Goal: Task Accomplishment & Management: Complete application form

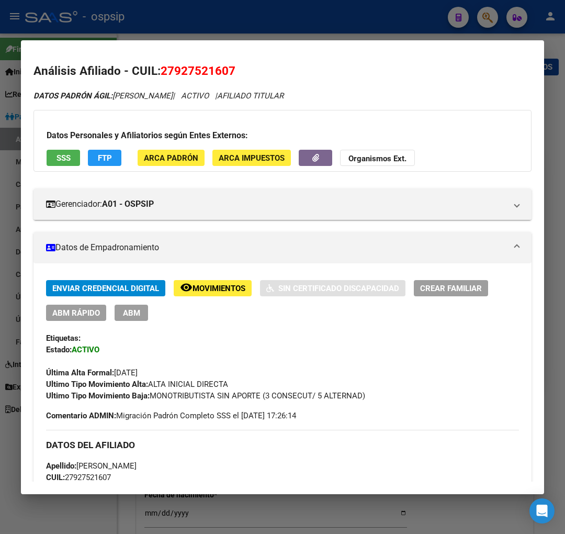
click at [489, 16] on div at bounding box center [282, 267] width 565 height 534
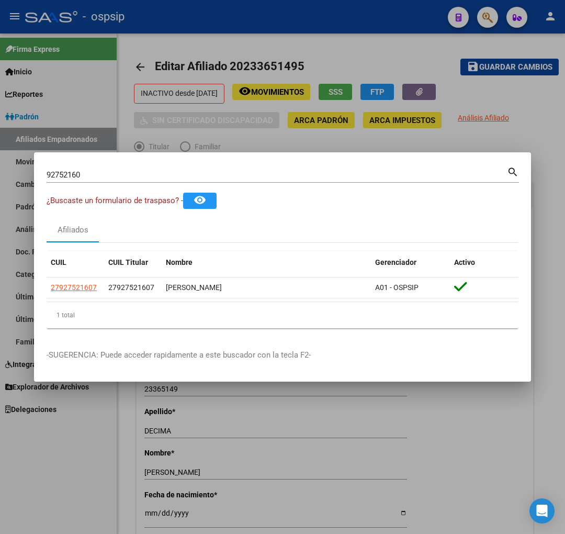
click at [102, 182] on div "92752160 Buscar (apellido, dni, cuil, nro traspaso, cuit, obra social)" at bounding box center [277, 175] width 461 height 16
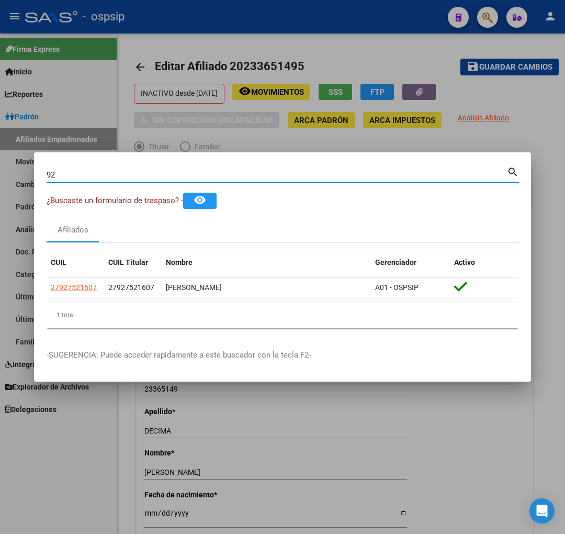
type input "9"
type input "24505167"
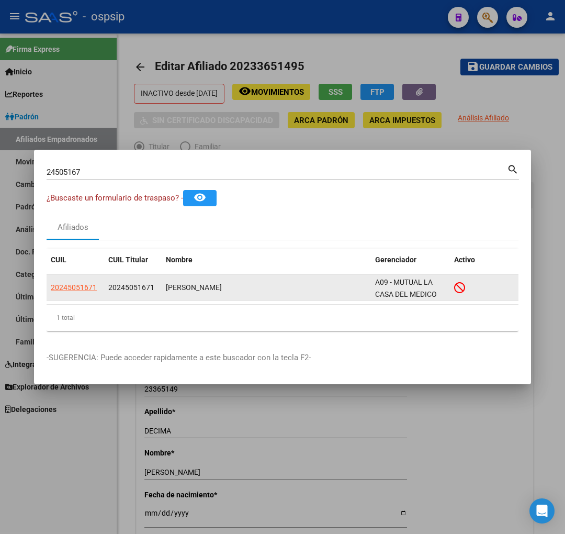
click at [77, 292] on app-link-go-to "20245051671" at bounding box center [74, 288] width 46 height 12
click at [74, 289] on span "20245051671" at bounding box center [74, 287] width 46 height 8
type textarea "20245051671"
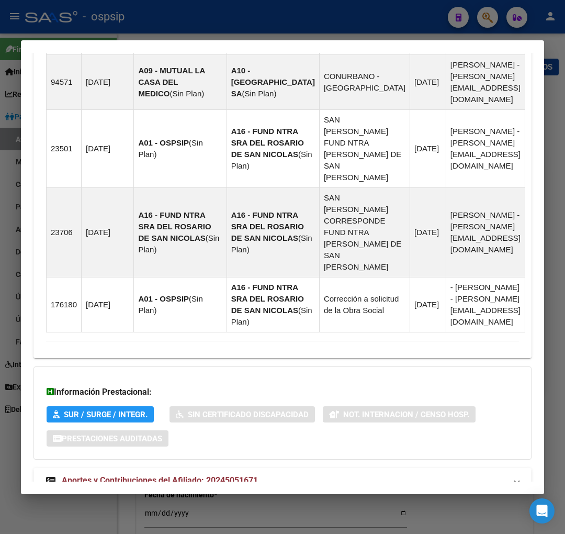
scroll to position [951, 0]
click at [150, 475] on span "Aportes y Contribuciones del Afiliado: 20245051671" at bounding box center [160, 480] width 196 height 10
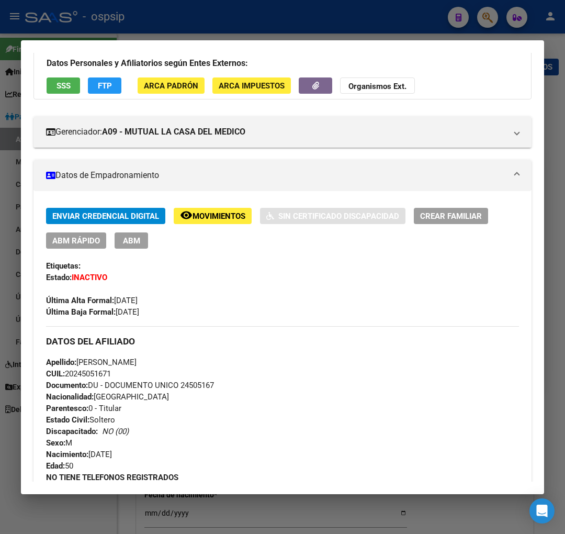
scroll to position [0, 0]
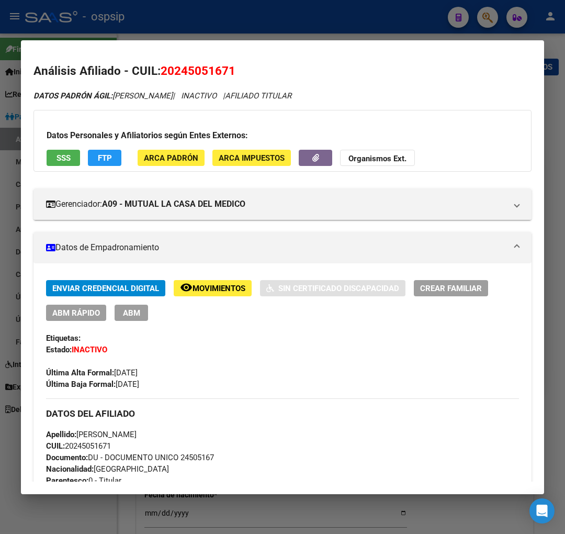
click at [487, 17] on div at bounding box center [282, 267] width 565 height 534
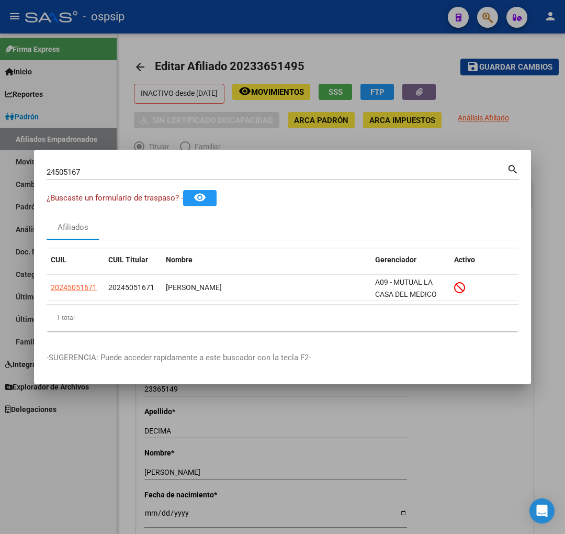
click at [132, 174] on input "24505167" at bounding box center [277, 171] width 461 height 9
type input "2"
type input "92752160"
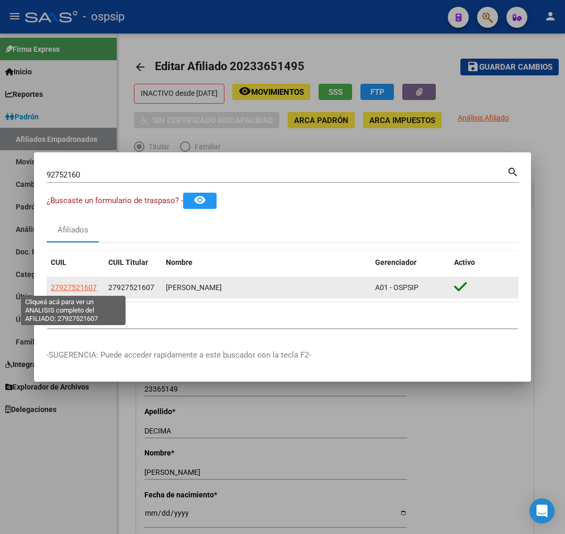
click at [70, 286] on span "27927521607" at bounding box center [74, 287] width 46 height 8
type textarea "27927521607"
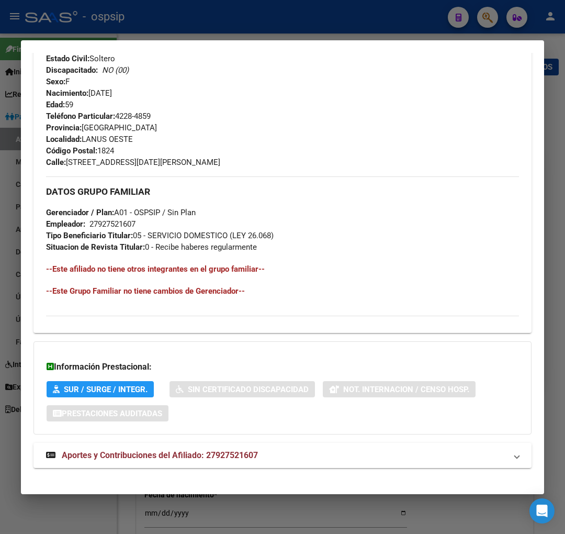
scroll to position [475, 0]
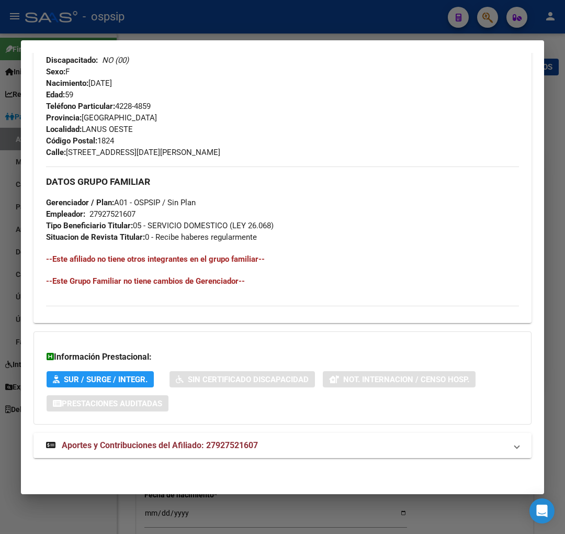
click at [138, 441] on span "Aportes y Contribuciones del Afiliado: 27927521607" at bounding box center [160, 445] width 196 height 10
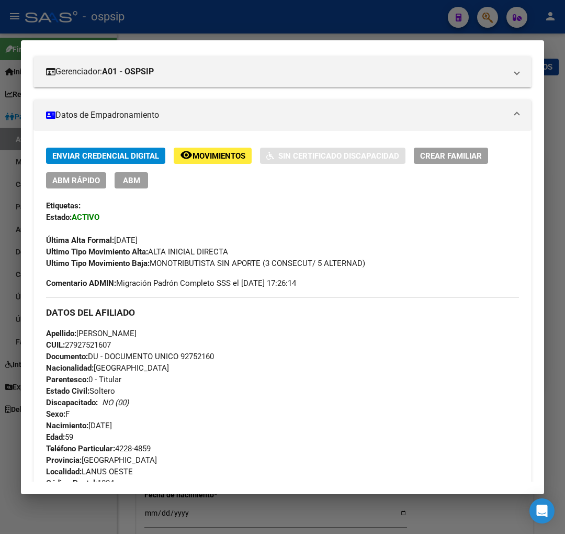
scroll to position [126, 0]
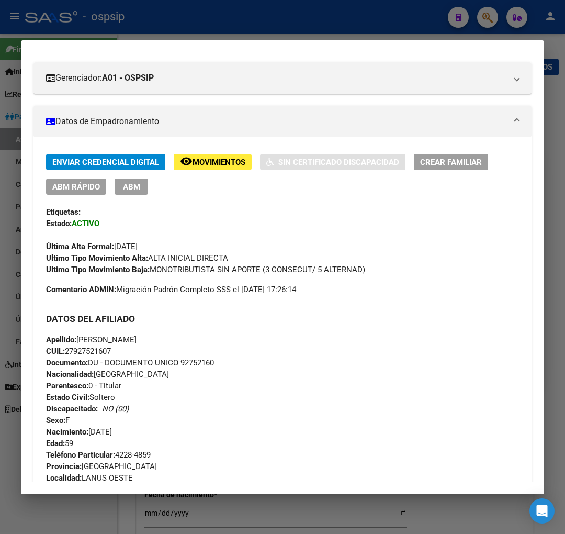
click at [217, 155] on button "remove_red_eye Movimientos" at bounding box center [213, 162] width 78 height 16
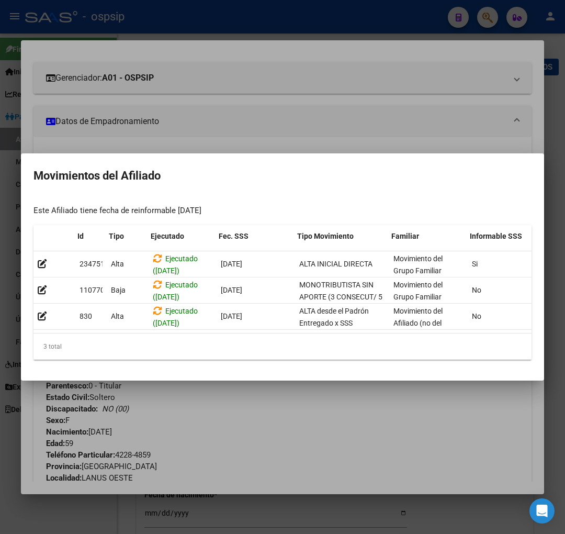
scroll to position [0, 171]
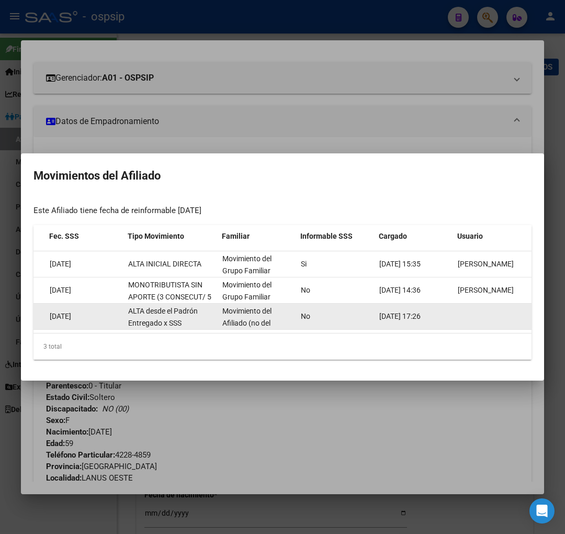
drag, startPoint x: 497, startPoint y: 315, endPoint x: 449, endPoint y: 385, distance: 85.5
click at [494, 325] on div "830 Alta Ejecutado ([DATE]) [DATE] ALTA desde el Padrón Entregado x SSS Movimie…" at bounding box center [197, 317] width 670 height 26
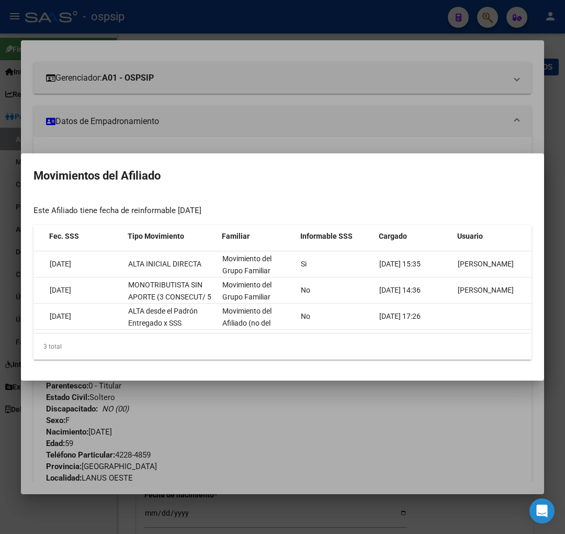
drag, startPoint x: 432, startPoint y: 410, endPoint x: 326, endPoint y: 373, distance: 112.9
click at [432, 410] on div at bounding box center [282, 267] width 565 height 534
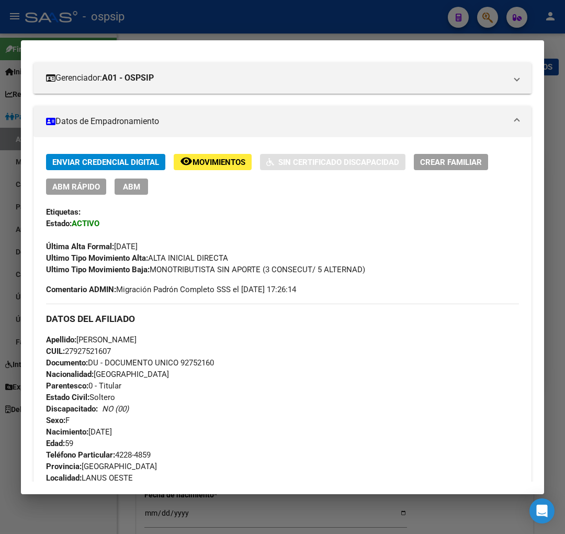
click at [221, 164] on span "Movimientos" at bounding box center [219, 162] width 53 height 9
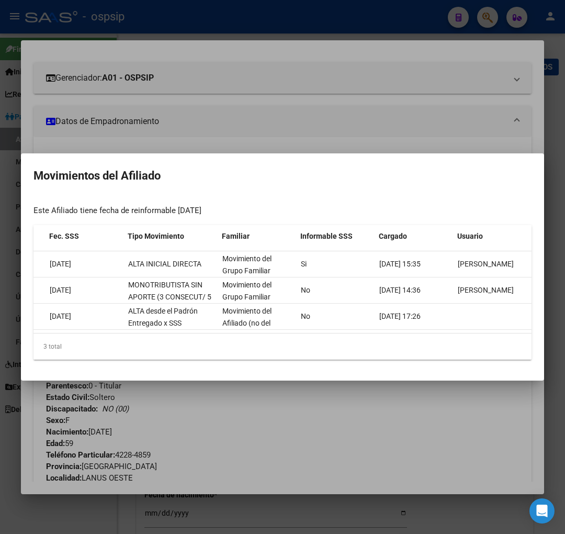
drag, startPoint x: 396, startPoint y: 390, endPoint x: 348, endPoint y: 394, distance: 48.3
click at [395, 390] on div at bounding box center [282, 267] width 565 height 534
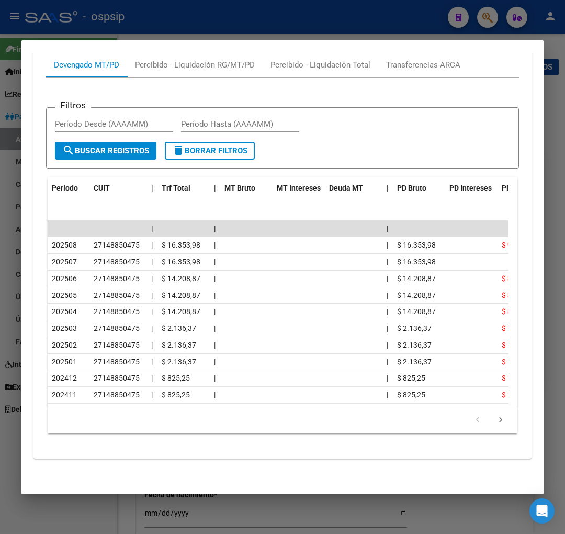
scroll to position [947, 0]
click at [486, 19] on div at bounding box center [282, 267] width 565 height 534
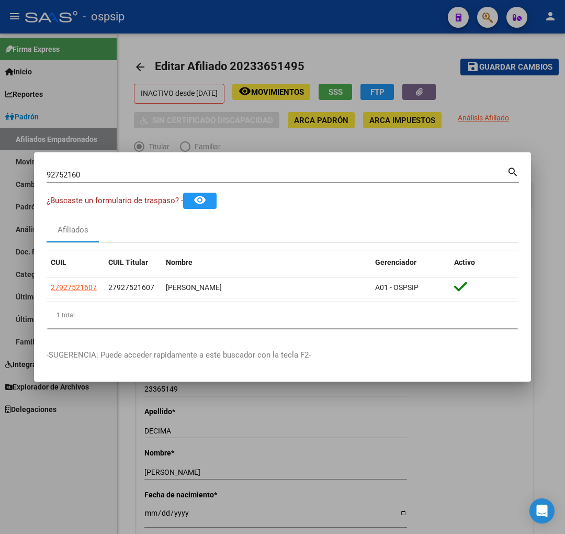
click at [102, 173] on input "92752160" at bounding box center [277, 174] width 461 height 9
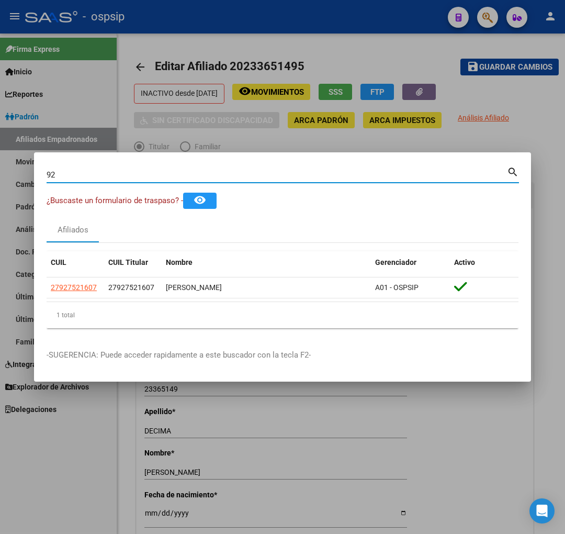
type input "9"
type input "20721713"
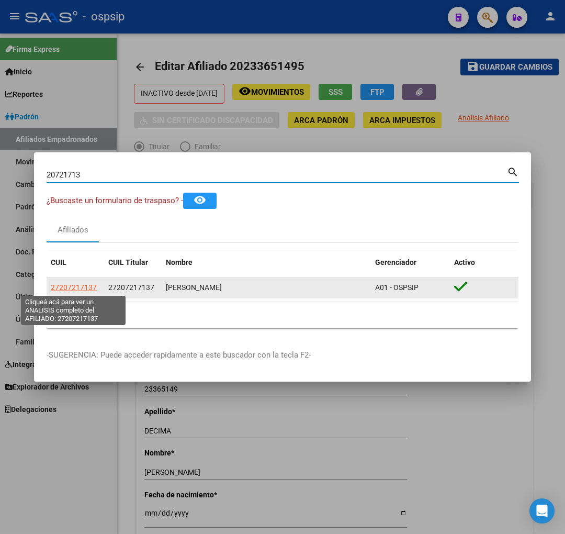
click at [80, 285] on span "27207217137" at bounding box center [74, 287] width 46 height 8
type textarea "27207217137"
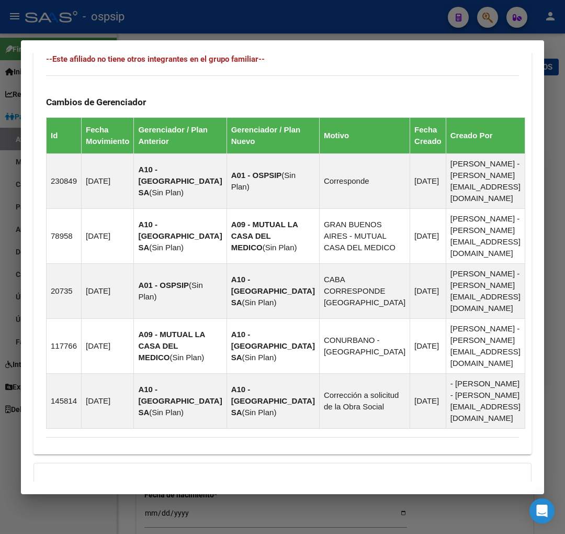
scroll to position [772, 0]
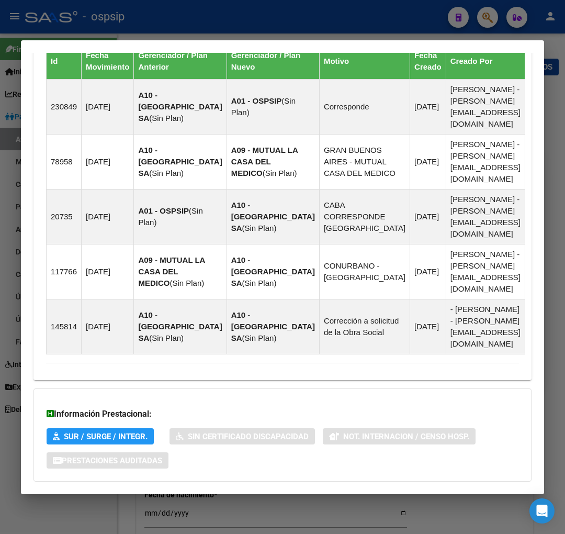
click at [126, 496] on strong "Aportes y Contribuciones del Afiliado: 27207217137" at bounding box center [152, 502] width 212 height 13
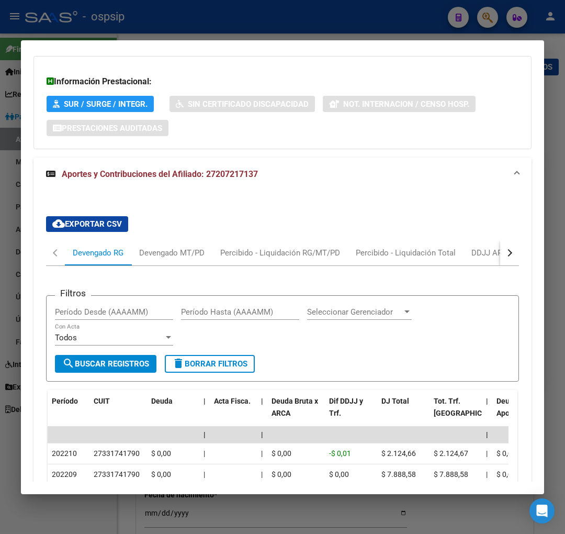
scroll to position [1124, 0]
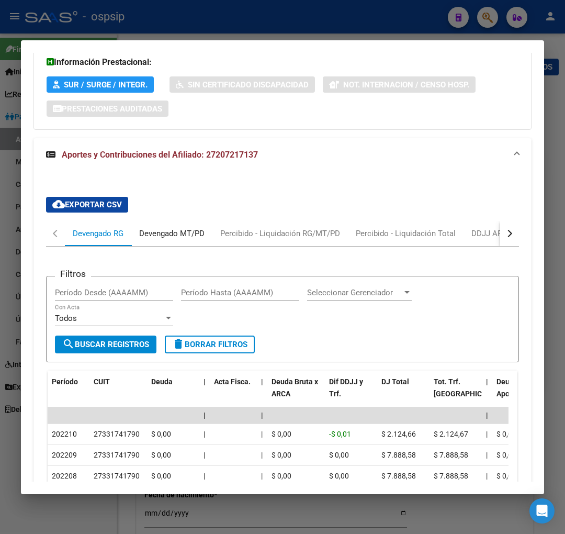
click at [160, 228] on div "Devengado MT/PD" at bounding box center [171, 234] width 65 height 12
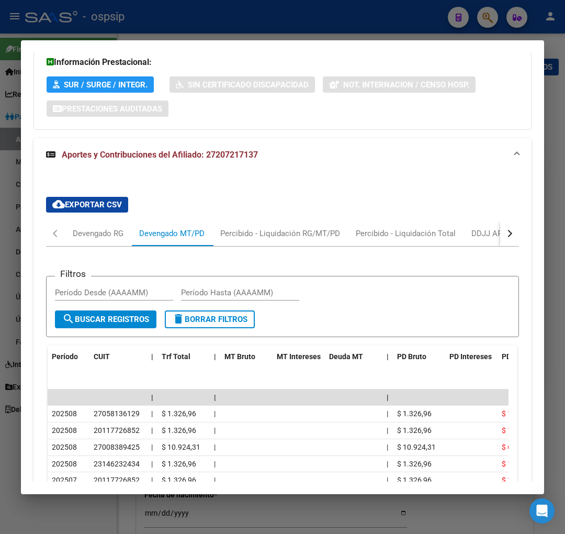
scroll to position [1182, 0]
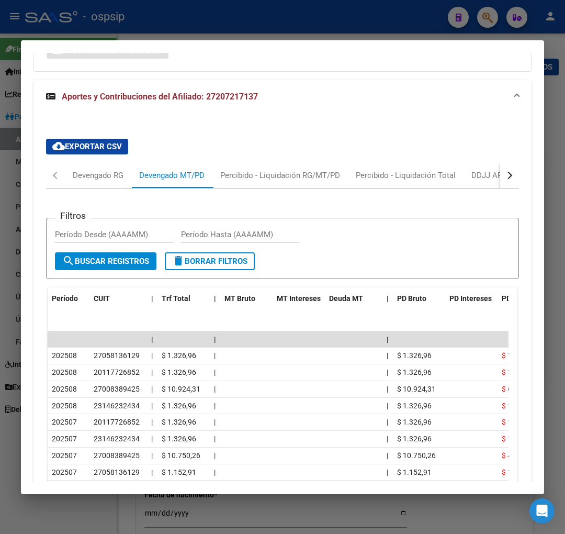
click at [479, 20] on div at bounding box center [282, 267] width 565 height 534
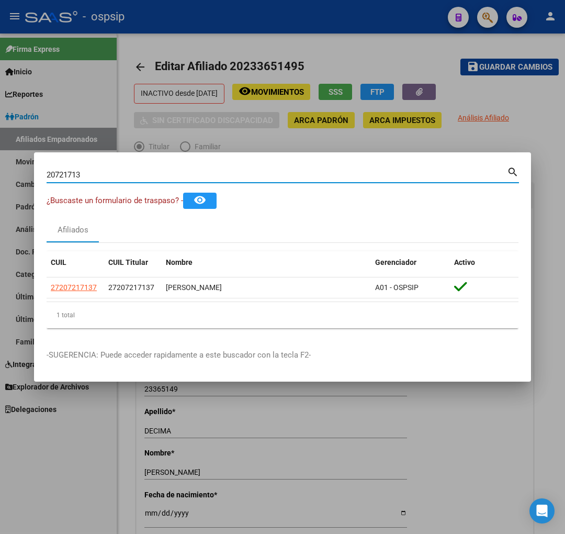
click at [101, 171] on input "20721713" at bounding box center [277, 174] width 461 height 9
type input "2"
type input "38149385"
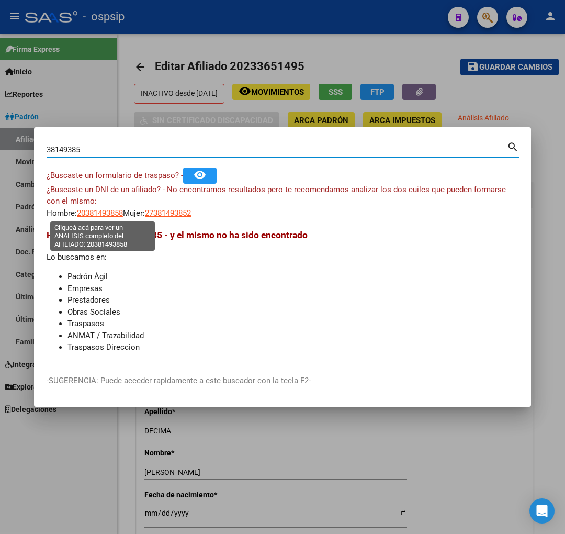
click at [97, 209] on span "20381493858" at bounding box center [100, 212] width 46 height 9
type textarea "20381493858"
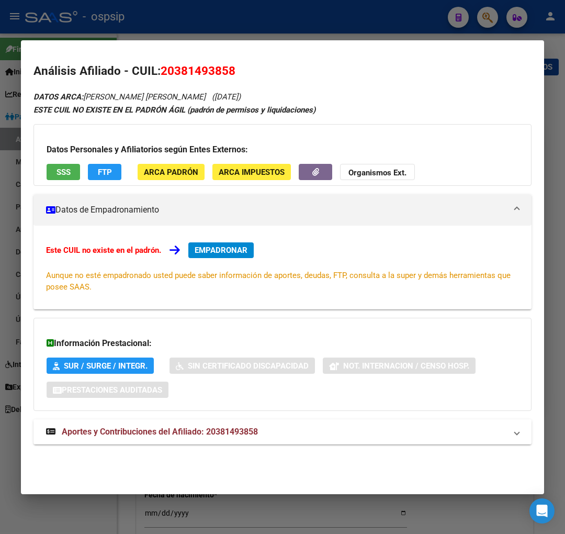
click at [140, 436] on span "Aportes y Contribuciones del Afiliado: 20381493858" at bounding box center [160, 432] width 196 height 10
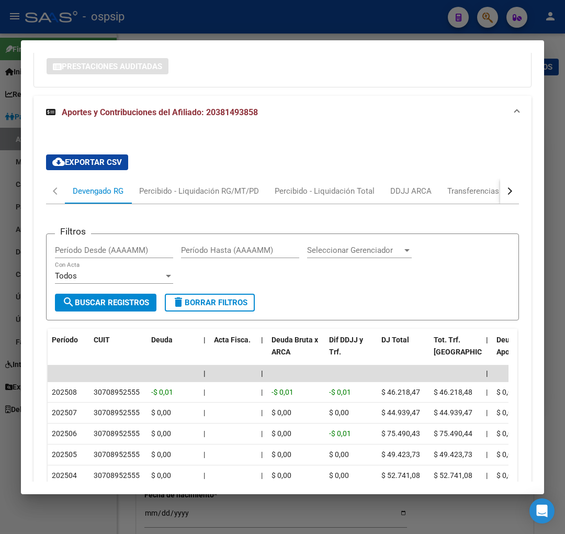
scroll to position [387, 0]
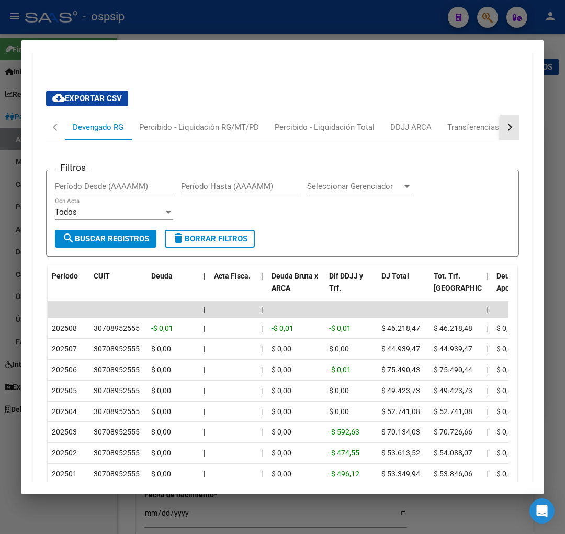
click at [500, 124] on button "button" at bounding box center [509, 127] width 19 height 25
click at [482, 123] on div "ARCA Relaciones Laborales" at bounding box center [438, 127] width 98 height 12
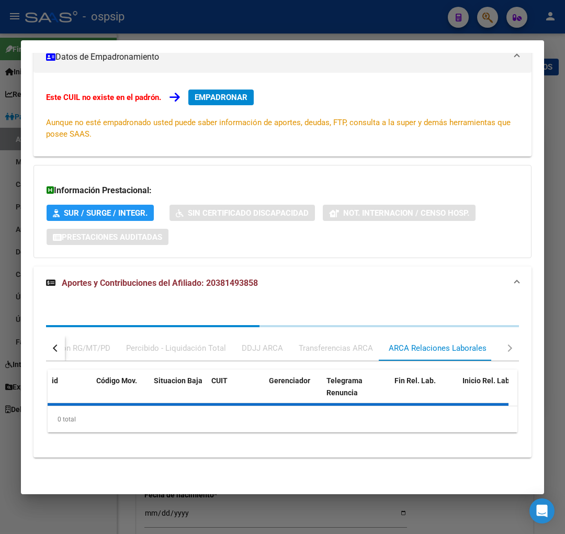
scroll to position [228, 0]
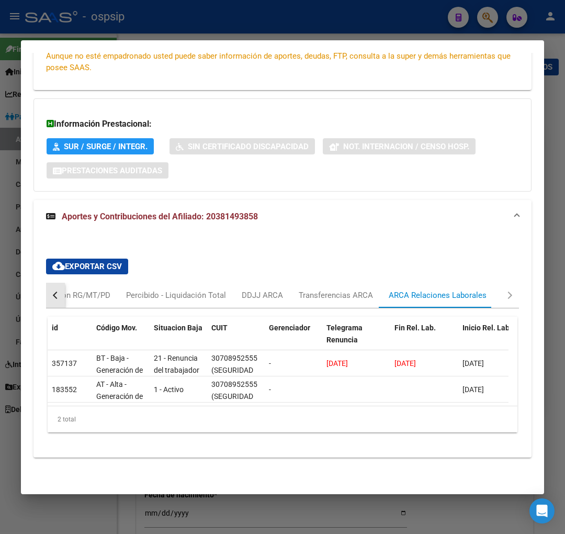
click at [57, 290] on button "button" at bounding box center [55, 295] width 19 height 25
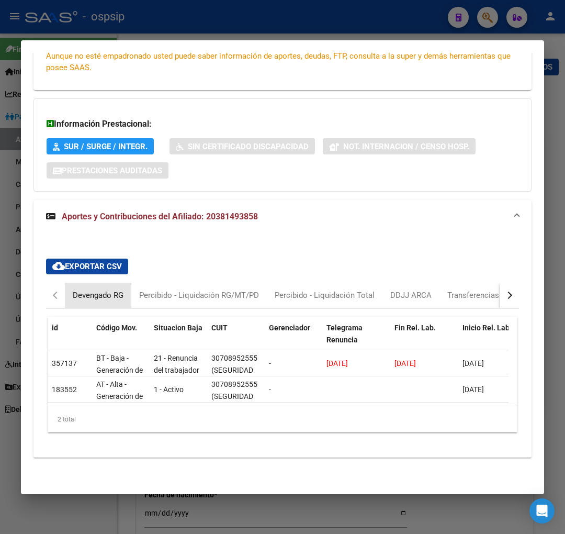
click at [105, 289] on div "Devengado RG" at bounding box center [98, 295] width 51 height 12
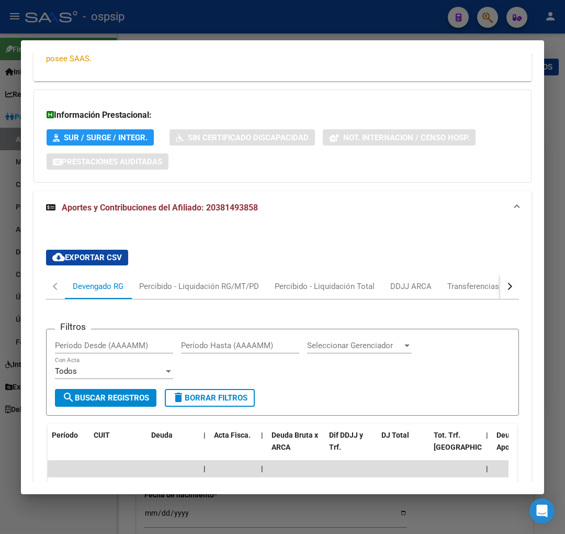
scroll to position [403, 0]
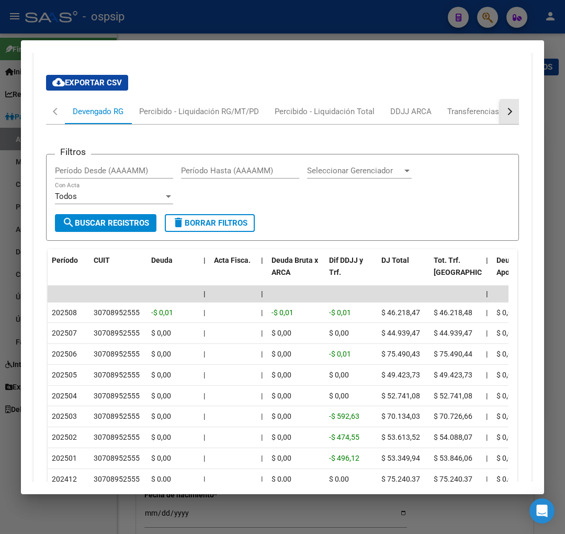
click at [506, 109] on button "button" at bounding box center [509, 111] width 19 height 25
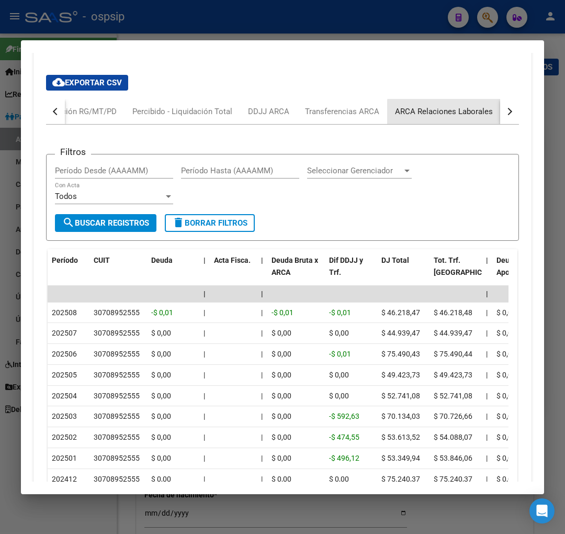
click at [473, 114] on div "ARCA Relaciones Laborales" at bounding box center [444, 112] width 98 height 12
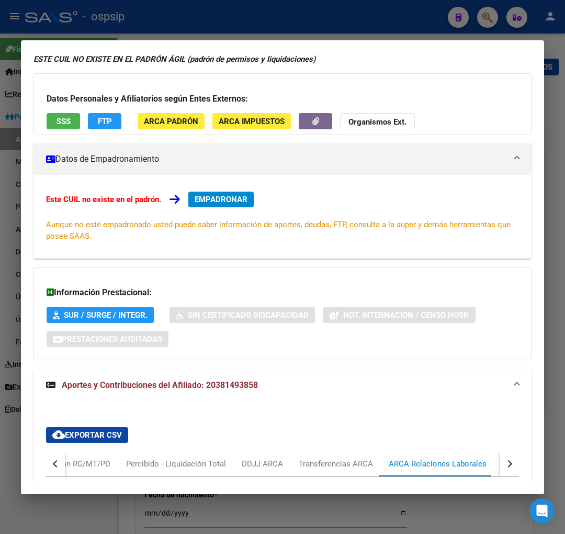
scroll to position [0, 0]
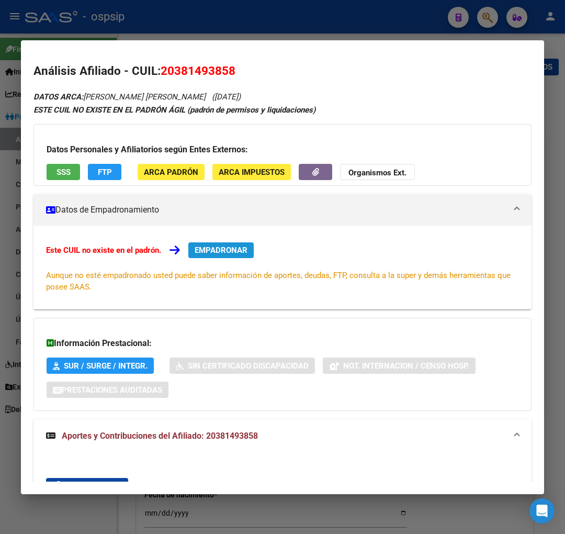
click at [206, 242] on button "EMPADRONAR" at bounding box center [220, 250] width 65 height 16
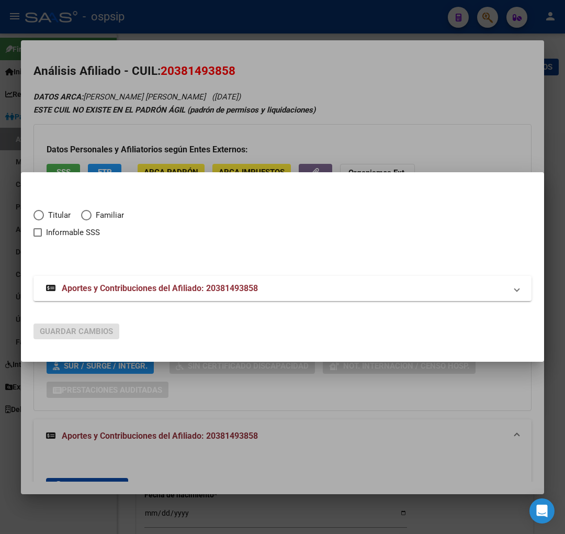
click at [39, 210] on span "Elija una opción" at bounding box center [38, 215] width 10 height 10
click at [39, 210] on input "Titular" at bounding box center [38, 215] width 10 height 10
radio input "true"
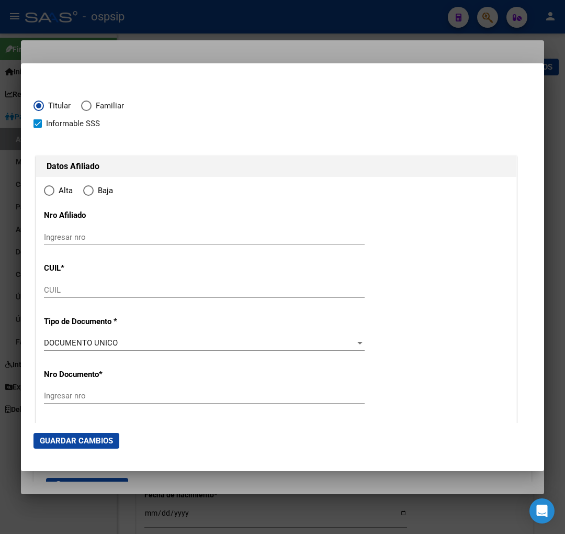
checkbox input "true"
type input "20-38149385-8"
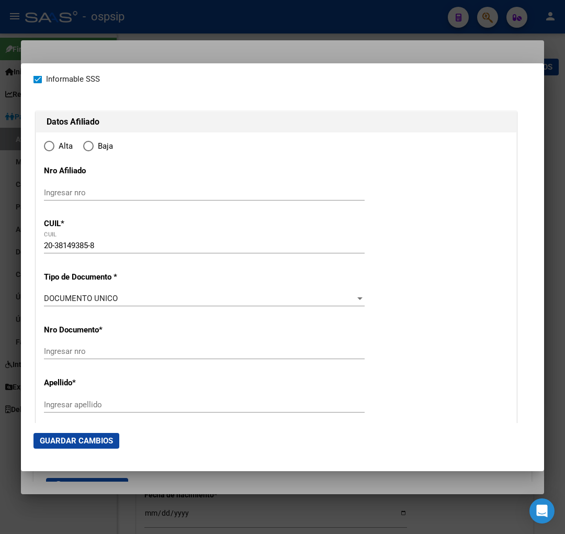
type input "38149385"
type input "[PERSON_NAME] LUXEN"
type input "[PERSON_NAME]"
type input "[DATE]"
type input "[PERSON_NAME]"
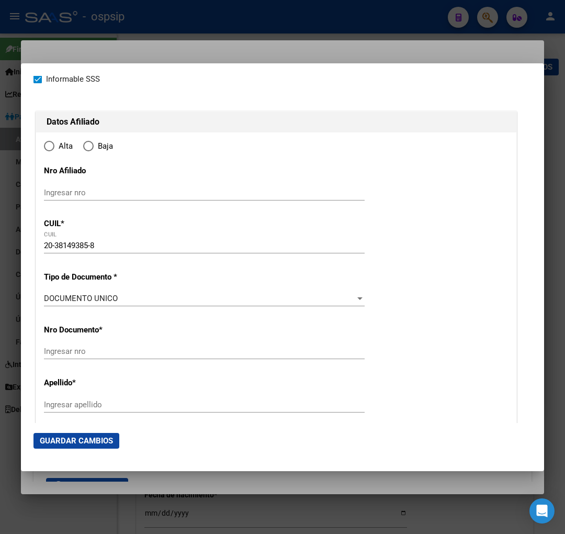
type input "1888"
type input "CALLE 713 NRO."
type input "3120"
radio input "true"
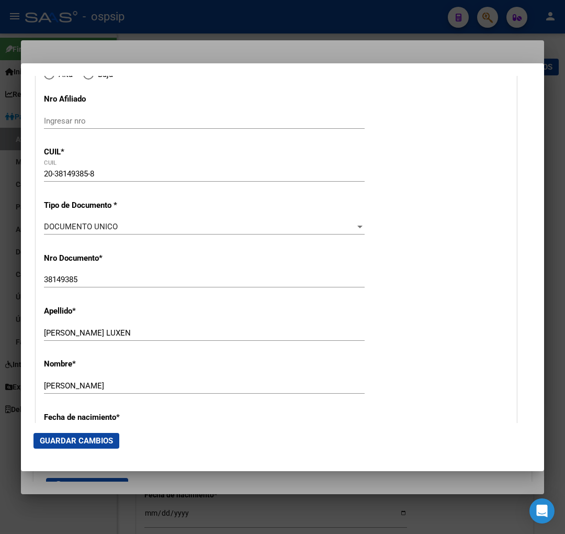
type input "[PERSON_NAME]"
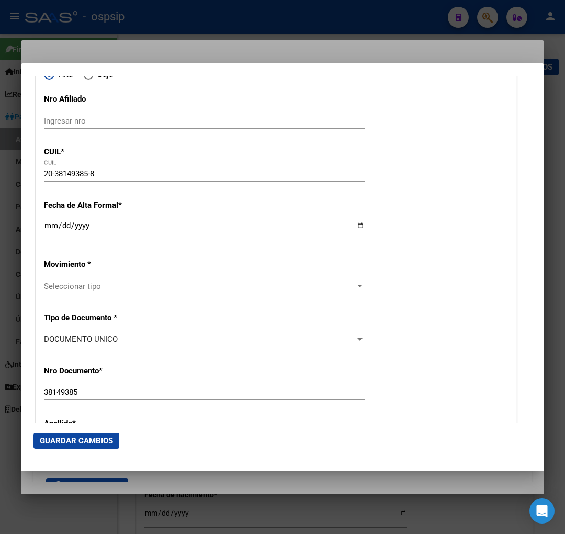
click at [48, 227] on input "Ingresar fecha" at bounding box center [204, 229] width 321 height 17
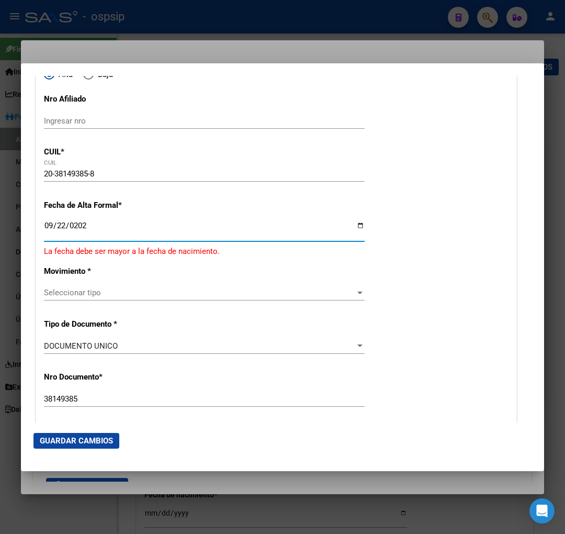
type input "[DATE]"
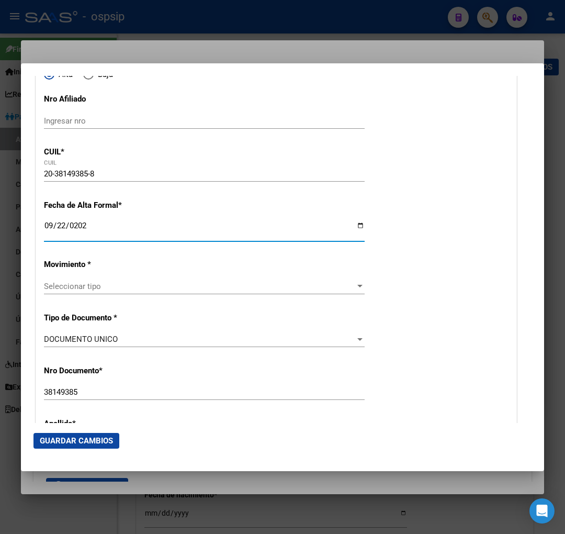
click at [204, 287] on span "Seleccionar tipo" at bounding box center [199, 286] width 311 height 9
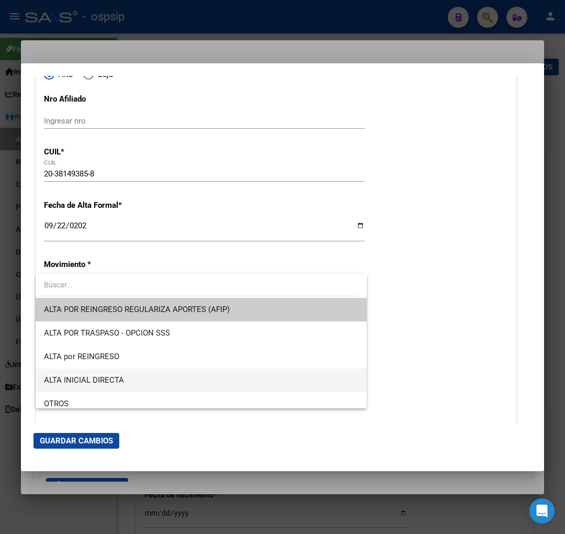
click at [163, 385] on span "ALTA INICIAL DIRECTA" at bounding box center [201, 380] width 315 height 24
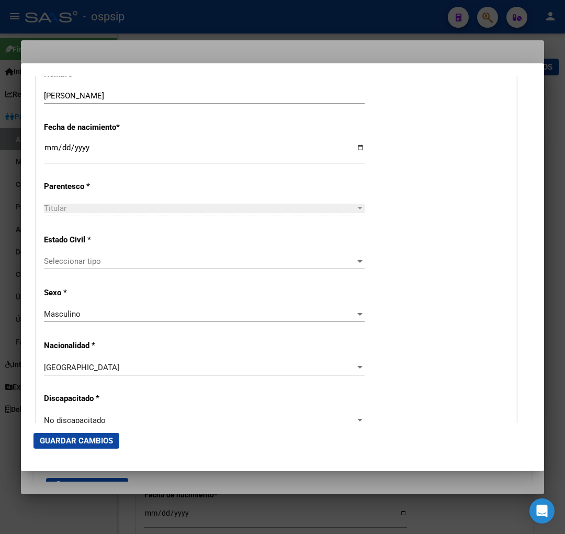
scroll to position [523, 0]
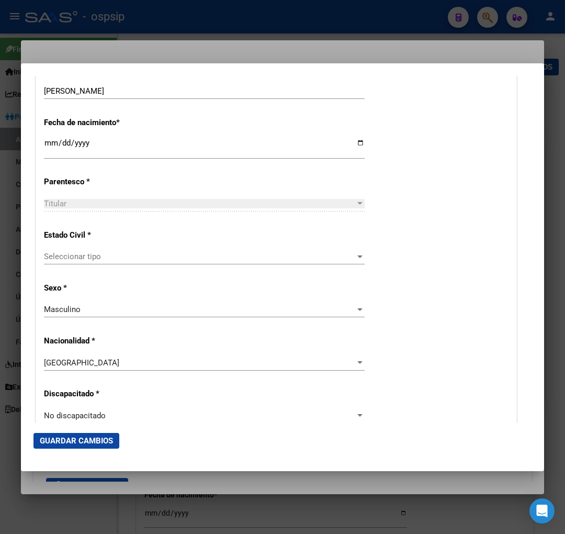
click at [133, 256] on span "Seleccionar tipo" at bounding box center [199, 256] width 311 height 9
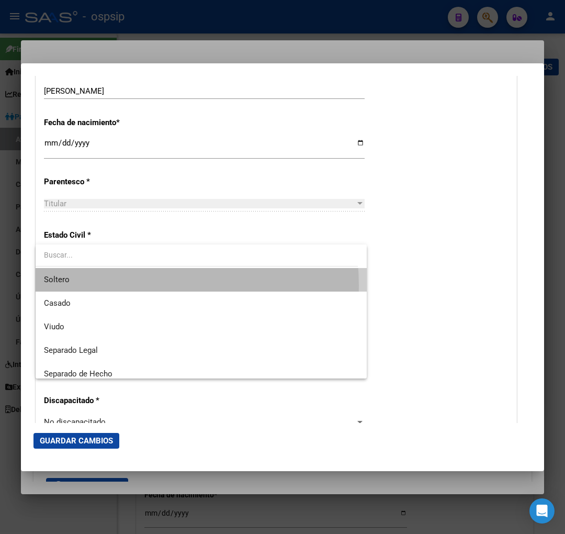
click at [110, 286] on span "Soltero" at bounding box center [201, 280] width 315 height 24
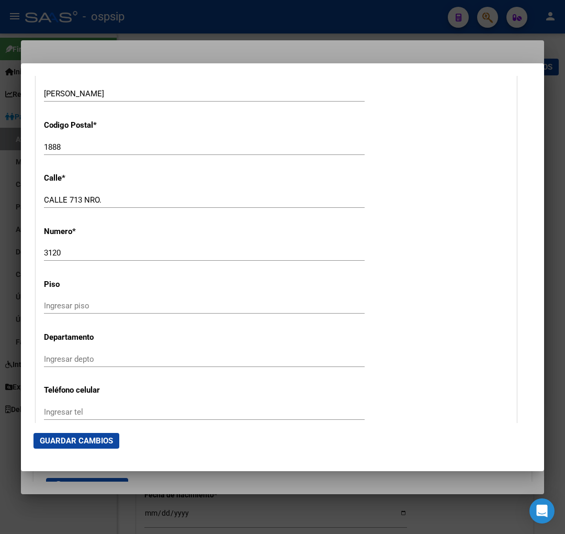
scroll to position [1047, 0]
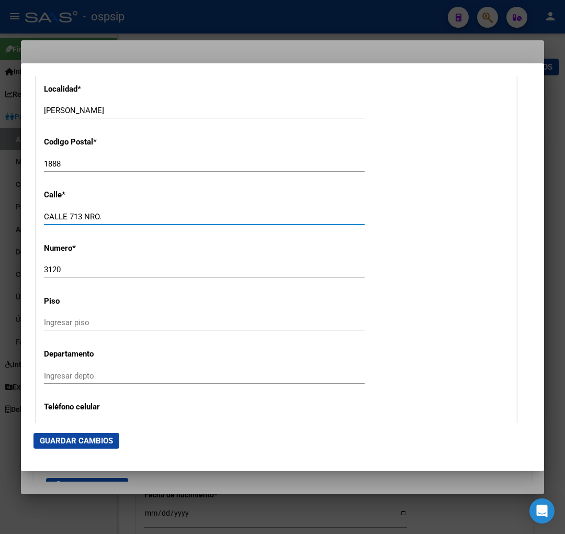
click at [110, 216] on input "CALLE 713 NRO." at bounding box center [204, 216] width 321 height 9
type input "C"
type input "CHACO"
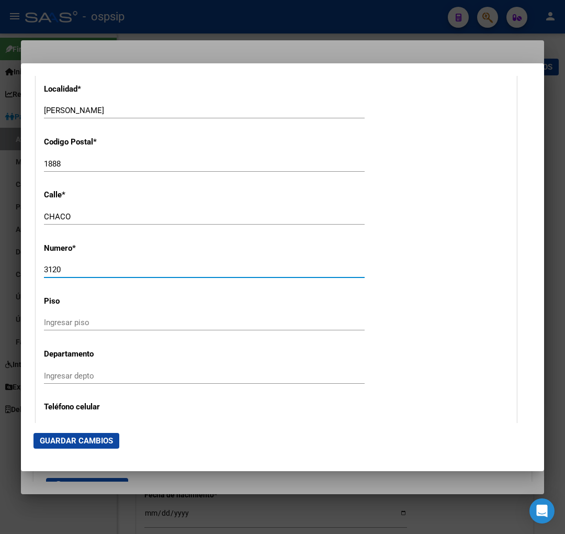
click at [75, 265] on input "3120" at bounding box center [204, 269] width 321 height 9
type input "3"
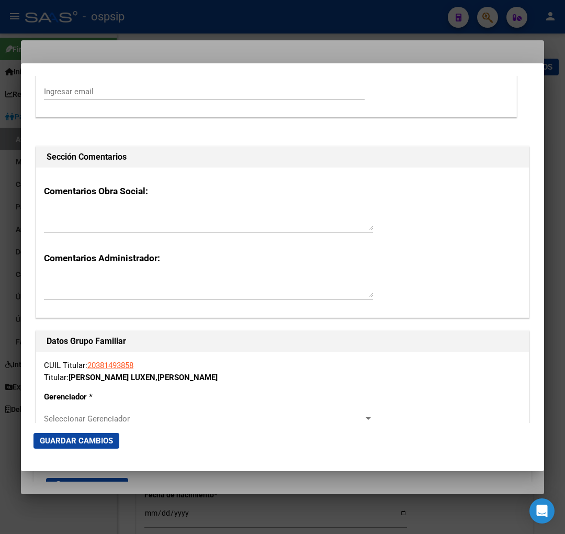
scroll to position [1628, 0]
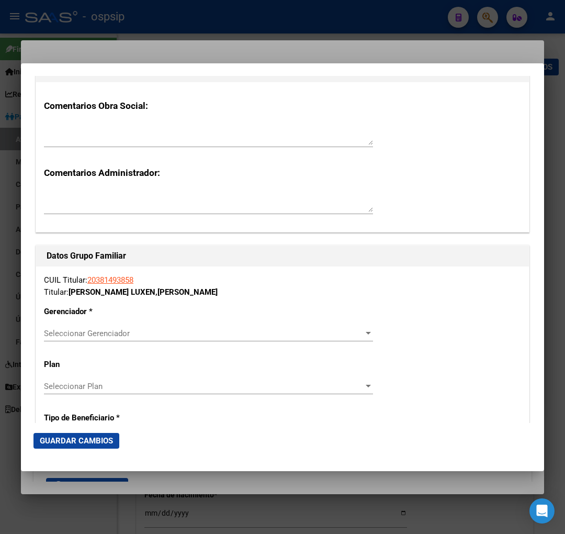
type input "141"
click at [340, 335] on span "Seleccionar Gerenciador" at bounding box center [204, 333] width 320 height 9
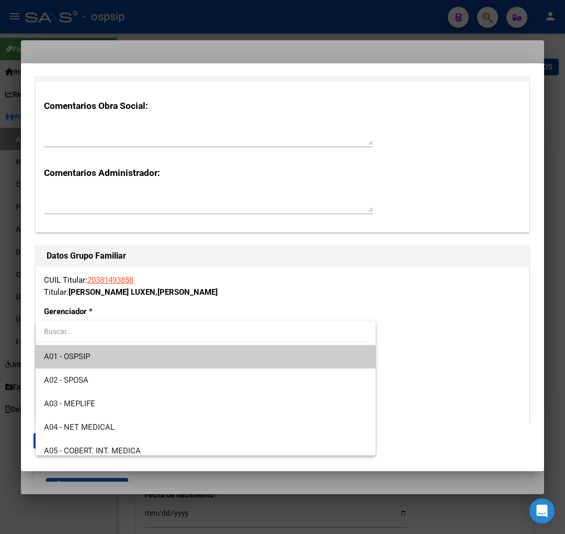
click at [300, 352] on span "A01 - OSPSIP" at bounding box center [205, 357] width 323 height 24
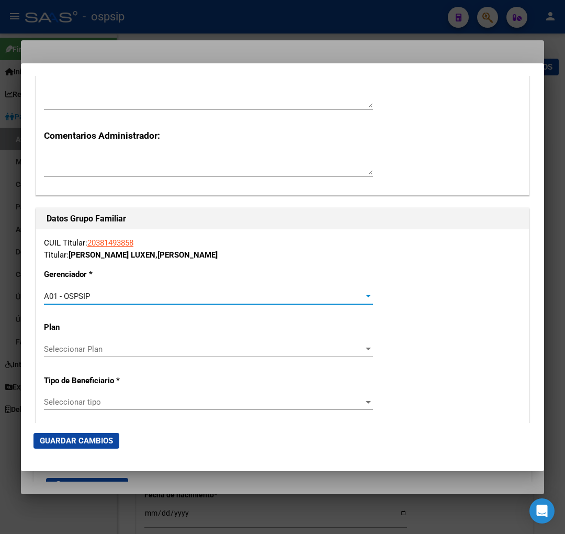
scroll to position [1803, 0]
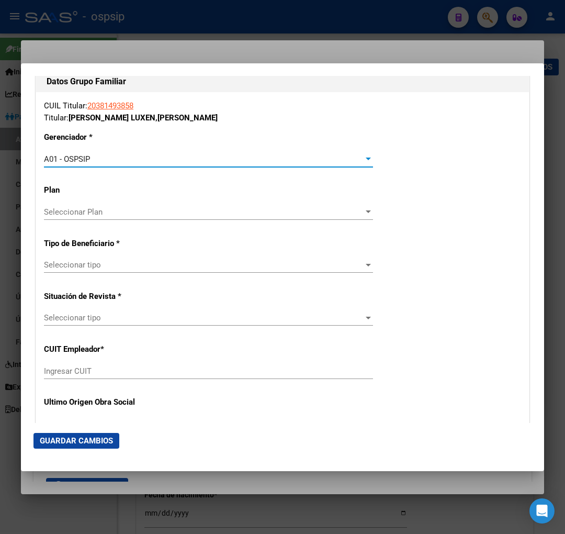
click at [234, 271] on div "Seleccionar tipo Seleccionar tipo" at bounding box center [208, 265] width 329 height 16
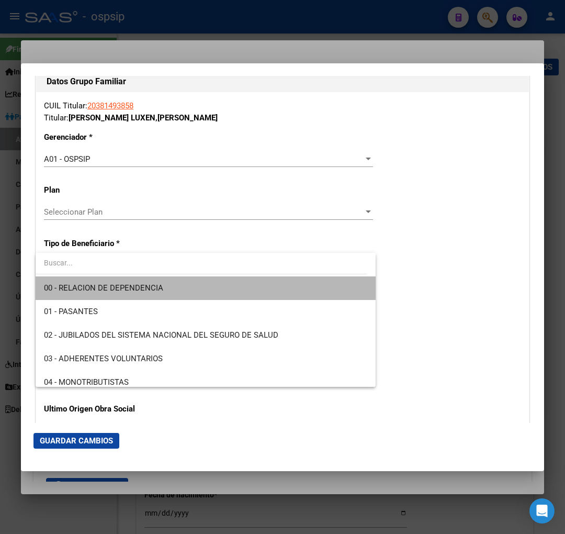
click at [221, 288] on span "00 - RELACION DE DEPENDENCIA" at bounding box center [205, 288] width 323 height 24
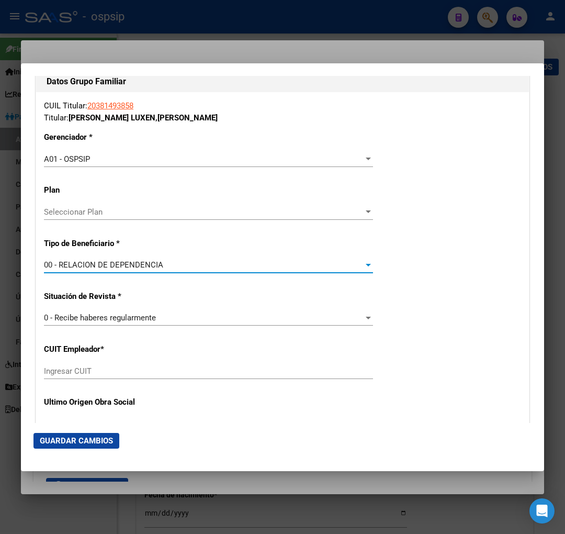
type input "30-70895255-5"
click at [74, 441] on span "Guardar Cambios" at bounding box center [76, 440] width 73 height 9
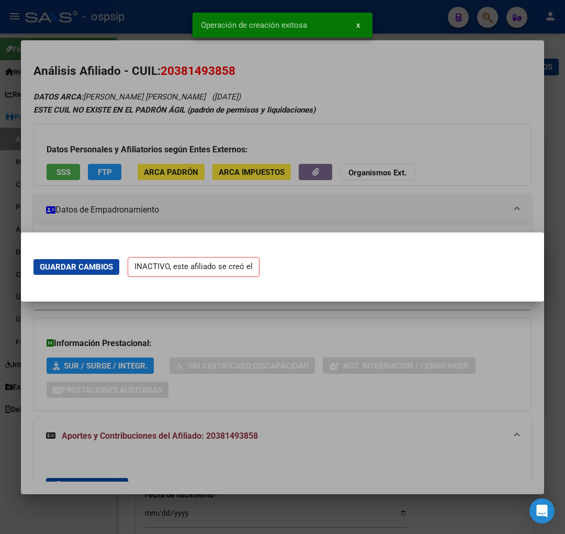
scroll to position [0, 0]
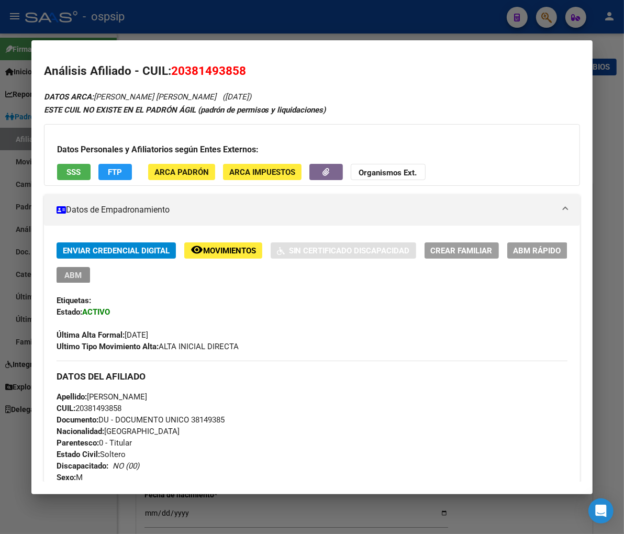
click at [82, 275] on span "ABM" at bounding box center [72, 275] width 17 height 9
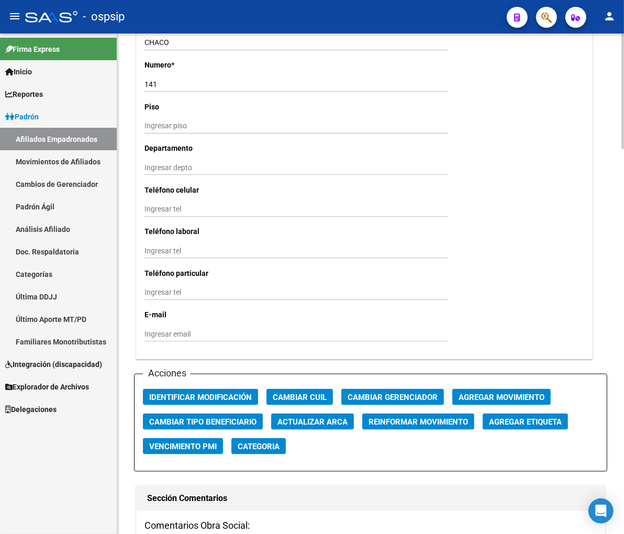
scroll to position [930, 0]
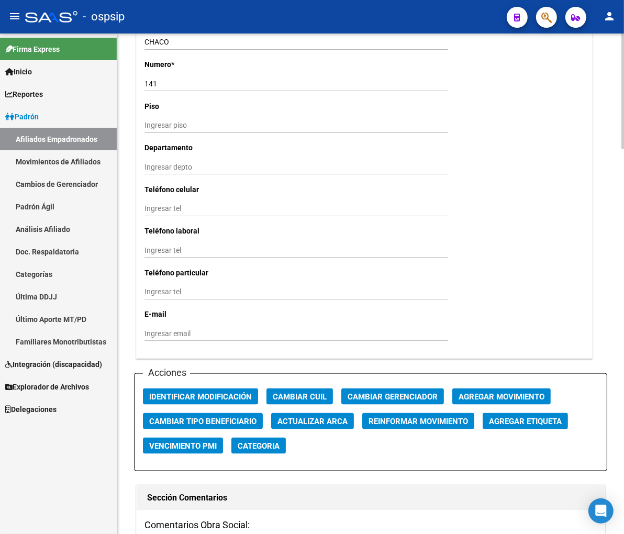
click at [468, 394] on span "Agregar Movimiento" at bounding box center [501, 396] width 86 height 9
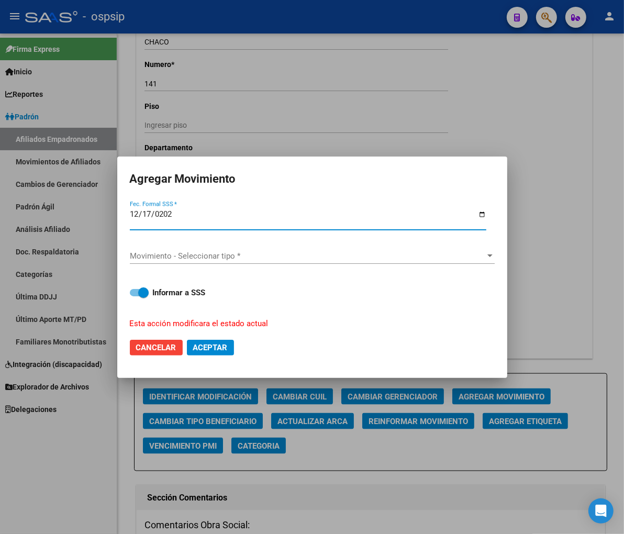
type input "[DATE]"
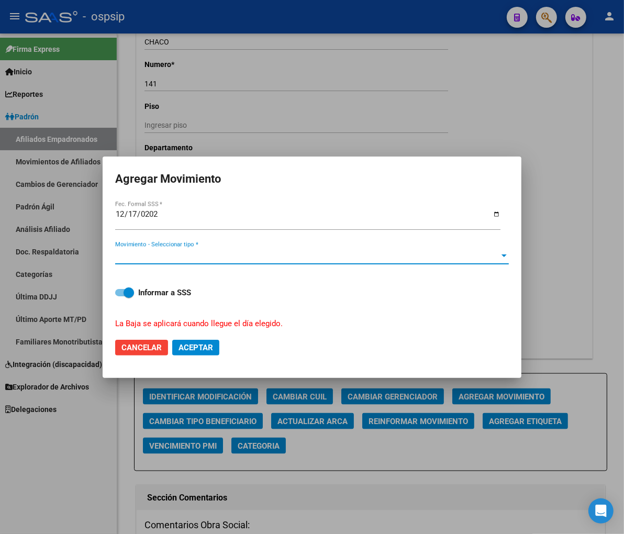
click at [394, 259] on span "Movimiento - Seleccionar tipo *" at bounding box center [307, 255] width 384 height 9
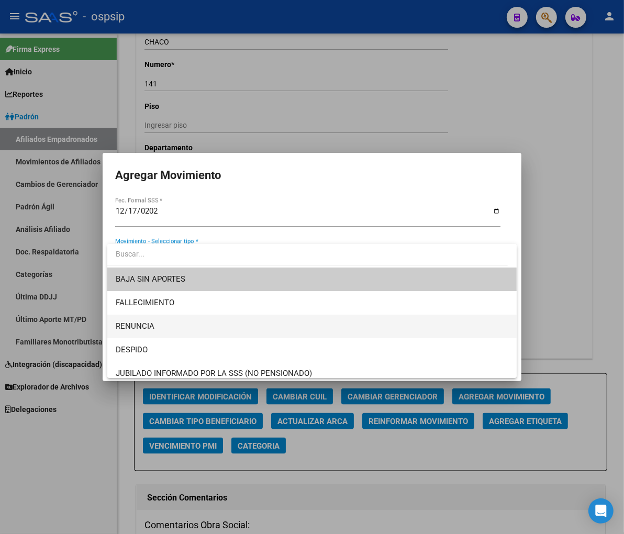
click at [187, 327] on span "RENUNCIA" at bounding box center [312, 327] width 393 height 24
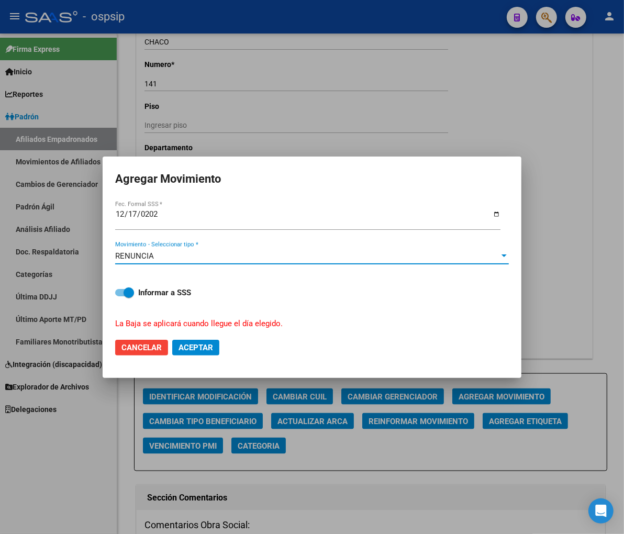
click at [199, 346] on span "Aceptar" at bounding box center [195, 347] width 35 height 9
checkbox input "false"
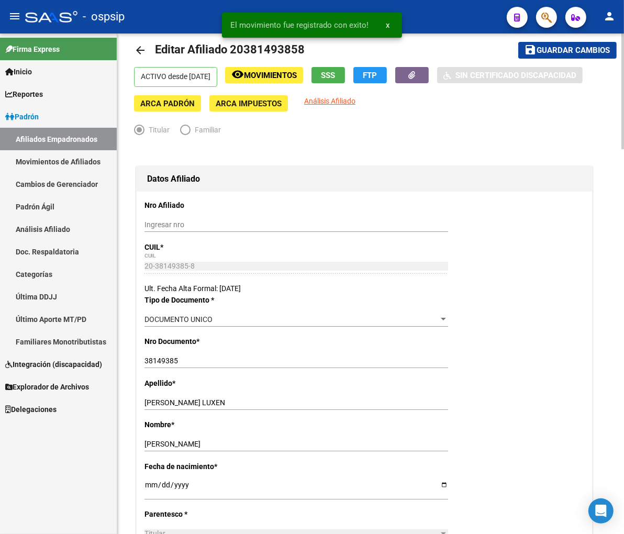
scroll to position [0, 0]
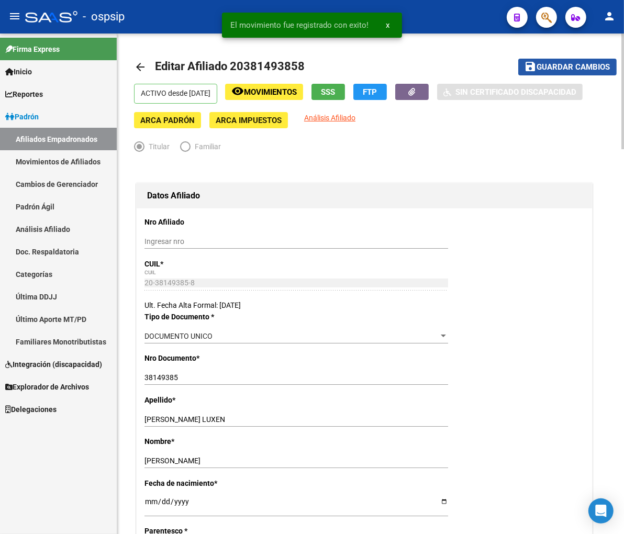
click at [565, 67] on span "Guardar cambios" at bounding box center [573, 67] width 73 height 9
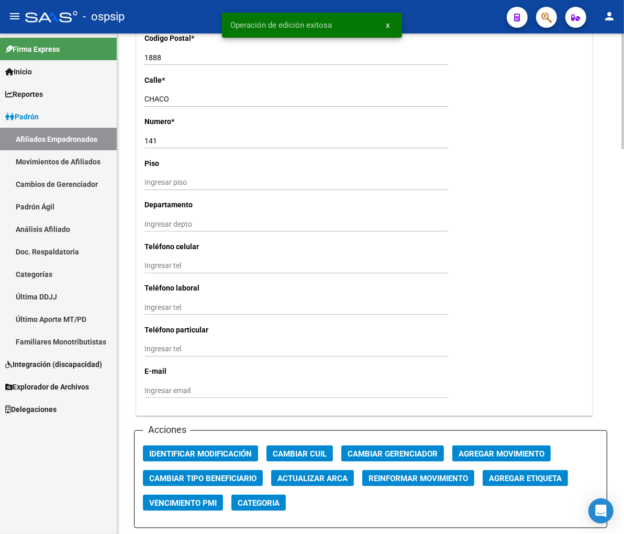
scroll to position [988, 0]
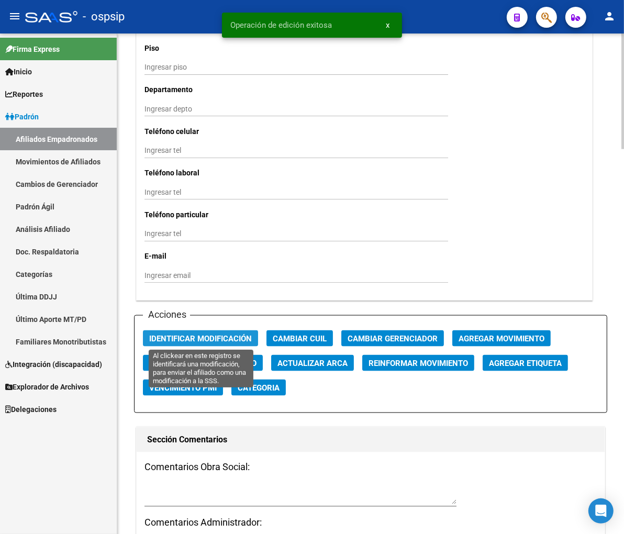
click at [192, 335] on span "Identificar Modificación" at bounding box center [200, 338] width 103 height 9
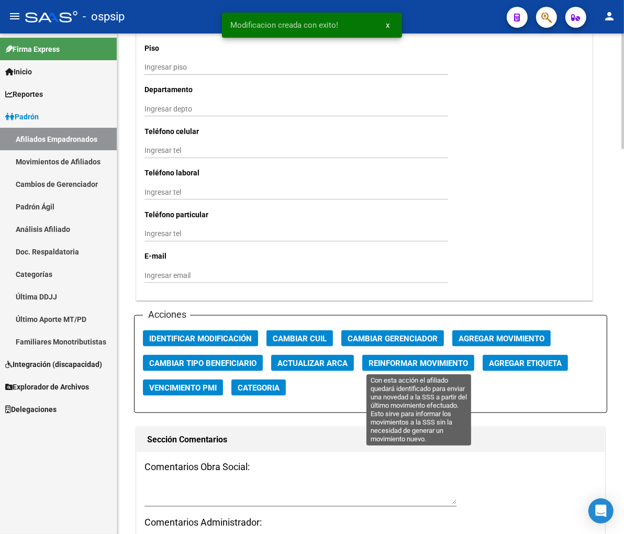
click at [396, 363] on span "Reinformar Movimiento" at bounding box center [417, 363] width 99 height 9
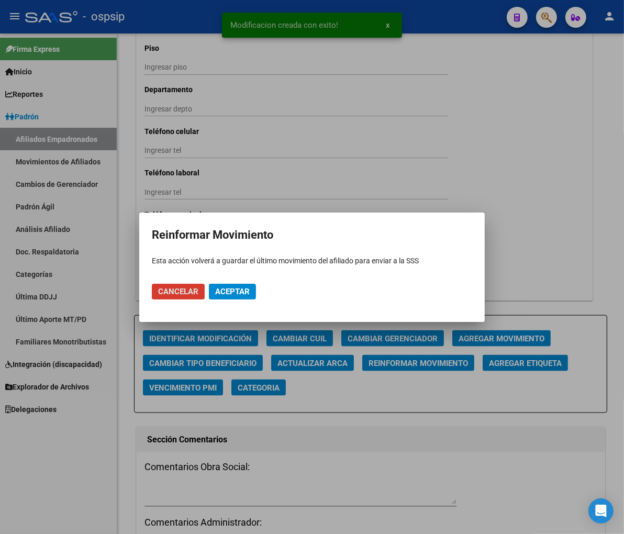
click at [224, 290] on span "Aceptar" at bounding box center [232, 291] width 35 height 9
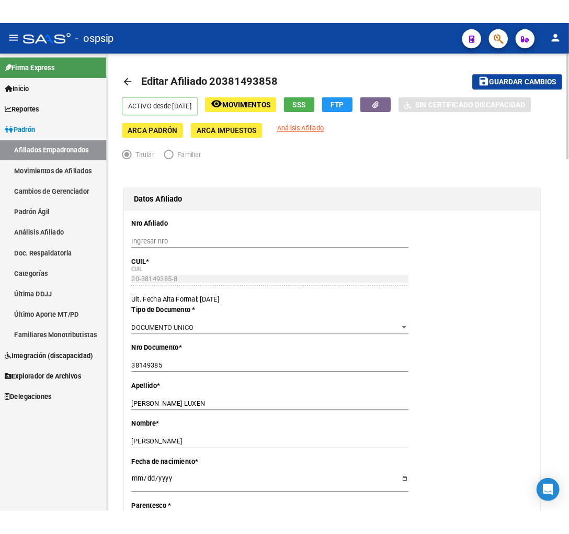
scroll to position [0, 0]
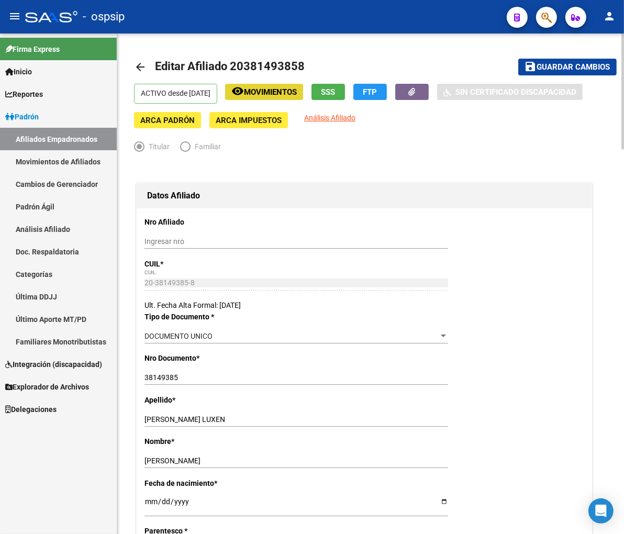
click at [292, 92] on span "Movimientos" at bounding box center [270, 91] width 53 height 9
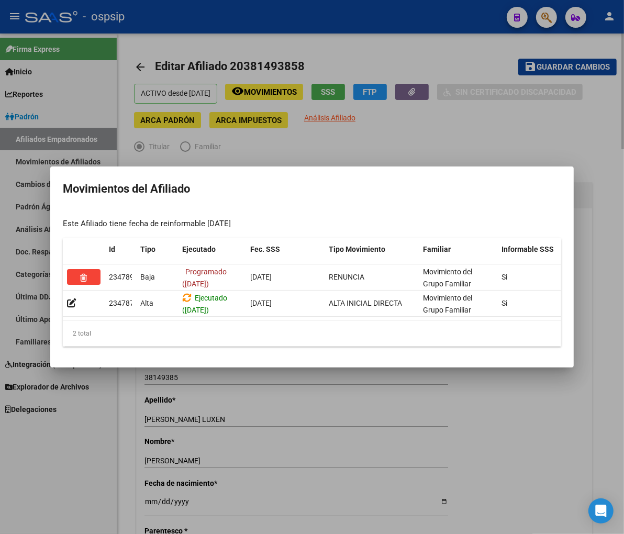
click at [520, 130] on div at bounding box center [312, 267] width 624 height 534
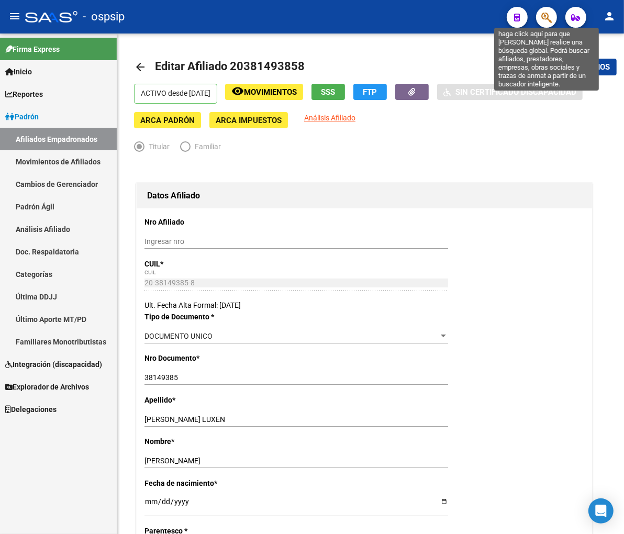
click at [544, 14] on icon "button" at bounding box center [546, 18] width 10 height 12
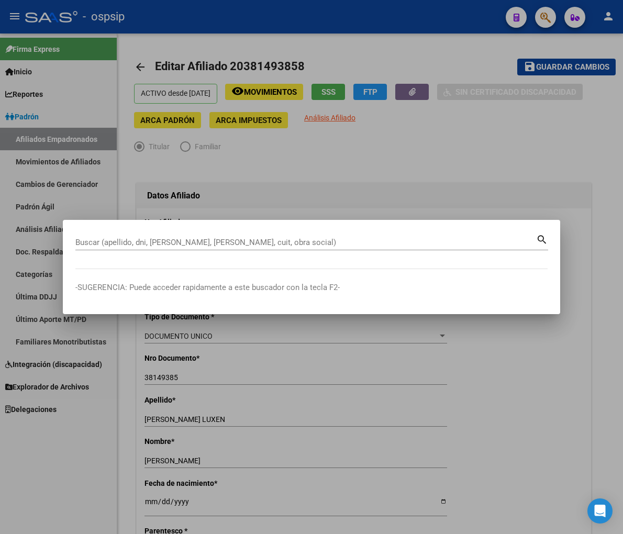
drag, startPoint x: 24, startPoint y: 102, endPoint x: 50, endPoint y: 106, distance: 25.9
click at [50, 106] on div at bounding box center [311, 267] width 623 height 534
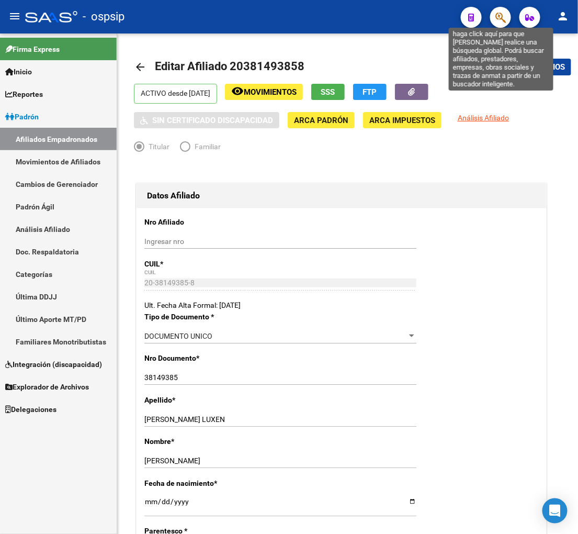
click at [504, 18] on icon "button" at bounding box center [501, 18] width 10 height 12
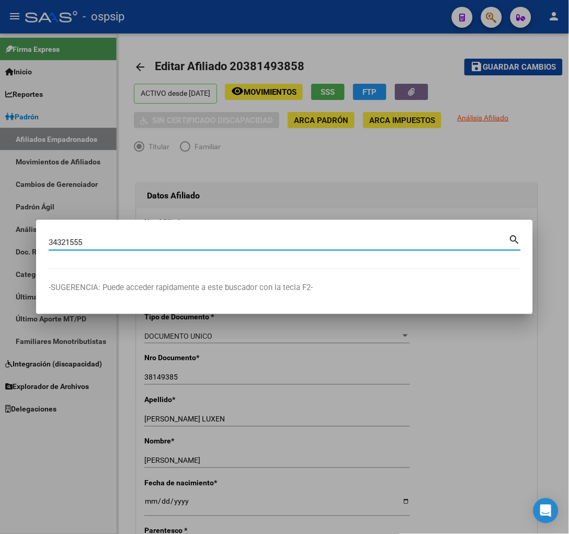
type input "34321555"
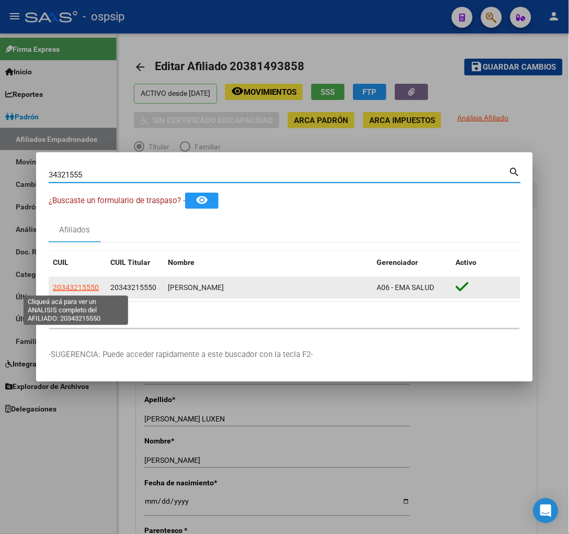
click at [72, 289] on span "20343215550" at bounding box center [76, 287] width 46 height 8
type textarea "20343215550"
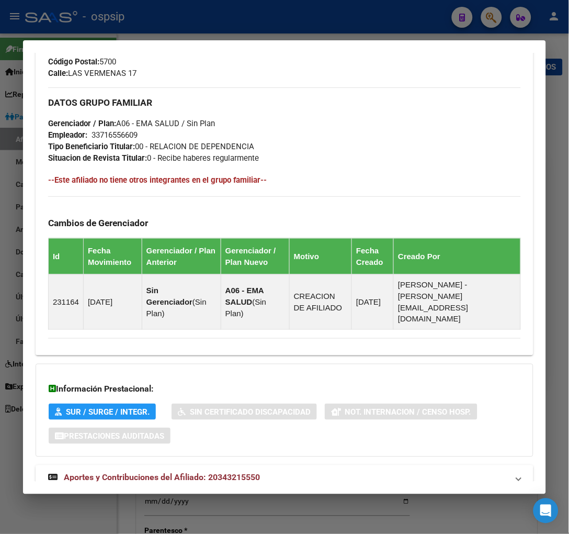
scroll to position [552, 0]
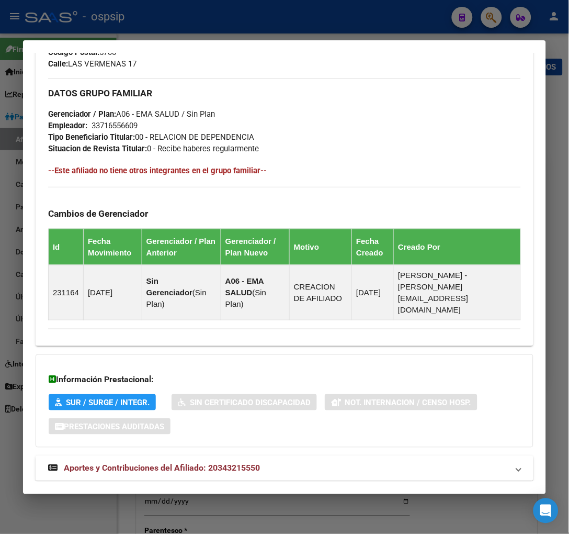
click at [153, 463] on span "Aportes y Contribuciones del Afiliado: 20343215550" at bounding box center [162, 468] width 196 height 10
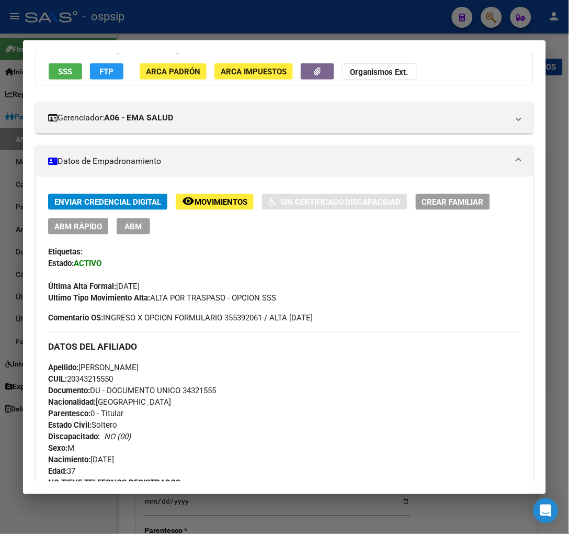
scroll to position [0, 0]
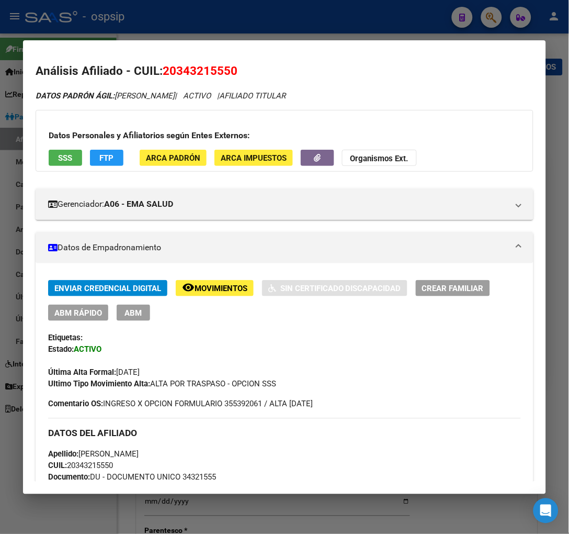
click at [484, 12] on div at bounding box center [284, 267] width 569 height 534
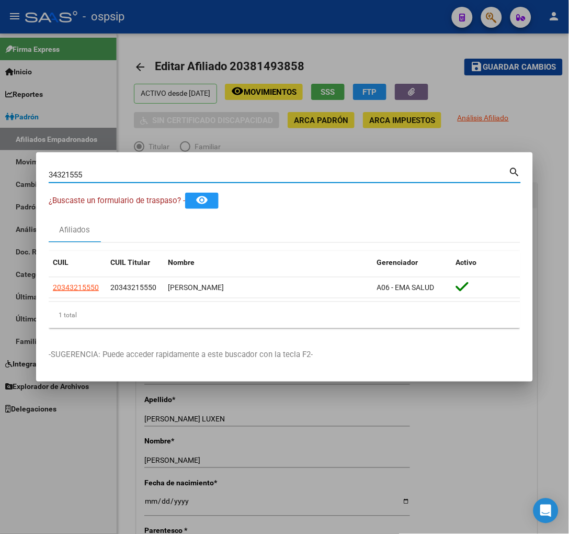
click at [106, 176] on input "34321555" at bounding box center [279, 174] width 461 height 9
type input "3"
type input "34235613"
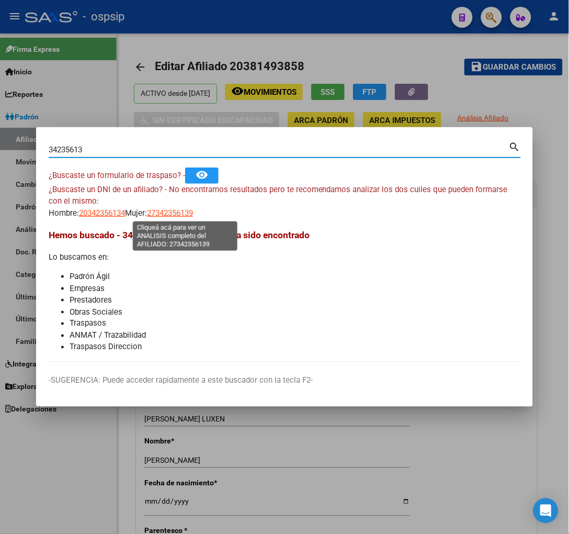
click at [180, 215] on span "27342356139" at bounding box center [170, 212] width 46 height 9
type textarea "27342356139"
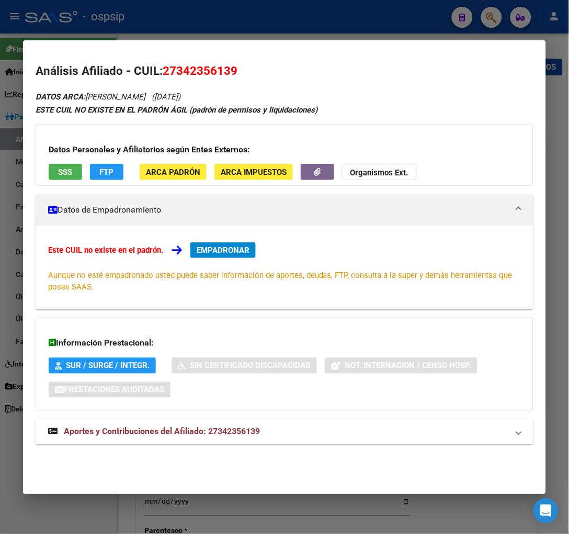
click at [142, 432] on span "Aportes y Contribuciones del Afiliado: 27342356139" at bounding box center [162, 432] width 196 height 10
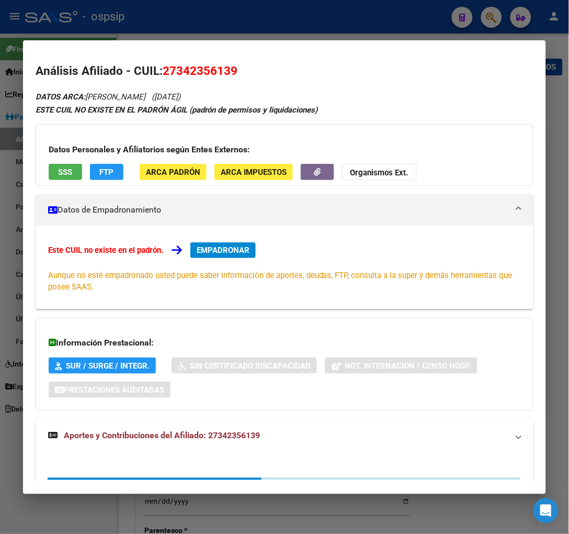
click at [142, 432] on span "Aportes y Contribuciones del Afiliado: 27342356139" at bounding box center [162, 436] width 196 height 10
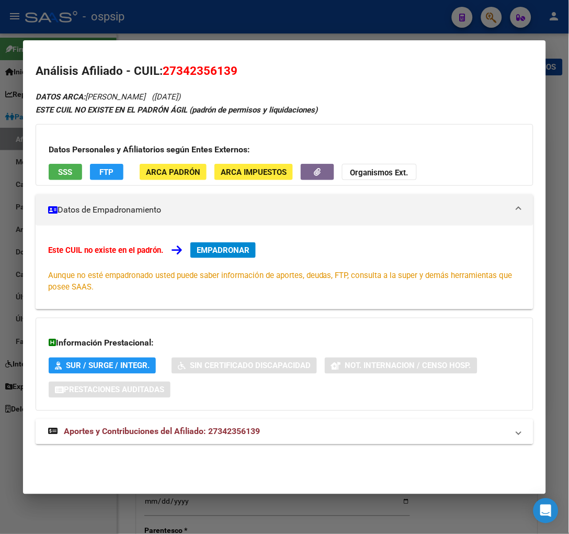
click at [229, 435] on span "Aportes y Contribuciones del Afiliado: 27342356139" at bounding box center [162, 432] width 196 height 10
click at [484, 21] on div at bounding box center [284, 267] width 569 height 534
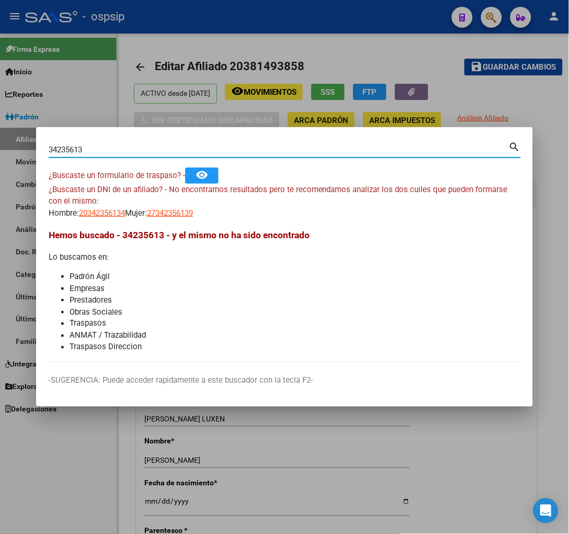
click at [99, 145] on input "34235613" at bounding box center [279, 149] width 461 height 9
type input "3"
type input "34321555"
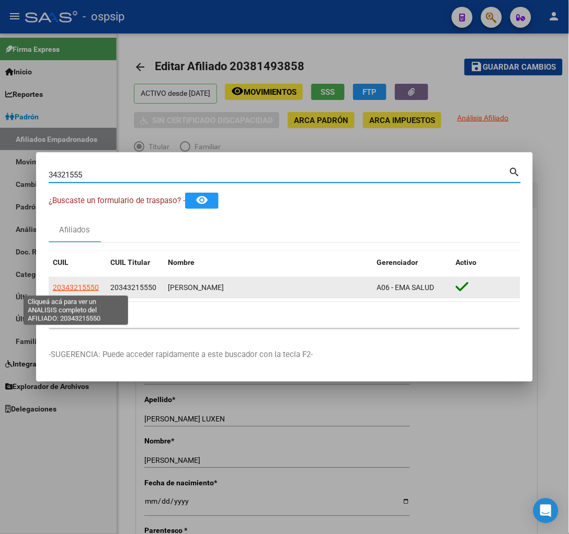
click at [76, 286] on span "20343215550" at bounding box center [76, 287] width 46 height 8
type textarea "20343215550"
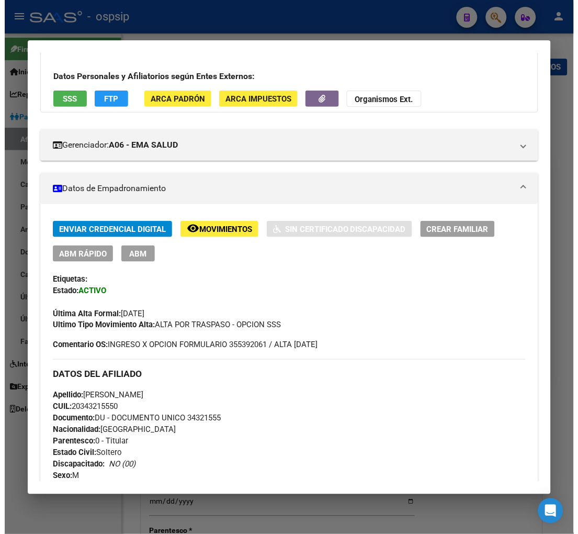
scroll to position [116, 0]
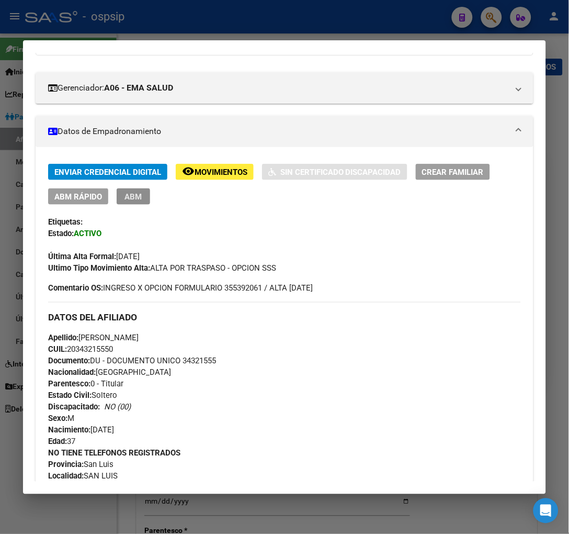
click at [130, 197] on span "ABM" at bounding box center [133, 196] width 17 height 9
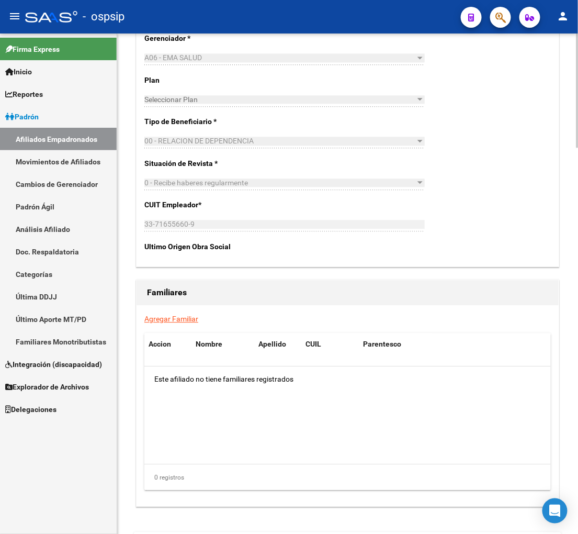
scroll to position [1689, 0]
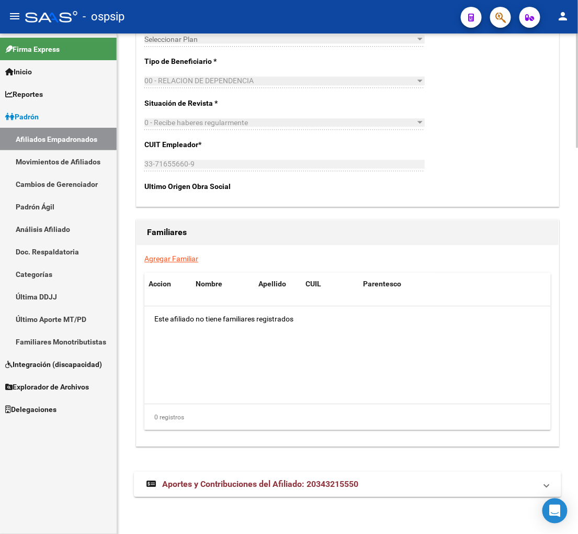
click at [161, 258] on link "Agregar Familiar" at bounding box center [171, 258] width 54 height 8
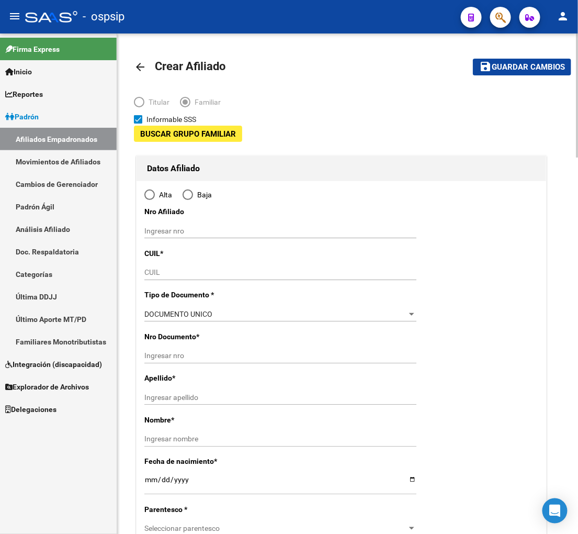
type input "33-71655660-9"
type input "SAN LUIS"
type input "5700"
type input "LAS VERMENAS"
type input "17"
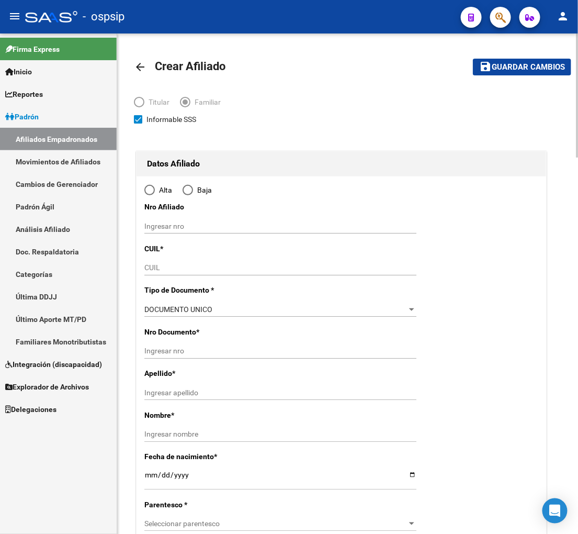
radio input "true"
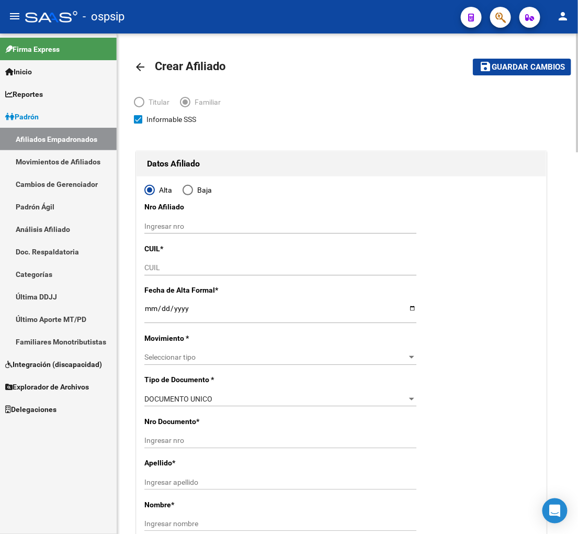
click at [167, 269] on input "CUIL" at bounding box center [280, 267] width 272 height 9
type input "33-71655660-9"
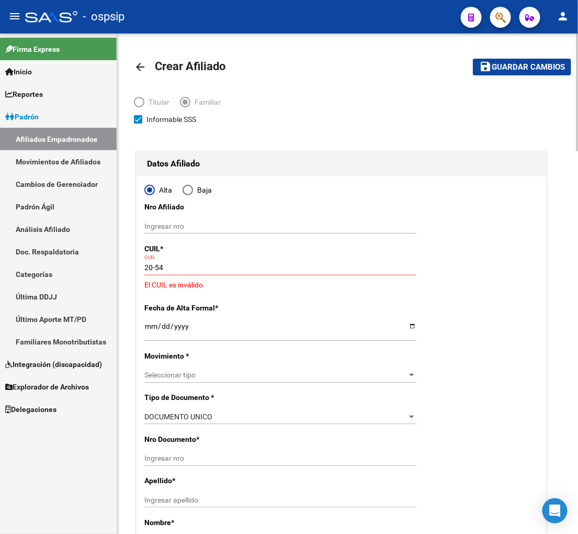
click at [172, 264] on input "20-54" at bounding box center [280, 267] width 272 height 9
type input "20-54662130-9"
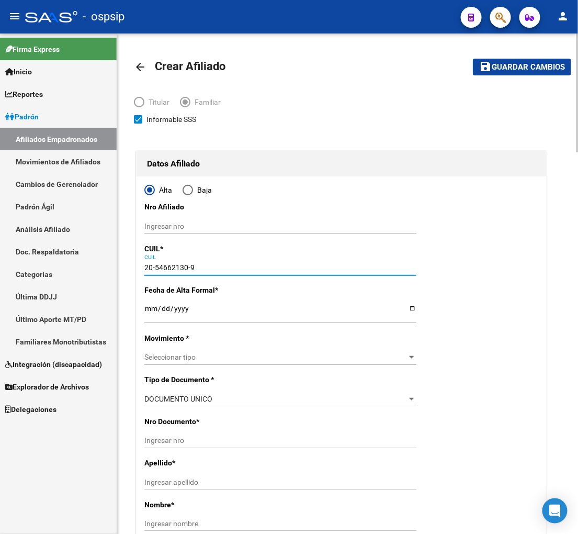
type input "54662130"
type input "[PERSON_NAME]"
type input "[DATE]"
type input "SAN LUIS"
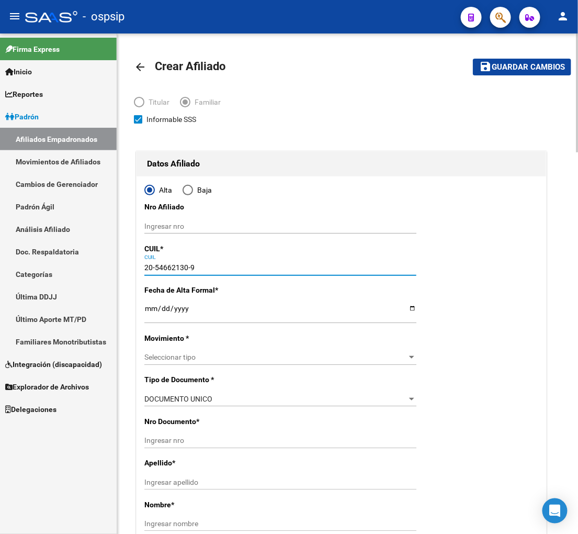
type input "LAS VERBENAS"
type input "20-54662130-9"
click at [149, 315] on input "Ingresar fecha" at bounding box center [280, 312] width 272 height 16
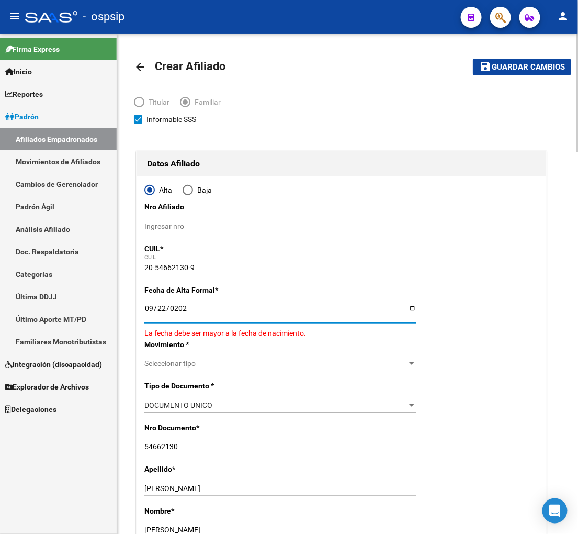
type input "[DATE]"
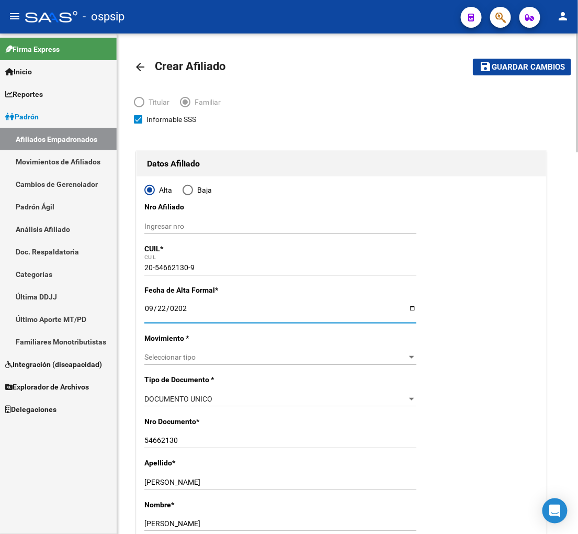
click at [198, 362] on div "Seleccionar tipo Seleccionar tipo" at bounding box center [280, 357] width 272 height 15
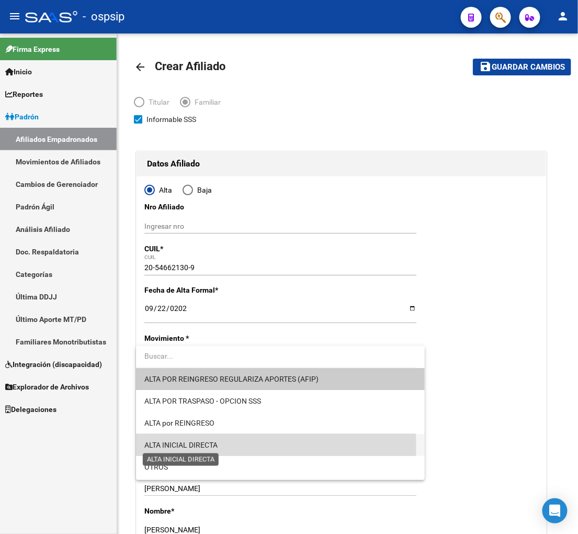
click at [201, 447] on span "ALTA INICIAL DIRECTA" at bounding box center [180, 445] width 73 height 8
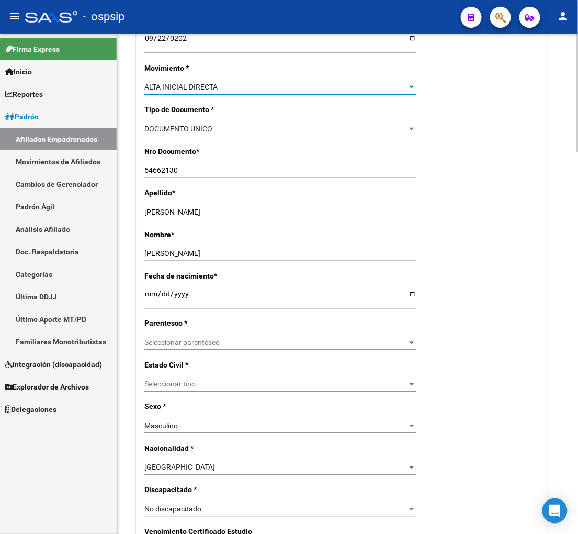
scroll to position [290, 0]
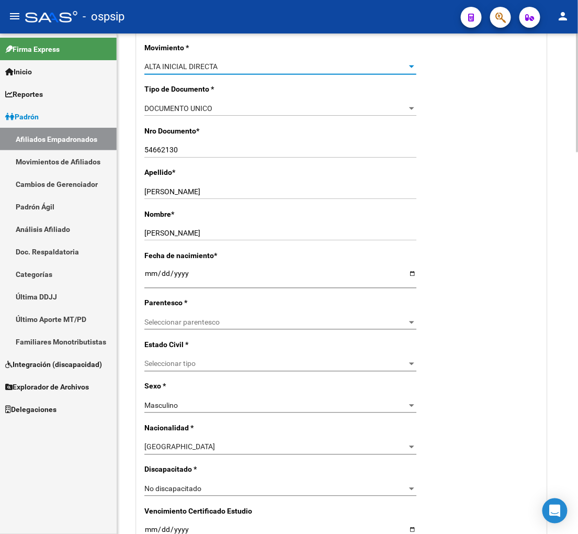
click at [239, 322] on span "Seleccionar parentesco" at bounding box center [275, 322] width 263 height 9
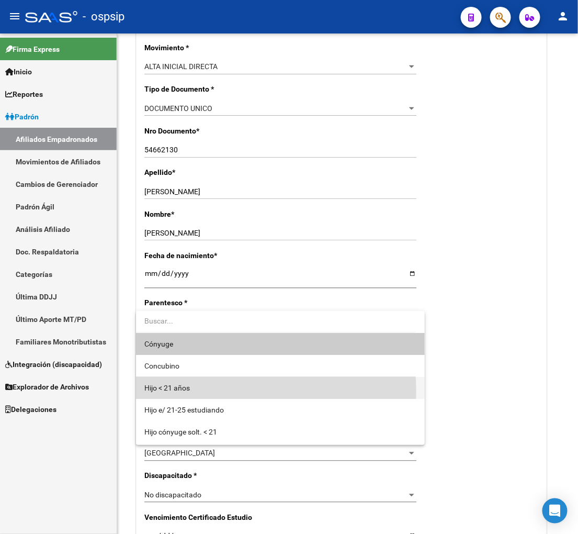
click at [227, 391] on span "Hijo < 21 años" at bounding box center [280, 388] width 272 height 22
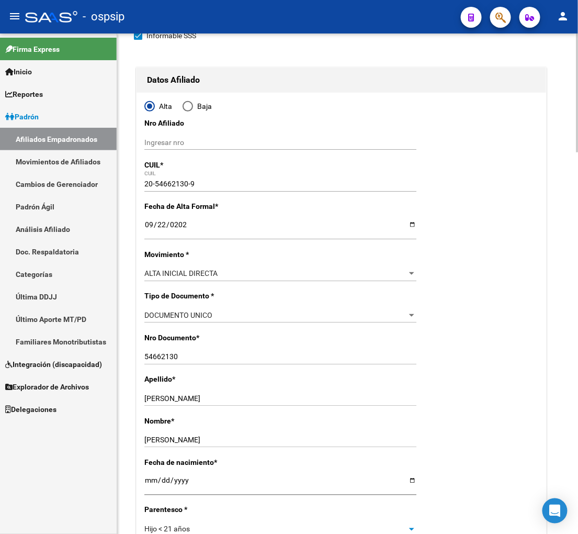
scroll to position [0, 0]
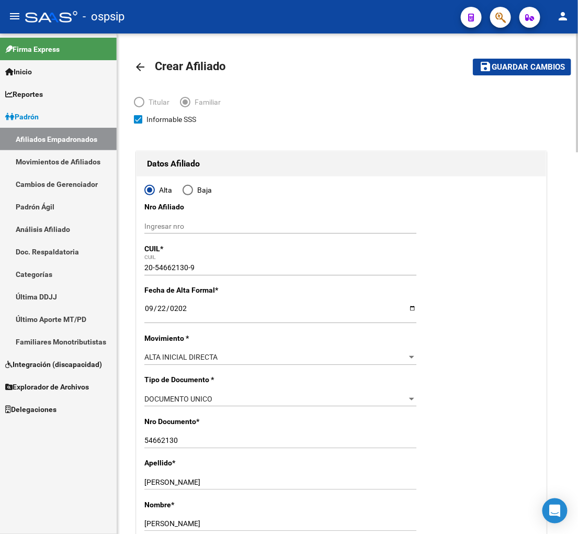
click at [519, 65] on span "Guardar cambios" at bounding box center [528, 67] width 73 height 9
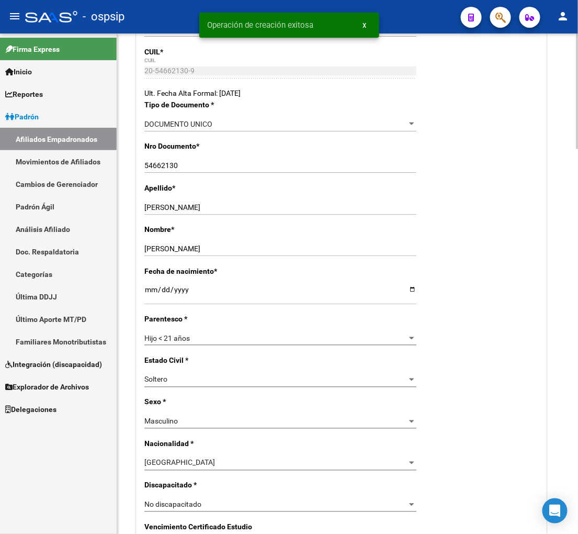
radio input "true"
type input "33-71655660-9"
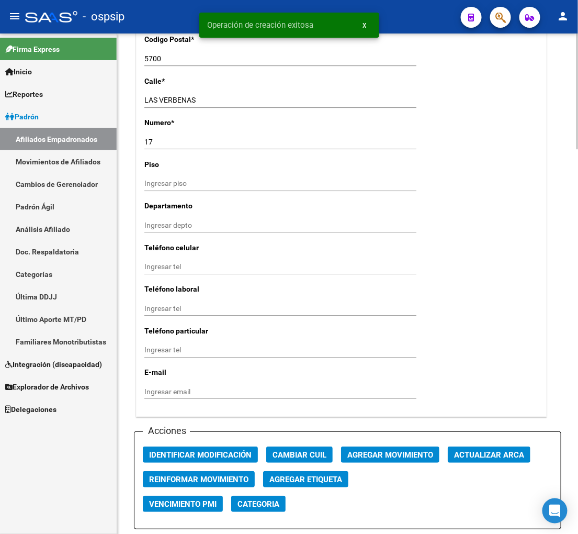
scroll to position [1105, 0]
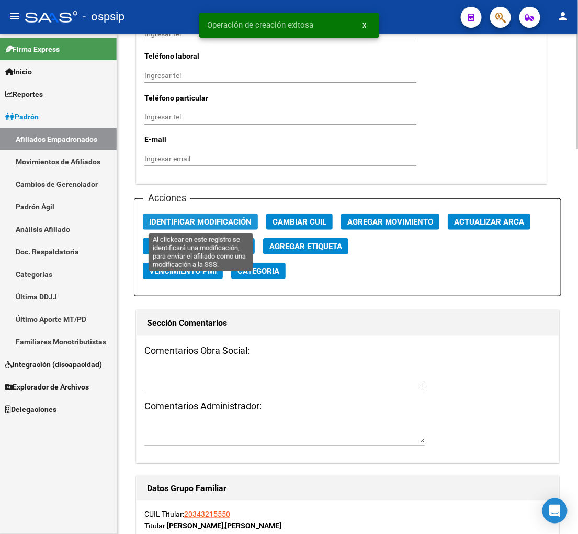
click at [195, 223] on span "Identificar Modificación" at bounding box center [200, 221] width 103 height 9
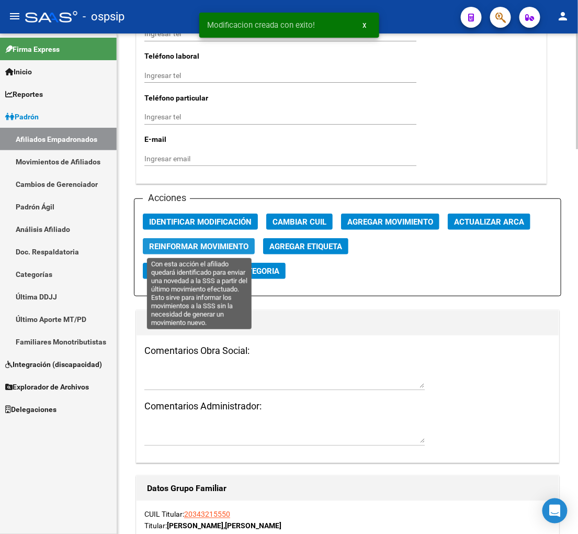
click at [195, 243] on span "Reinformar Movimiento" at bounding box center [198, 246] width 99 height 9
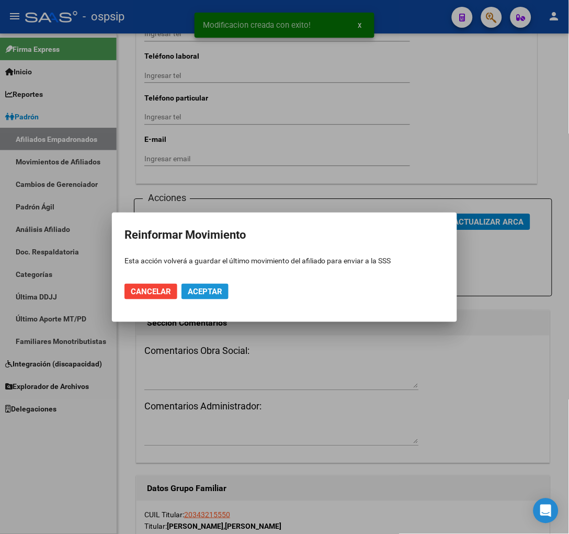
click at [209, 295] on span "Aceptar" at bounding box center [205, 291] width 35 height 9
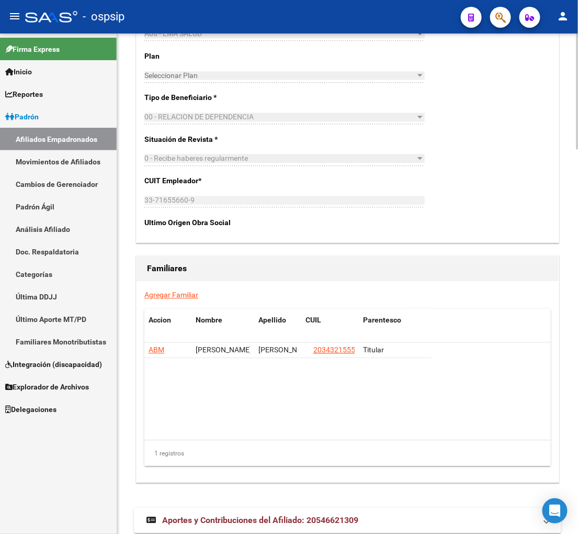
scroll to position [1664, 0]
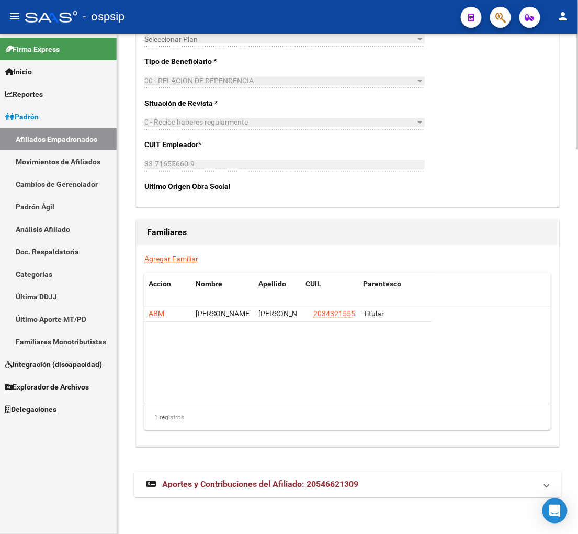
click at [169, 261] on link "Agregar Familiar" at bounding box center [171, 258] width 54 height 8
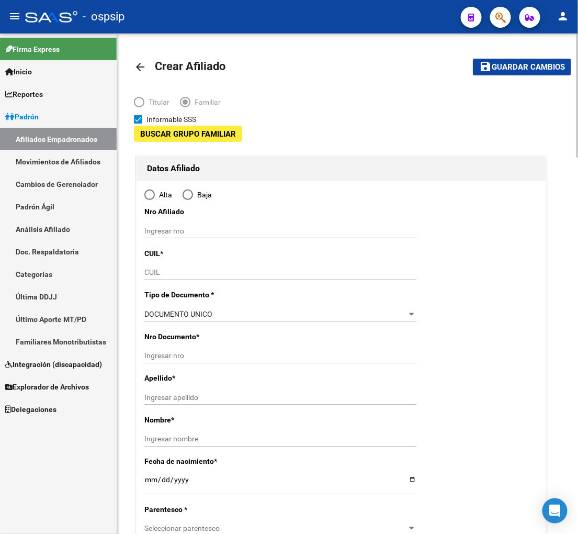
type input "33-71655660-9"
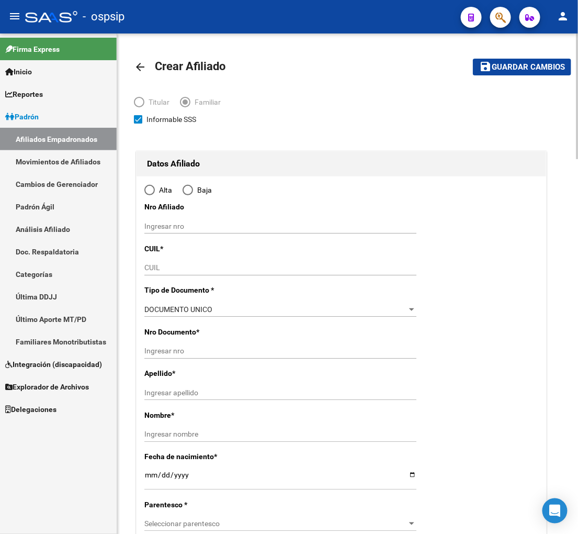
type input "SAN LUIS"
type input "5700"
type input "LAS VERMENAS"
type input "17"
radio input "true"
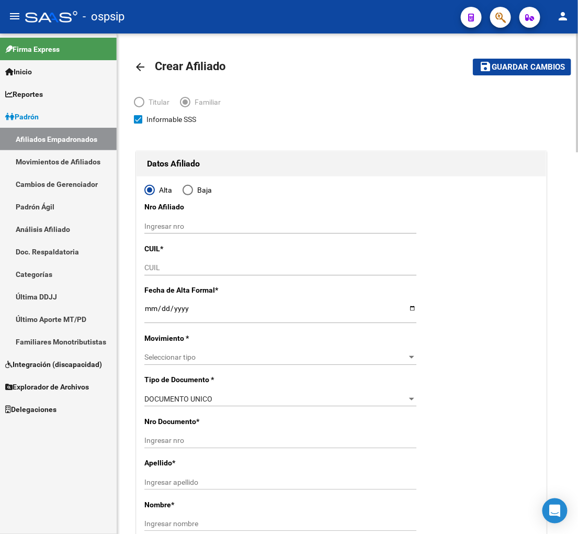
type input "33-71655660-9"
click at [176, 269] on input "CUIL" at bounding box center [280, 267] width 272 height 9
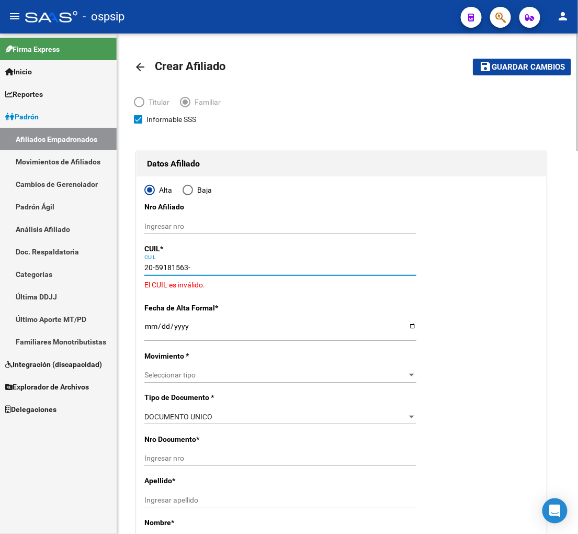
type input "20-59181563-7"
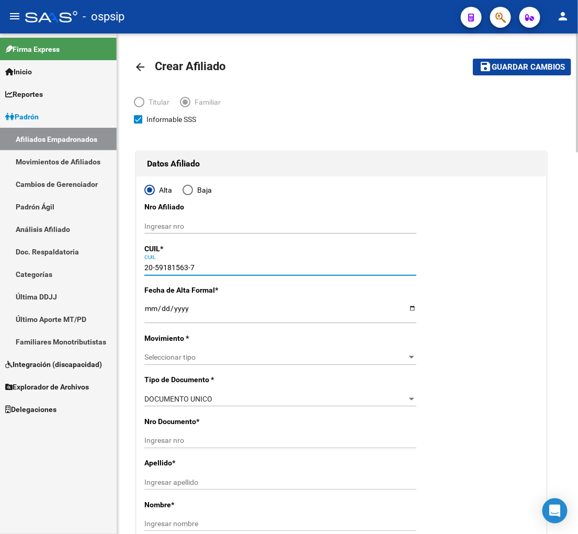
type input "59181563"
type input "[PERSON_NAME]"
type input "[DATE]"
type input "SAN LUIS"
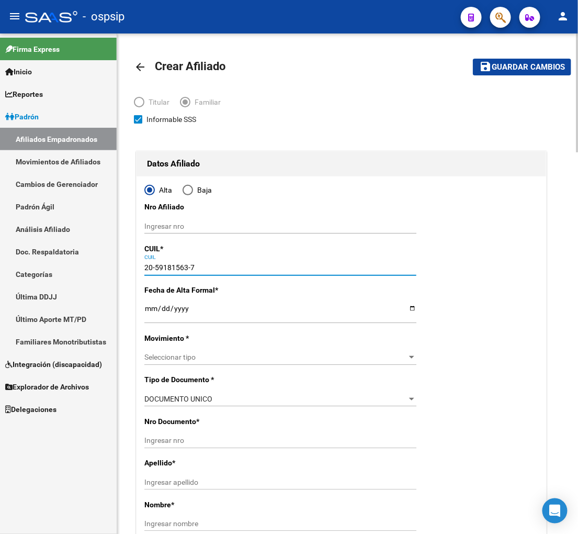
type input "[PERSON_NAME]"
type input "1842"
type input "20-59181563-7"
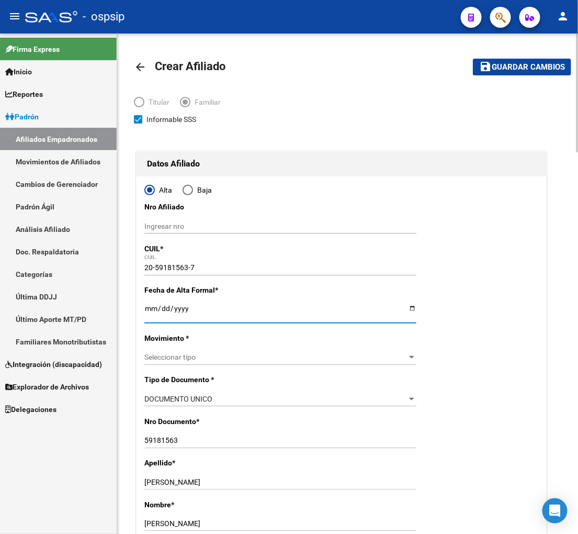
click at [148, 311] on input "Ingresar fecha" at bounding box center [280, 312] width 272 height 16
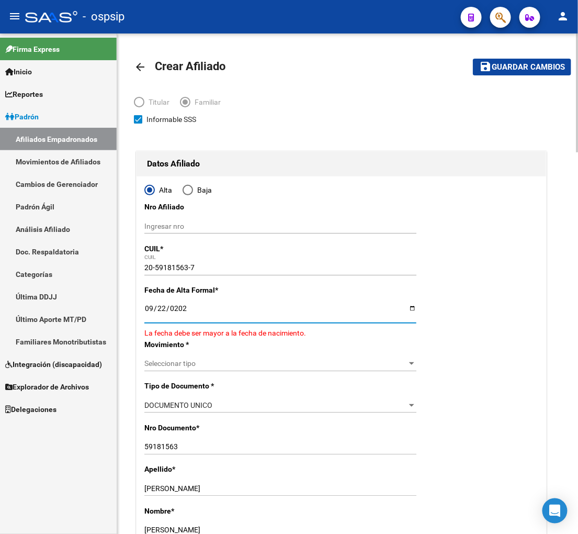
type input "[DATE]"
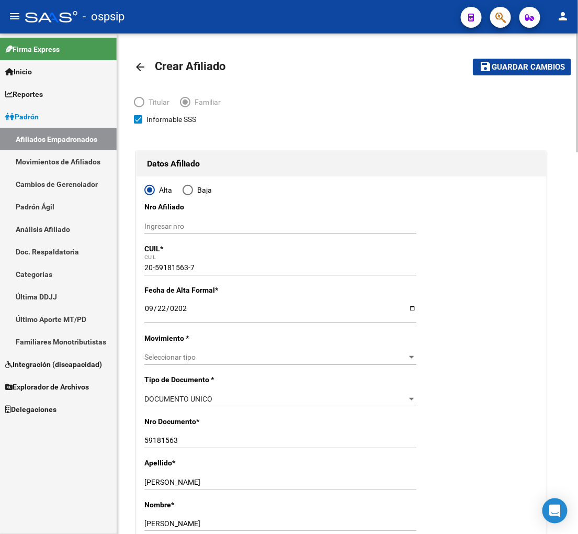
scroll to position [58, 0]
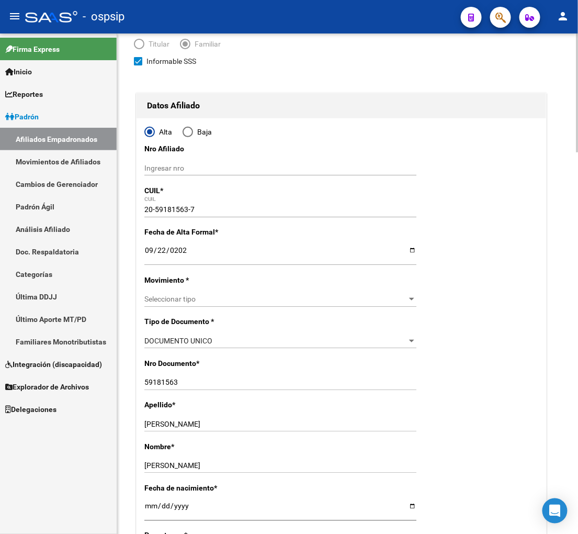
click at [222, 298] on span "Seleccionar tipo" at bounding box center [275, 299] width 263 height 9
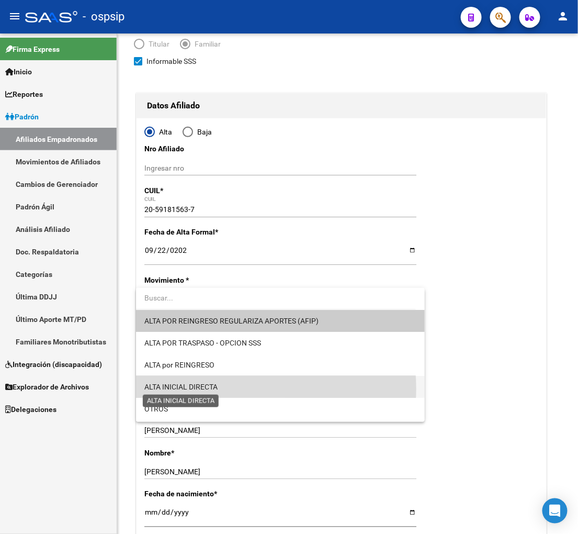
click at [218, 388] on span "ALTA INICIAL DIRECTA" at bounding box center [180, 387] width 73 height 8
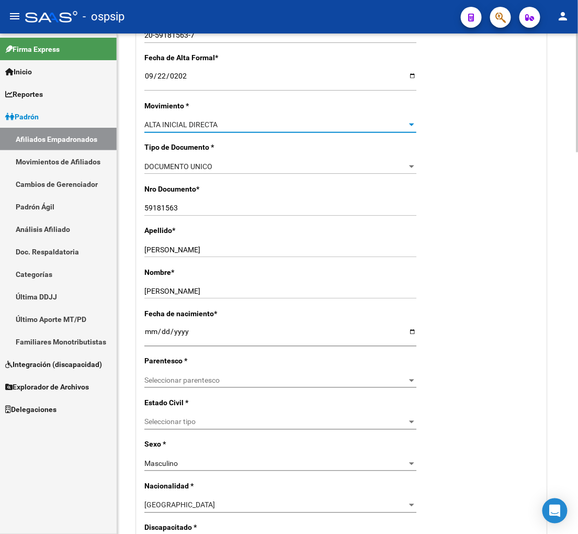
scroll to position [290, 0]
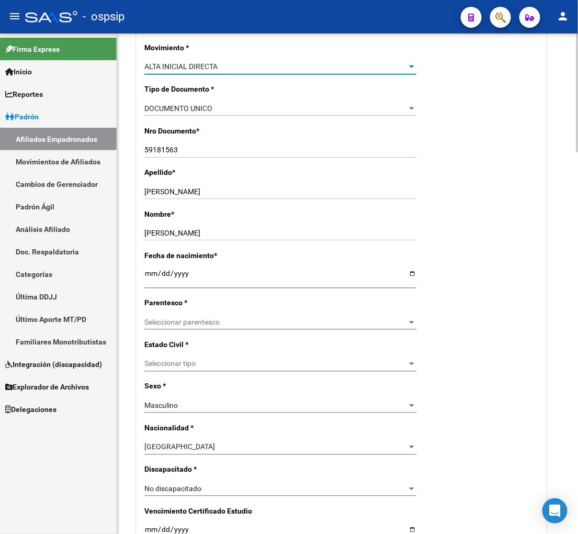
click at [233, 327] on div "Seleccionar parentesco Seleccionar parentesco" at bounding box center [280, 322] width 272 height 15
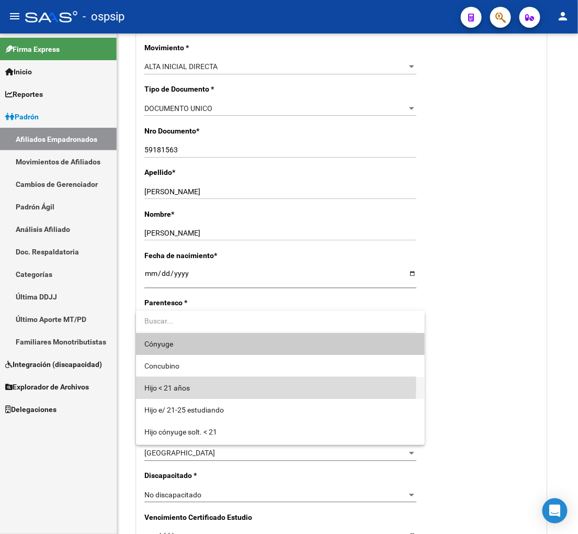
click at [225, 385] on span "Hijo < 21 años" at bounding box center [280, 388] width 272 height 22
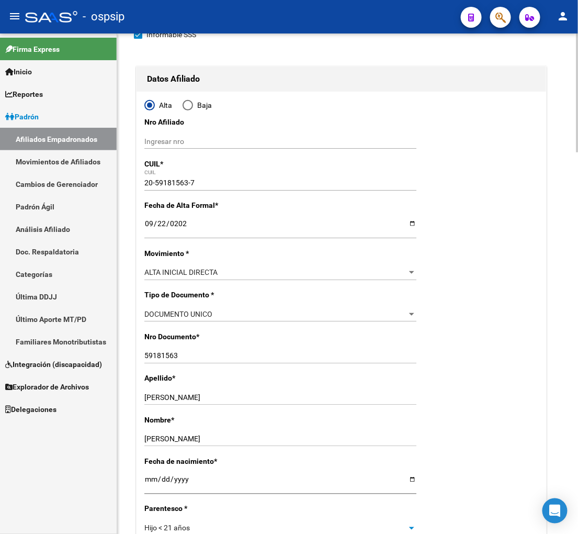
scroll to position [0, 0]
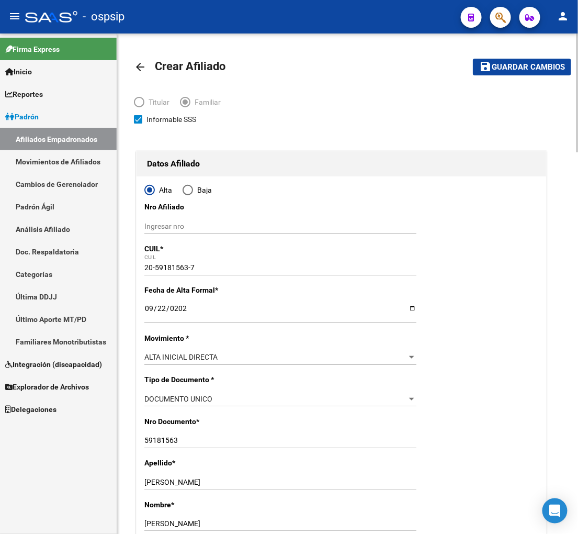
click at [536, 64] on span "Guardar cambios" at bounding box center [528, 67] width 73 height 9
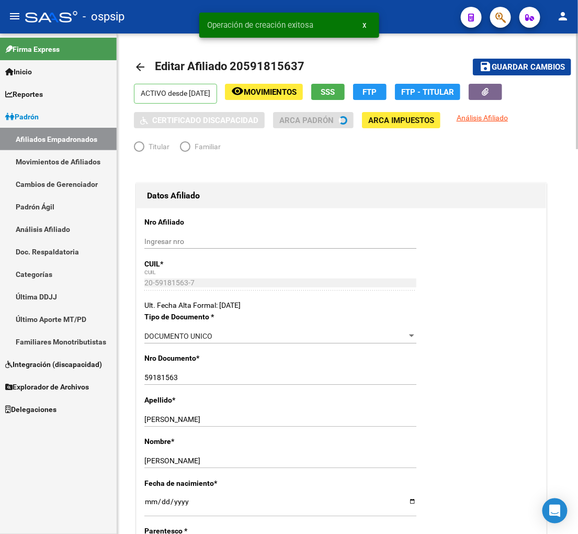
radio input "true"
type input "33-71655660-9"
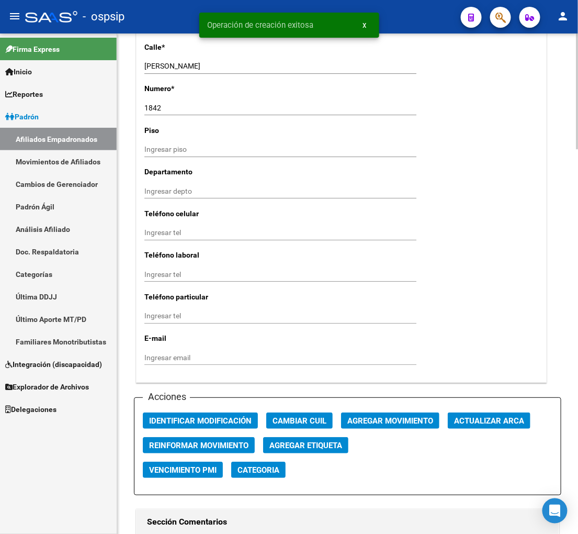
scroll to position [930, 0]
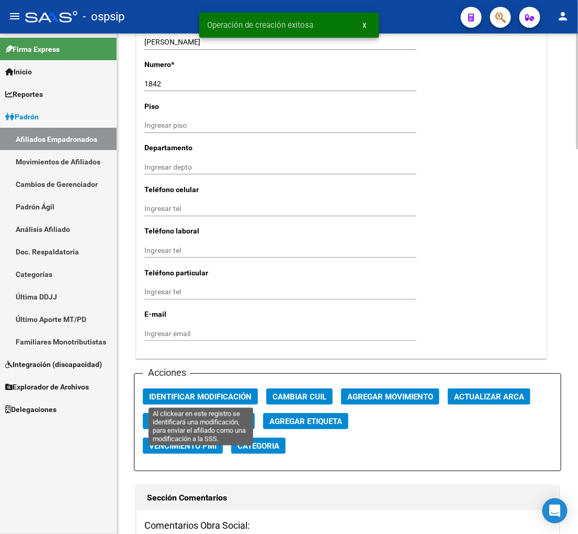
click at [207, 396] on span "Identificar Modificación" at bounding box center [200, 396] width 103 height 9
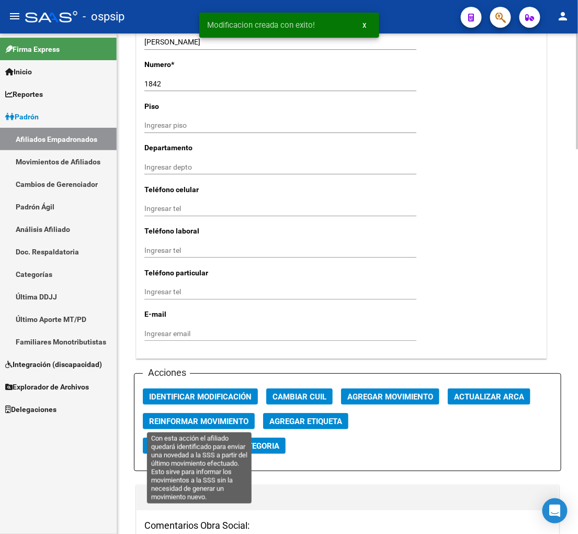
click at [205, 420] on span "Reinformar Movimiento" at bounding box center [198, 421] width 99 height 9
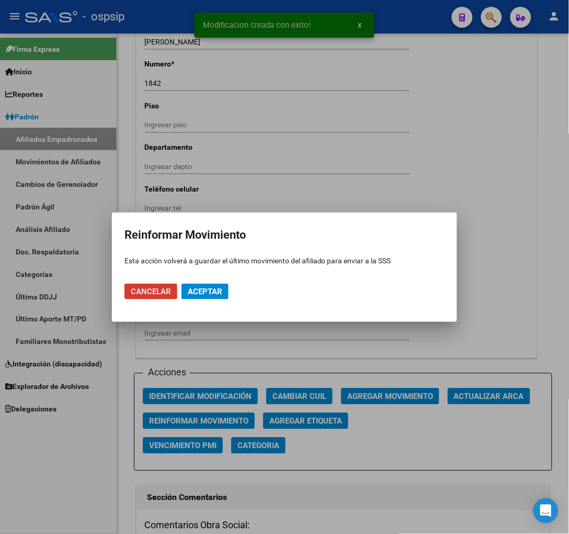
click at [195, 293] on span "Aceptar" at bounding box center [205, 291] width 35 height 9
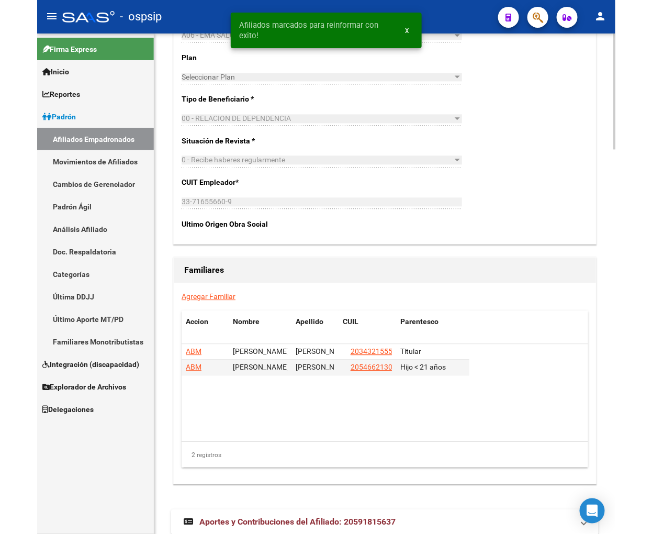
scroll to position [1628, 0]
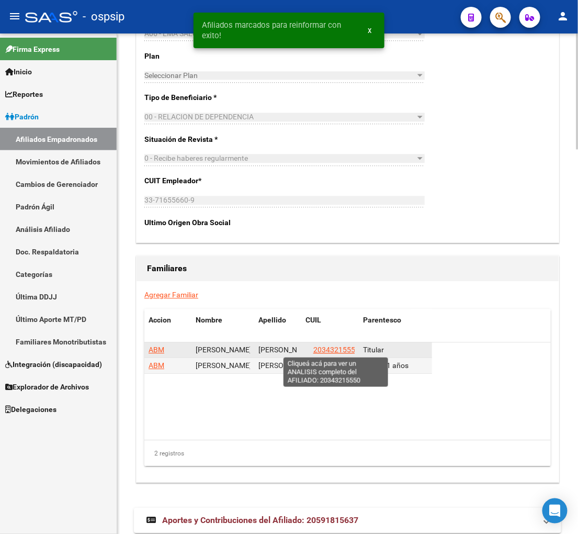
click at [325, 350] on span "20343215550" at bounding box center [337, 349] width 46 height 8
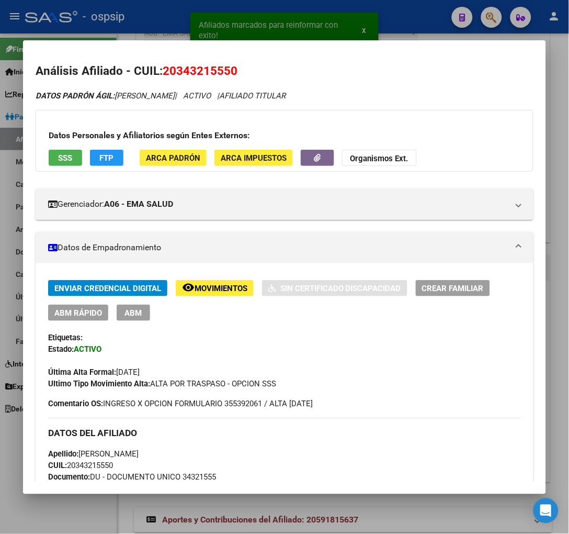
click at [228, 61] on mat-dialog-content "Análisis Afiliado - CUIL: 20343215550 DATOS PADRÓN ÁGIL: [PERSON_NAME] | ACTIVO…" at bounding box center [284, 267] width 523 height 429
click at [218, 65] on mat-dialog-content "Análisis Afiliado - CUIL: 20343215550 DATOS PADRÓN ÁGIL: [PERSON_NAME] | ACTIVO…" at bounding box center [284, 267] width 523 height 429
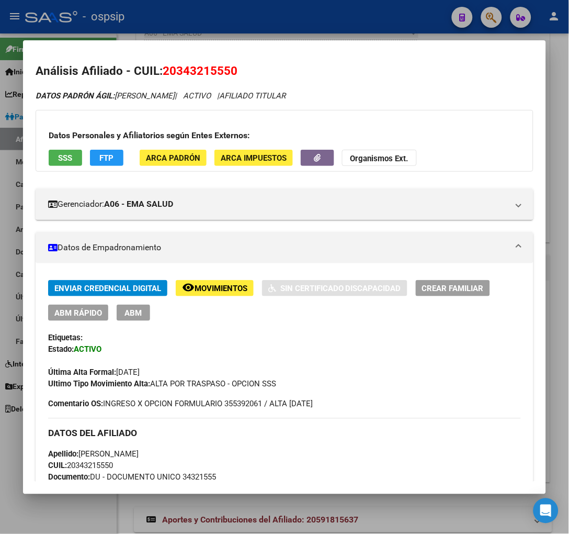
click at [309, 74] on h2 "Análisis Afiliado - CUIL: 20343215550" at bounding box center [285, 71] width 498 height 18
drag, startPoint x: 176, startPoint y: 70, endPoint x: 228, endPoint y: 63, distance: 52.3
click at [228, 63] on h2 "Análisis Afiliado - CUIL: 20343215550" at bounding box center [285, 71] width 498 height 18
copy span "34321555"
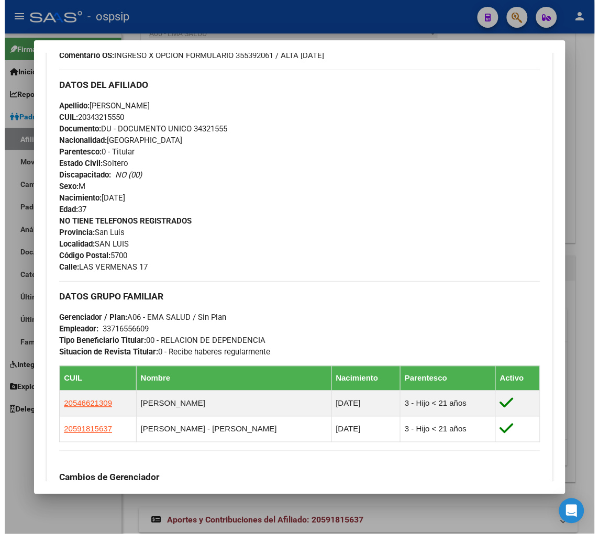
scroll to position [373, 0]
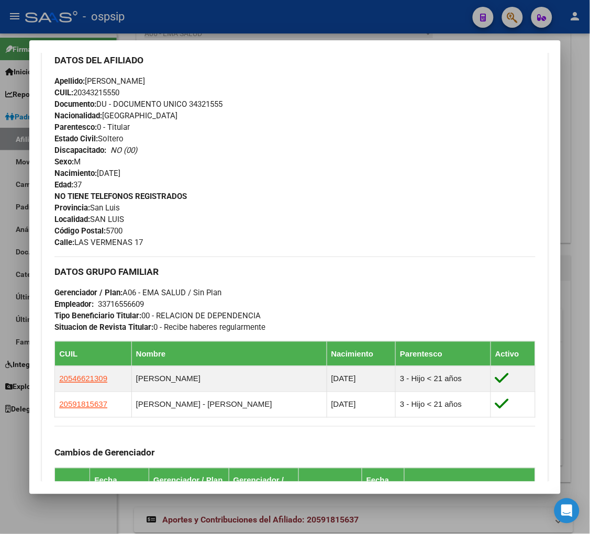
click at [507, 17] on div at bounding box center [295, 267] width 590 height 534
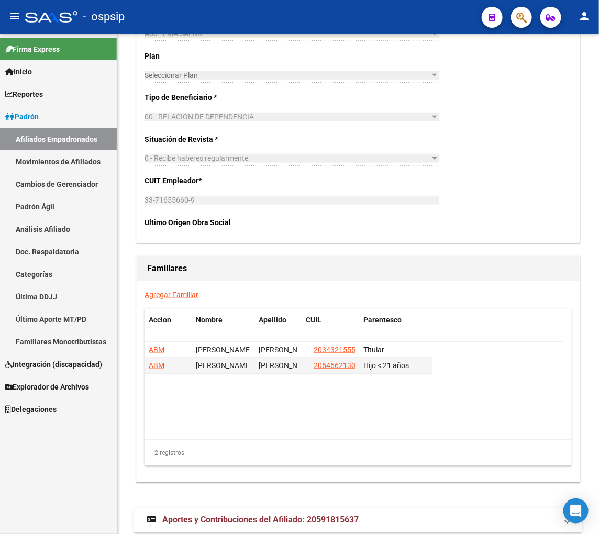
click at [508, 17] on div at bounding box center [516, 16] width 29 height 21
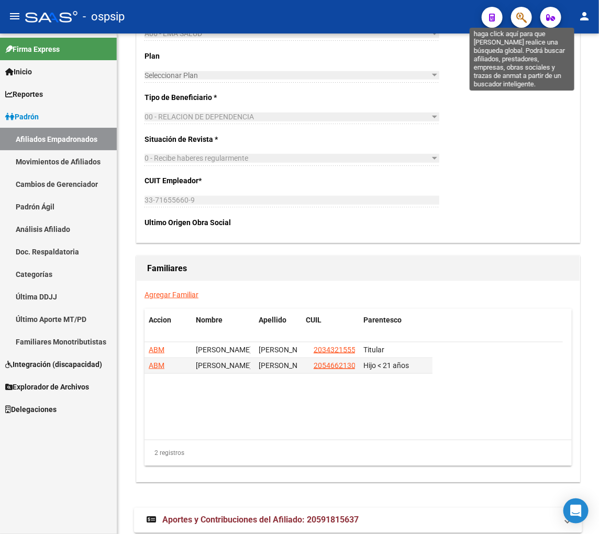
click at [520, 16] on icon "button" at bounding box center [521, 18] width 10 height 12
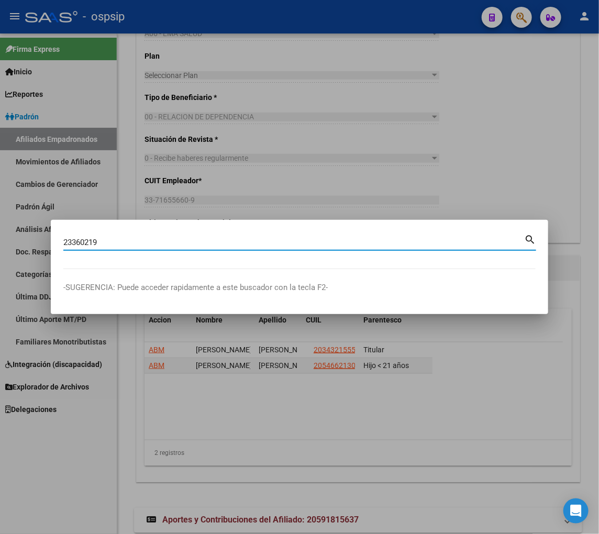
type input "23360219"
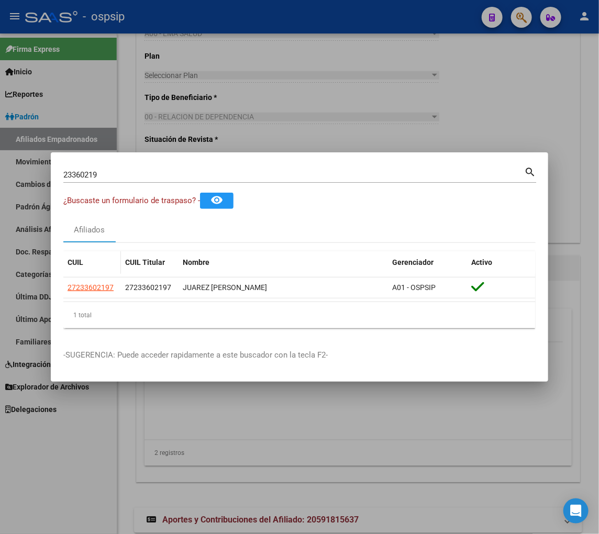
click at [92, 282] on app-link-go-to "27233602197" at bounding box center [91, 288] width 46 height 12
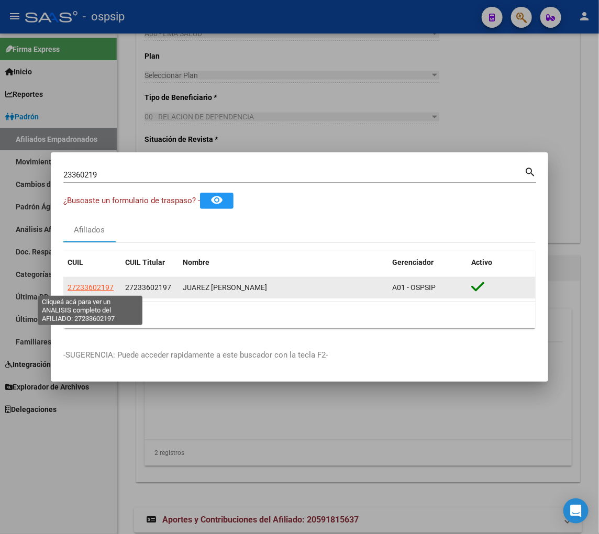
click at [91, 286] on span "27233602197" at bounding box center [91, 287] width 46 height 8
type textarea "27233602197"
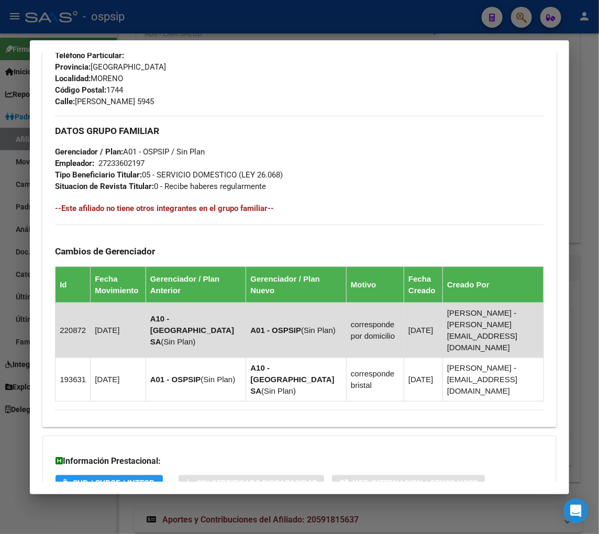
scroll to position [572, 0]
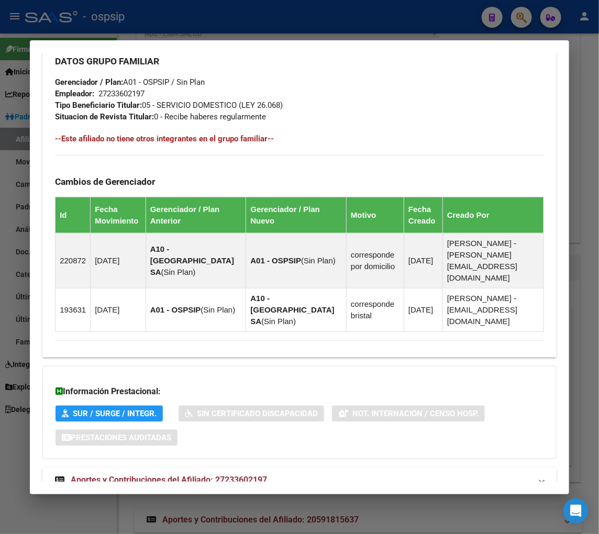
click at [154, 475] on span "Aportes y Contribuciones del Afiliado: 27233602197" at bounding box center [169, 480] width 196 height 10
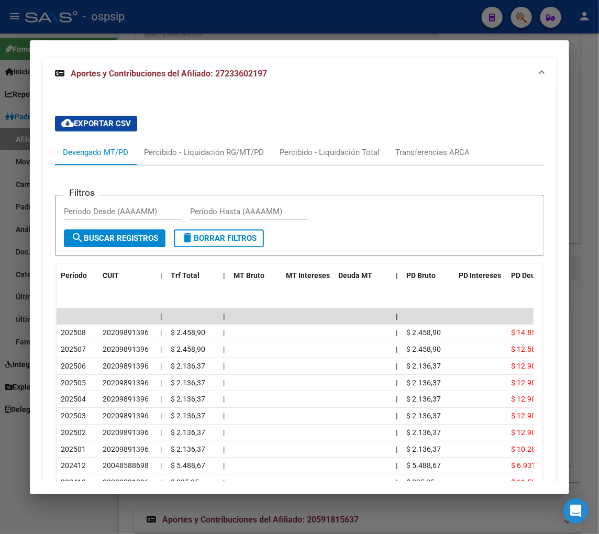
scroll to position [1041, 0]
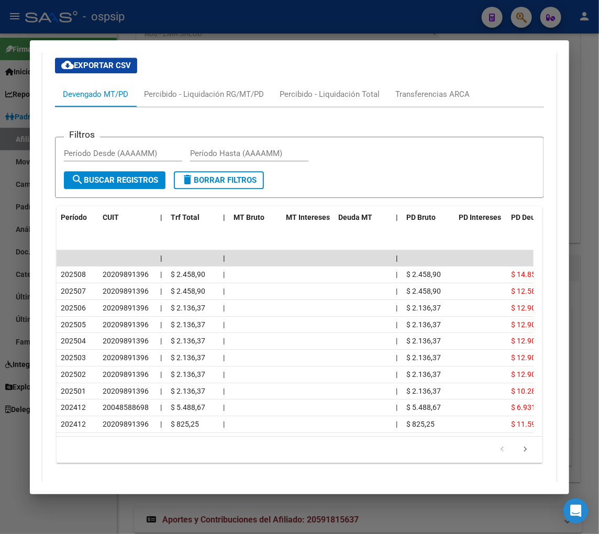
click at [510, 13] on div at bounding box center [299, 267] width 599 height 534
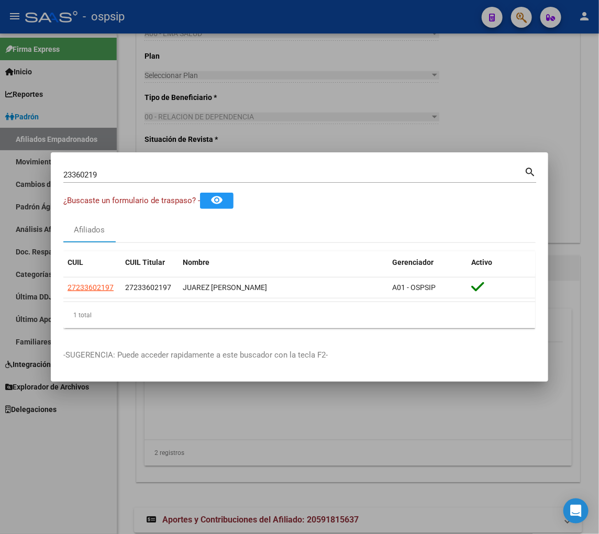
click at [128, 169] on div "23360219 Buscar (apellido, dni, [PERSON_NAME], [PERSON_NAME], cuit, obra social)" at bounding box center [293, 175] width 461 height 16
type input "2"
type input "24894246"
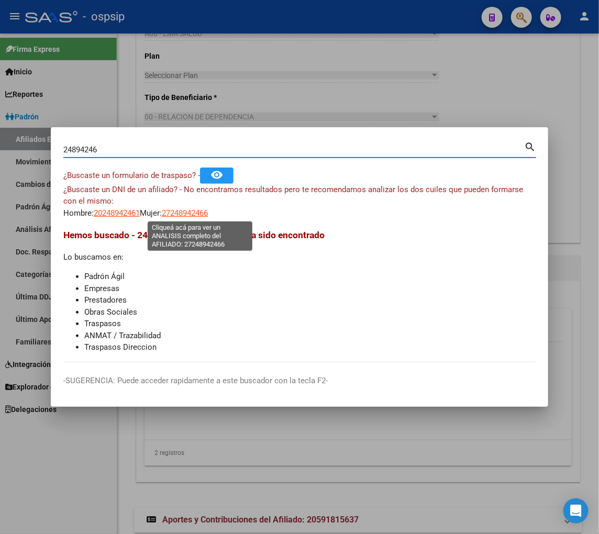
click at [194, 216] on span "27248942466" at bounding box center [185, 212] width 46 height 9
type textarea "27248942466"
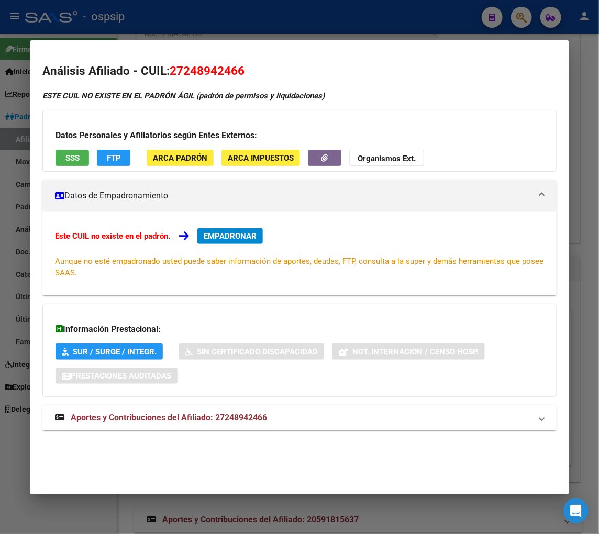
click at [159, 421] on span "Aportes y Contribuciones del Afiliado: 27248942466" at bounding box center [169, 417] width 196 height 10
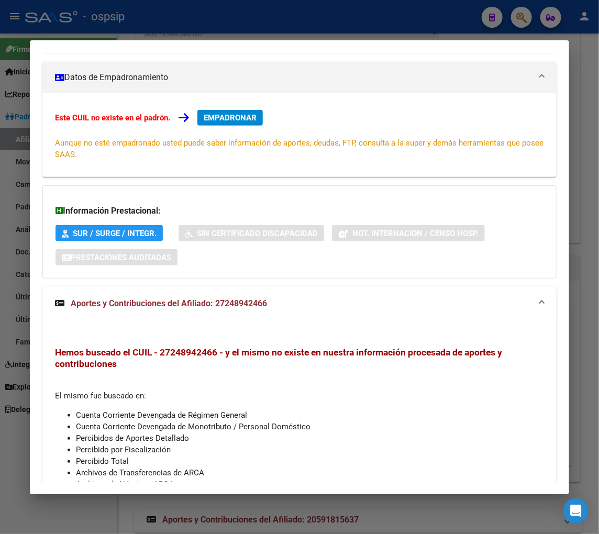
scroll to position [0, 0]
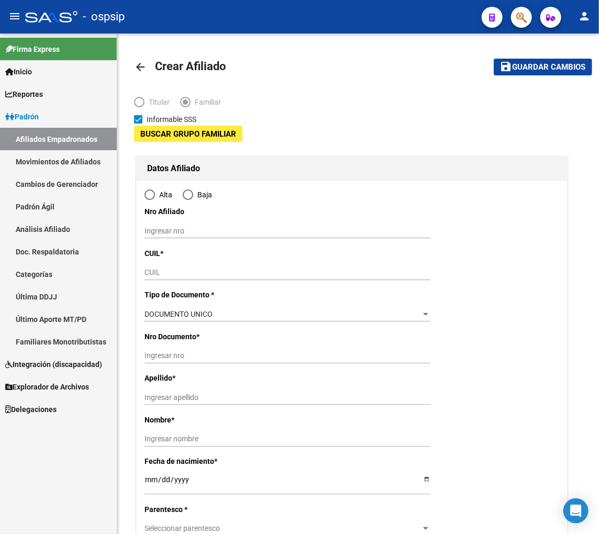
type input "33-71655660-9"
type input "SAN LUIS"
type input "5700"
type input "LAS VERMENAS"
type input "17"
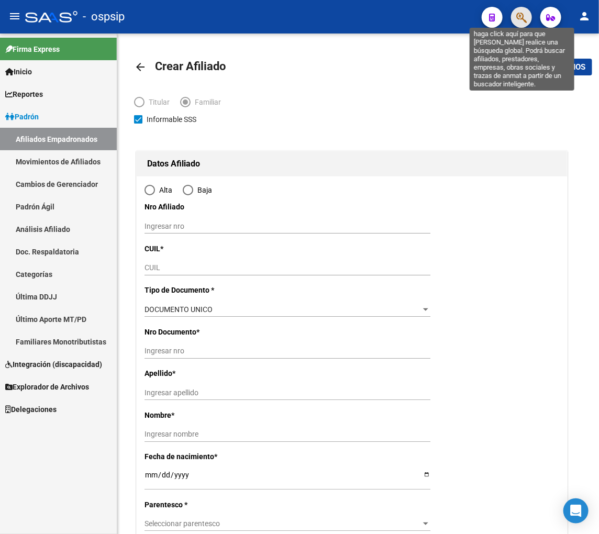
click at [517, 15] on icon "button" at bounding box center [521, 18] width 10 height 12
radio input "true"
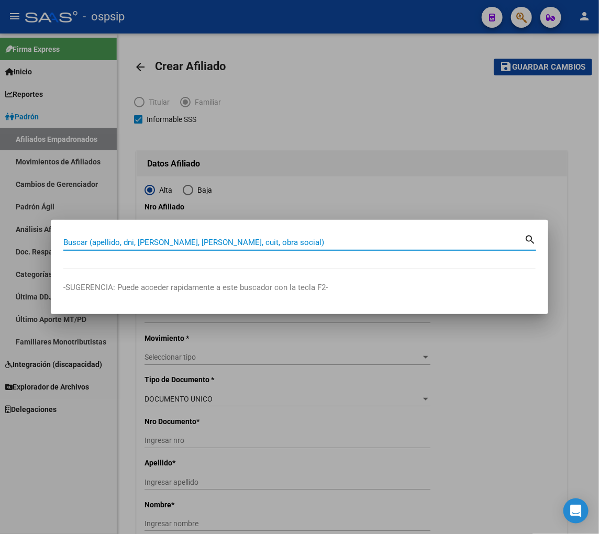
type input "33-71655660-9"
type input "24894246"
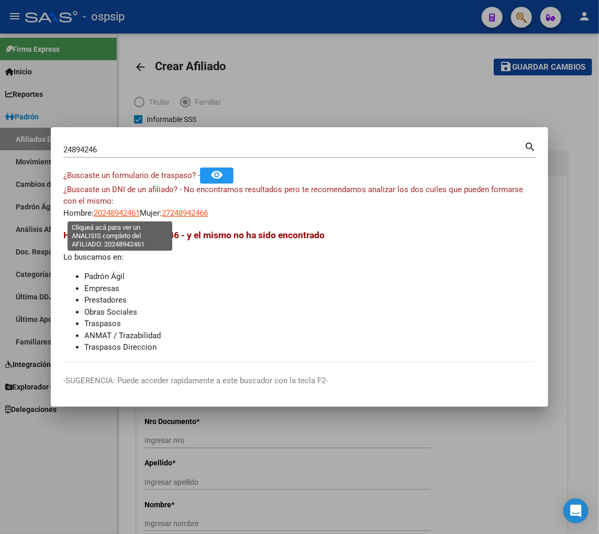
click at [119, 214] on span "20248942461" at bounding box center [117, 212] width 46 height 9
type textarea "20248942461"
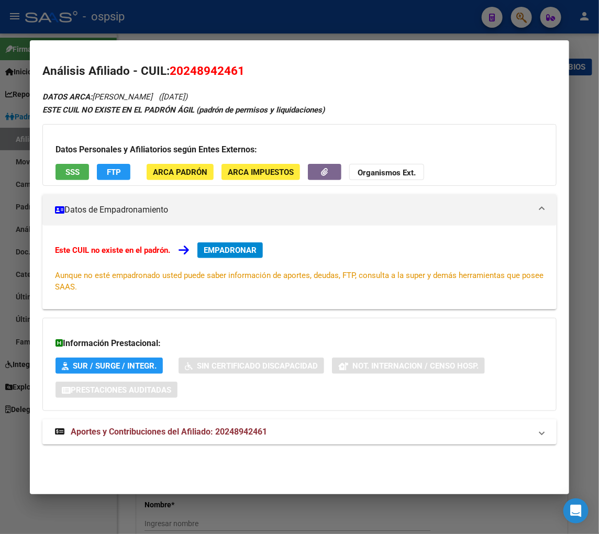
click at [142, 433] on span "Aportes y Contribuciones del Afiliado: 20248942461" at bounding box center [169, 432] width 196 height 10
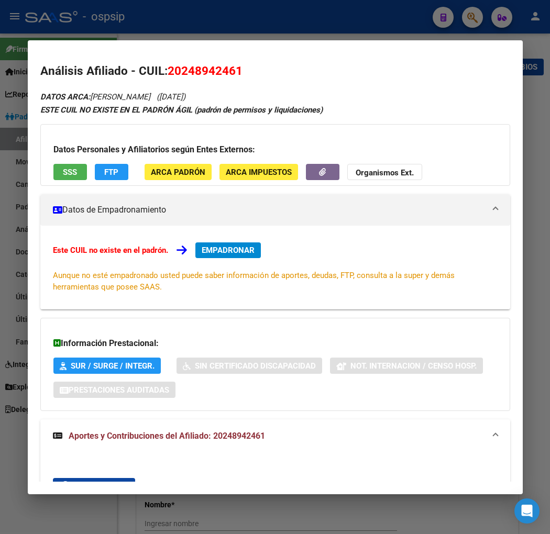
click at [472, 18] on div at bounding box center [275, 267] width 550 height 534
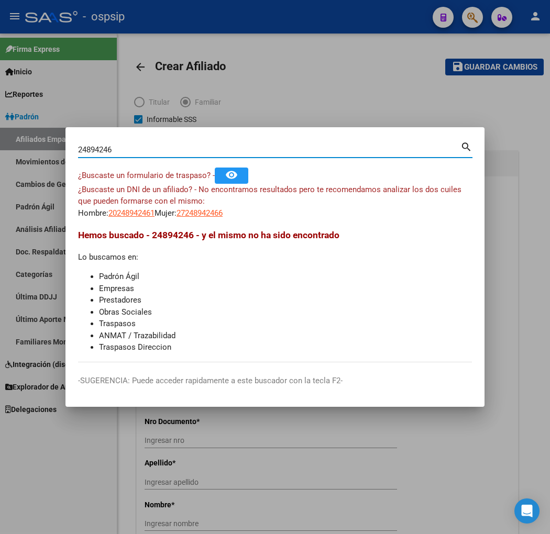
click at [126, 149] on input "24894246" at bounding box center [269, 149] width 382 height 9
type input "2"
type input "37049548"
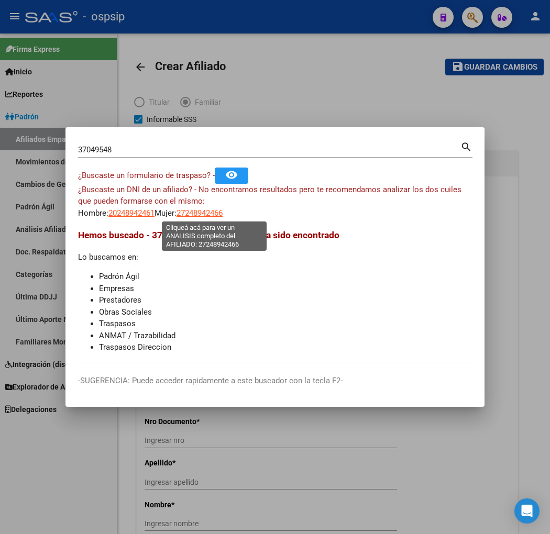
click at [215, 216] on span "27248942466" at bounding box center [199, 212] width 46 height 9
type textarea "27248942466"
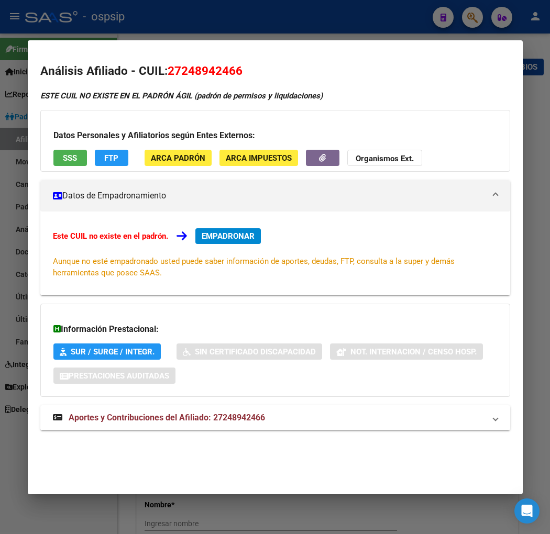
click at [464, 13] on div at bounding box center [275, 267] width 550 height 534
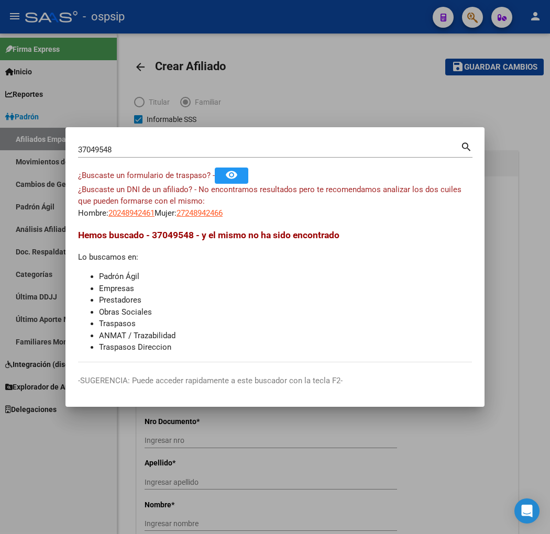
click at [132, 152] on input "37049548" at bounding box center [269, 149] width 382 height 9
type input "3"
type input "2"
type input "12932337"
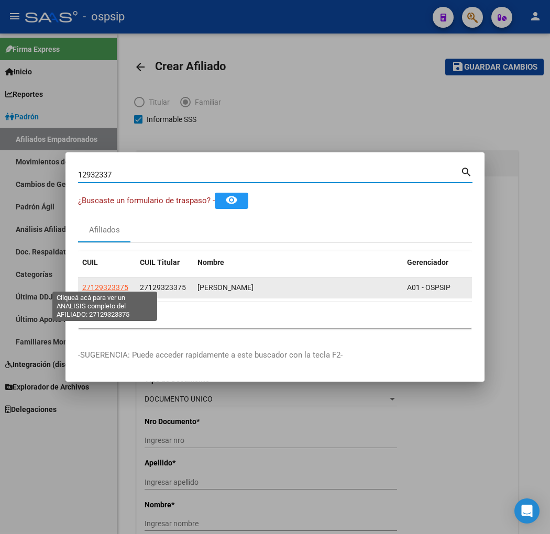
click at [112, 284] on span "27129323375" at bounding box center [105, 287] width 46 height 8
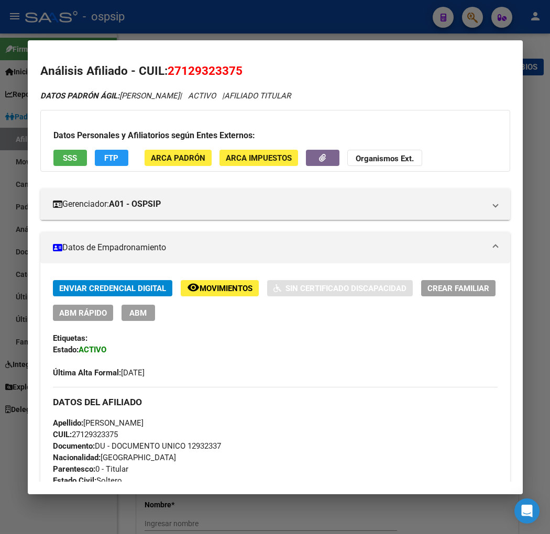
click at [238, 288] on span "Movimientos" at bounding box center [225, 288] width 53 height 9
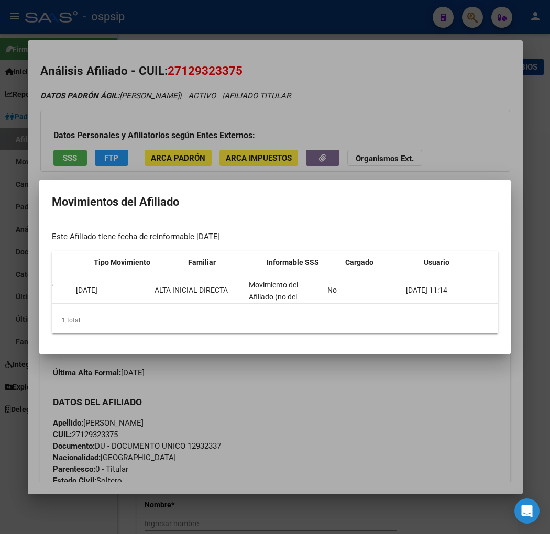
scroll to position [0, 223]
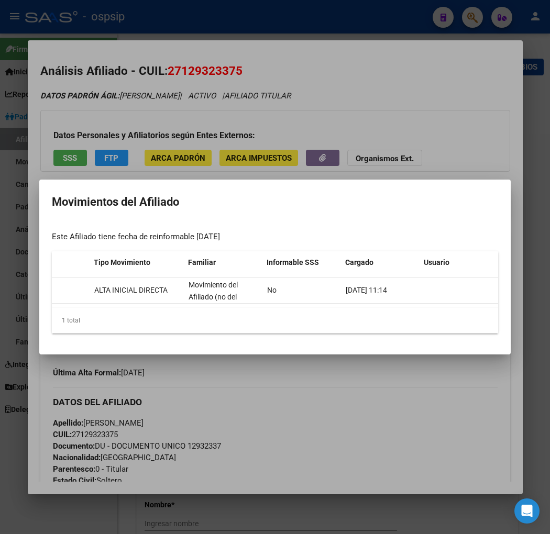
click at [410, 436] on div at bounding box center [275, 267] width 550 height 534
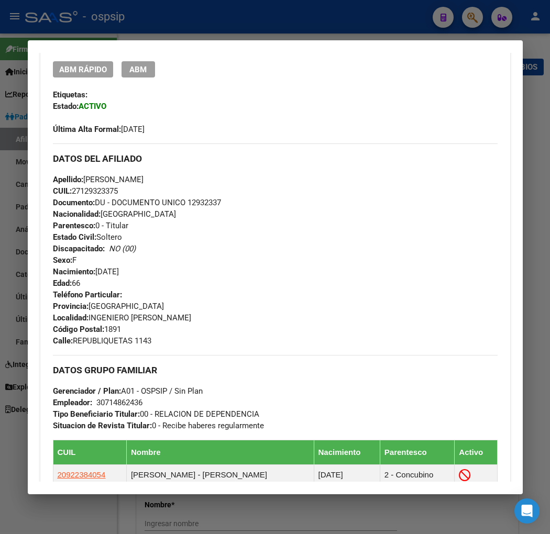
scroll to position [407, 0]
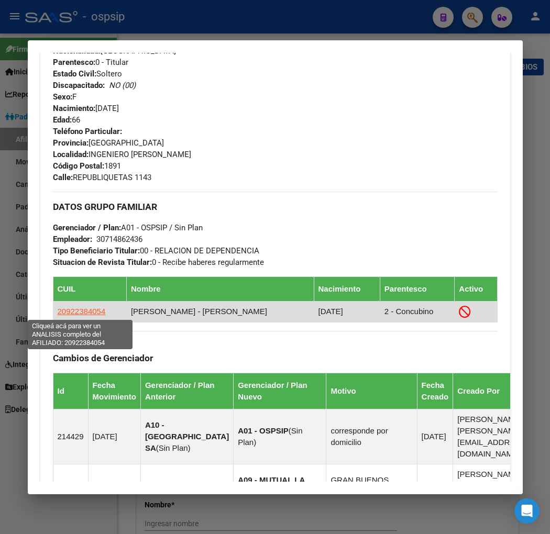
click at [87, 310] on span "20922384054" at bounding box center [82, 311] width 48 height 9
type textarea "20922384054"
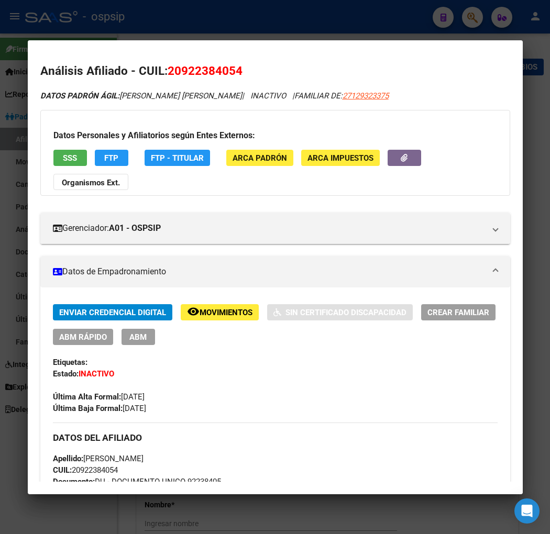
click at [220, 311] on span "Movimientos" at bounding box center [225, 312] width 53 height 9
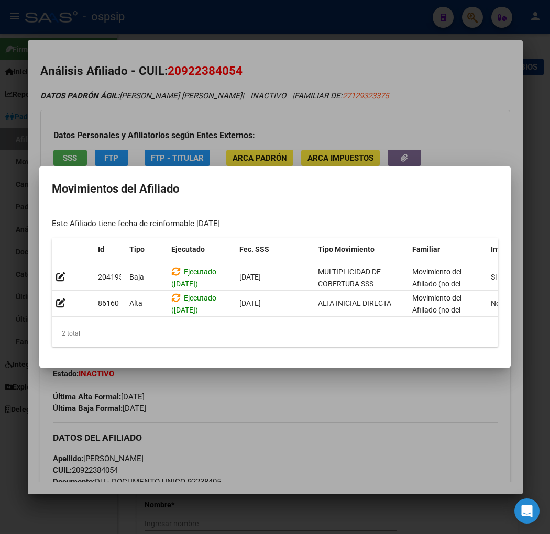
click at [322, 400] on div at bounding box center [275, 267] width 550 height 534
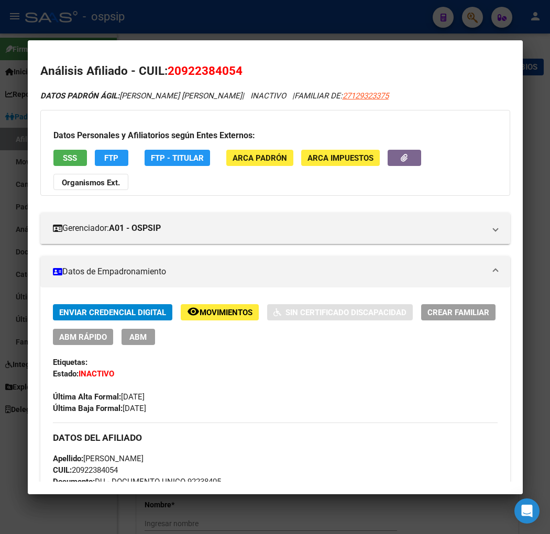
drag, startPoint x: 183, startPoint y: 68, endPoint x: 233, endPoint y: 64, distance: 49.9
click at [233, 64] on span "20922384054" at bounding box center [204, 71] width 75 height 14
copy span "92238405"
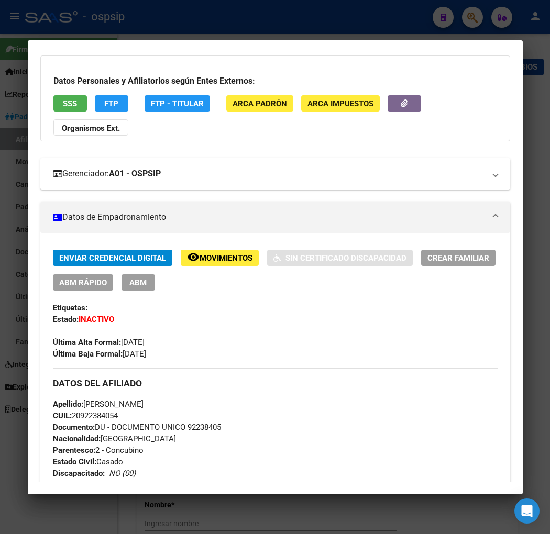
scroll to position [0, 0]
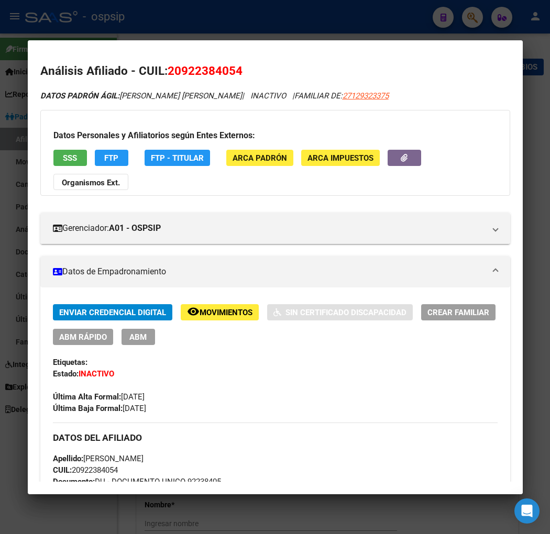
copy span "92238405"
click at [467, 16] on div at bounding box center [275, 267] width 550 height 534
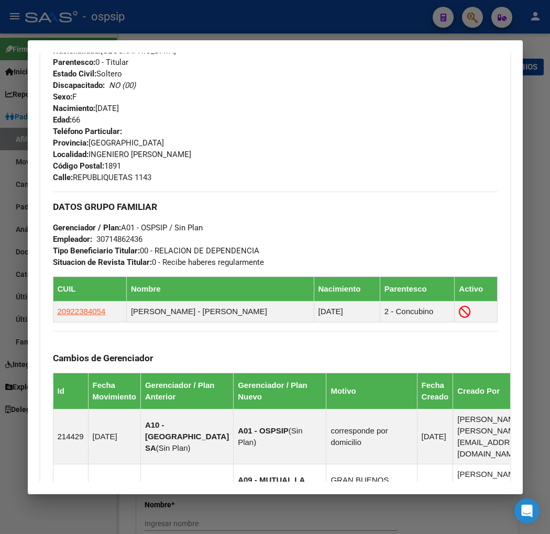
click at [474, 13] on div at bounding box center [275, 267] width 550 height 534
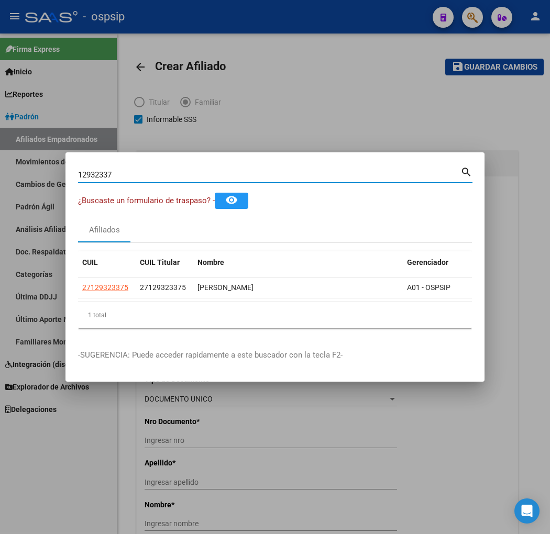
click at [127, 170] on input "12932337" at bounding box center [269, 174] width 382 height 9
type input "1"
click at [128, 174] on input "2737" at bounding box center [269, 174] width 382 height 9
type input "2"
type input "27370495489"
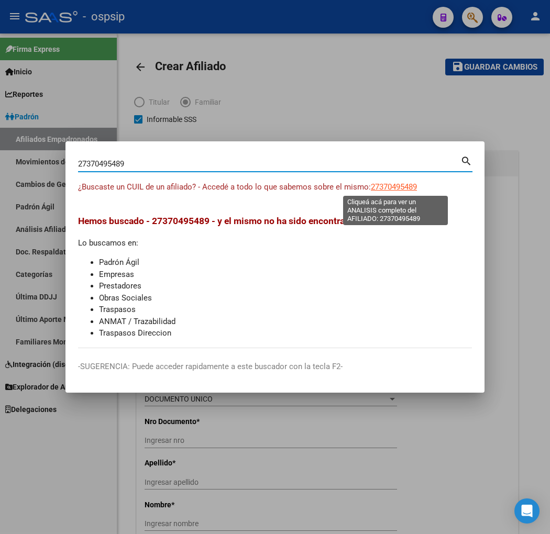
click at [401, 188] on span "27370495489" at bounding box center [394, 186] width 46 height 9
type textarea "27370495489"
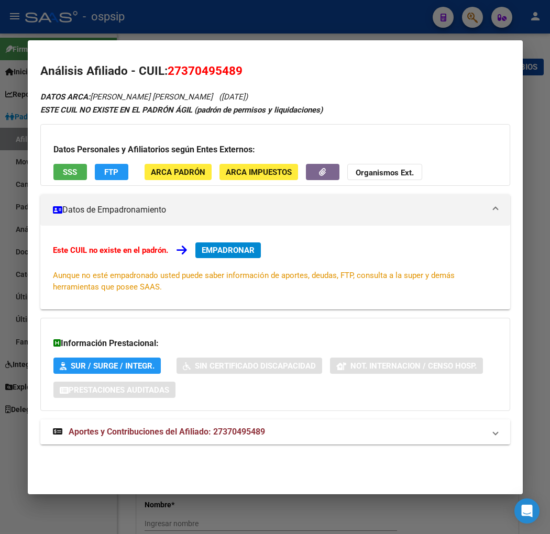
click at [124, 428] on span "Aportes y Contribuciones del Afiliado: 27370495489" at bounding box center [167, 432] width 196 height 10
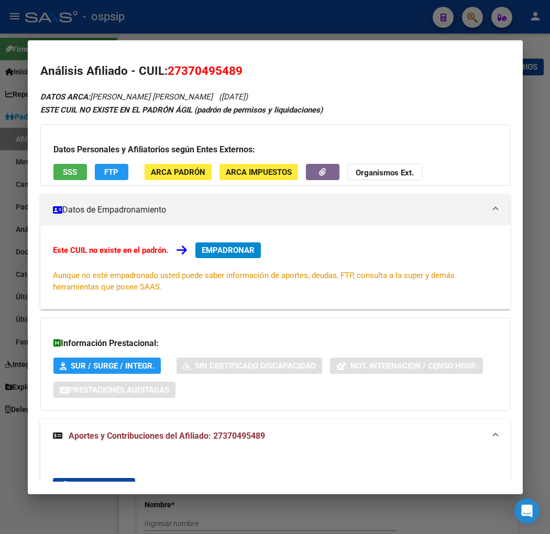
drag, startPoint x: 179, startPoint y: 72, endPoint x: 231, endPoint y: 65, distance: 52.8
click at [230, 65] on span "27370495489" at bounding box center [204, 71] width 75 height 14
click at [283, 68] on h2 "Análisis Afiliado - CUIL: 27370495489" at bounding box center [274, 71] width 469 height 18
drag, startPoint x: 182, startPoint y: 72, endPoint x: 233, endPoint y: 72, distance: 50.8
click at [233, 72] on span "27370495489" at bounding box center [204, 71] width 75 height 14
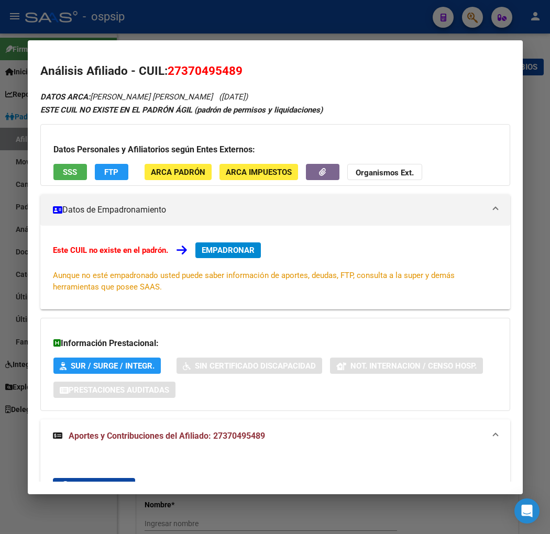
copy span "37049548"
click at [264, 69] on h2 "Análisis Afiliado - CUIL: 27370495489" at bounding box center [274, 71] width 469 height 18
drag, startPoint x: 169, startPoint y: 71, endPoint x: 232, endPoint y: 74, distance: 62.9
click at [269, 74] on h2 "Análisis Afiliado - CUIL: 27370495489" at bounding box center [274, 71] width 469 height 18
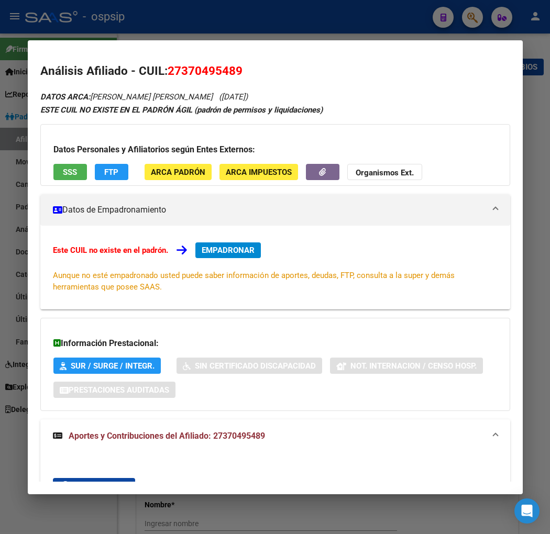
copy span "27370495489"
click at [297, 216] on mat-panel-title "Datos de Empadronamiento" at bounding box center [269, 210] width 432 height 13
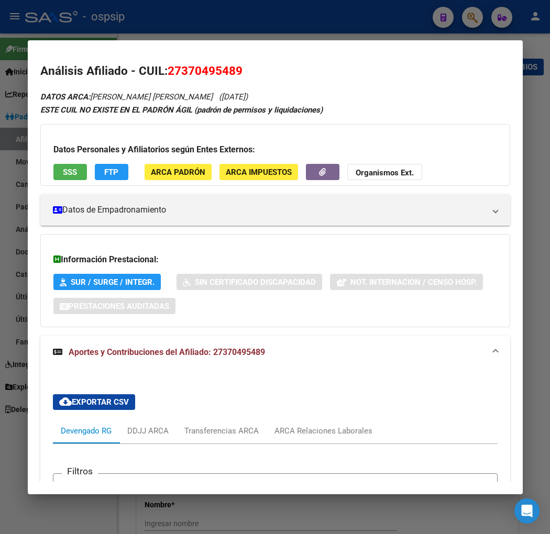
drag, startPoint x: 180, startPoint y: 72, endPoint x: 232, endPoint y: 64, distance: 52.9
click at [232, 64] on span "27370495489" at bounding box center [204, 71] width 75 height 14
copy span "37049548"
click at [462, 13] on div at bounding box center [275, 267] width 550 height 534
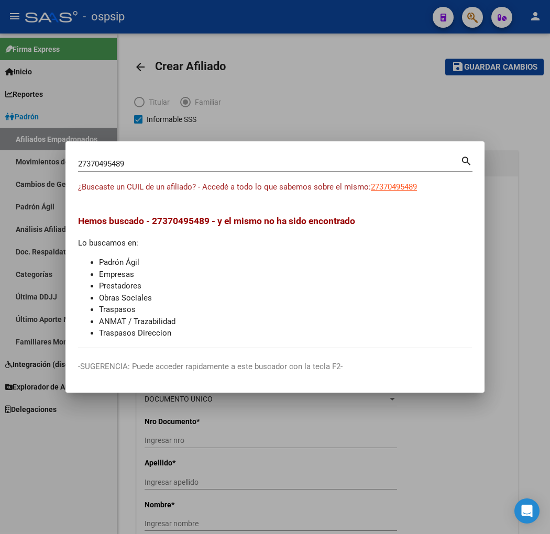
click at [160, 161] on input "27370495489" at bounding box center [269, 163] width 382 height 9
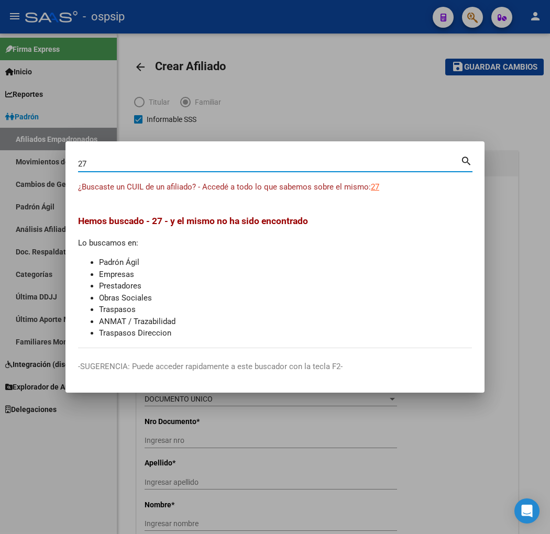
type input "2"
type input "42709658"
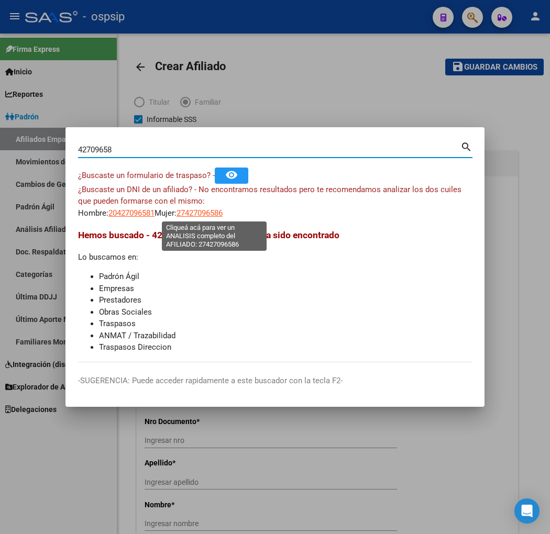
click at [204, 211] on span "27427096586" at bounding box center [199, 212] width 46 height 9
type textarea "27427096586"
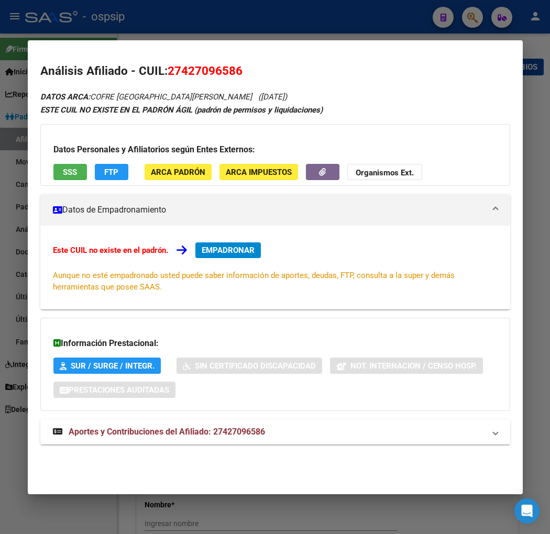
click at [143, 432] on span "Aportes y Contribuciones del Afiliado: 27427096586" at bounding box center [167, 432] width 196 height 10
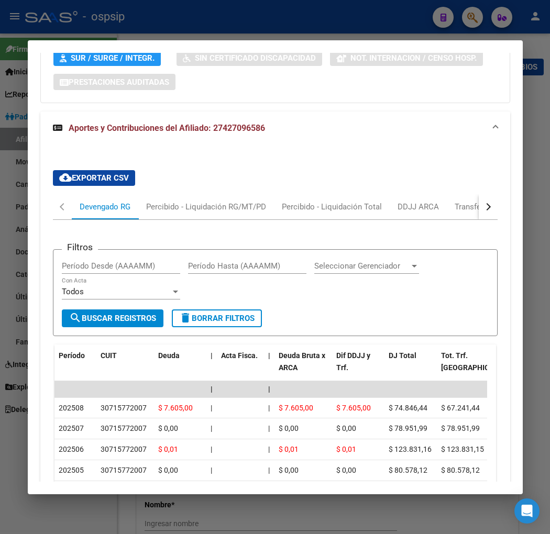
scroll to position [329, 0]
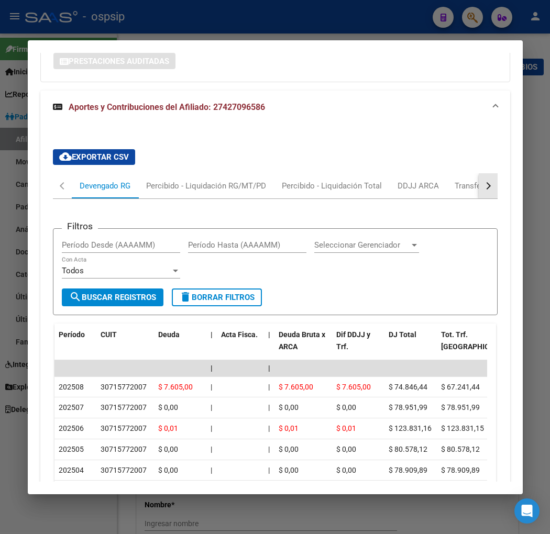
click at [486, 183] on button "button" at bounding box center [487, 185] width 19 height 25
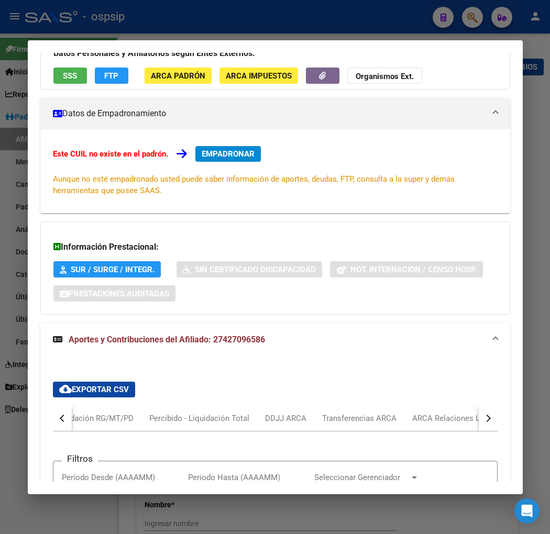
scroll to position [0, 0]
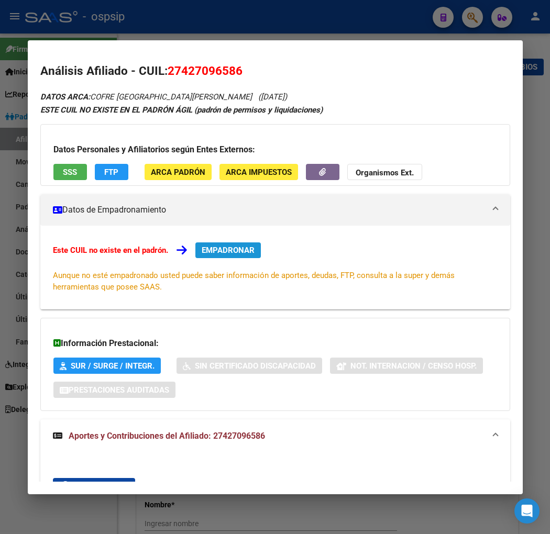
click at [238, 249] on span "EMPADRONAR" at bounding box center [228, 249] width 53 height 9
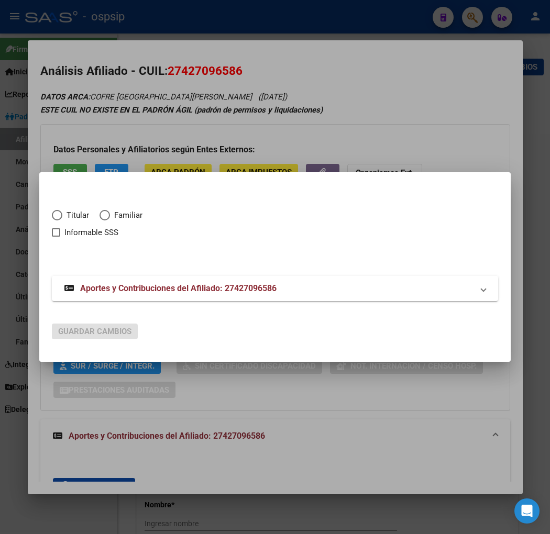
click at [55, 215] on span "Elija una opción" at bounding box center [57, 215] width 10 height 10
click at [55, 215] on input "Titular" at bounding box center [57, 215] width 10 height 10
radio input "true"
checkbox input "true"
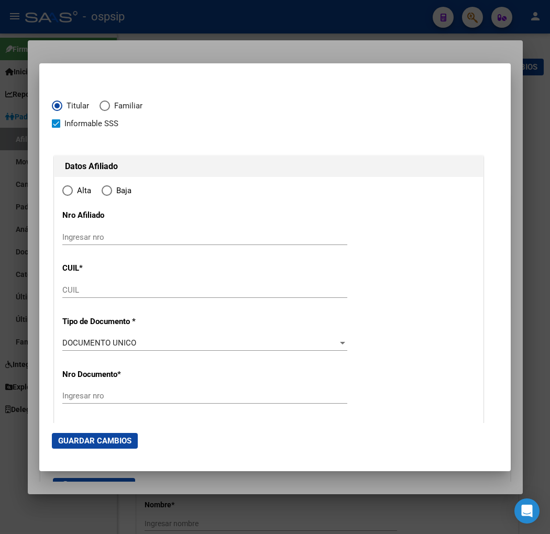
type input "27-42709658-6"
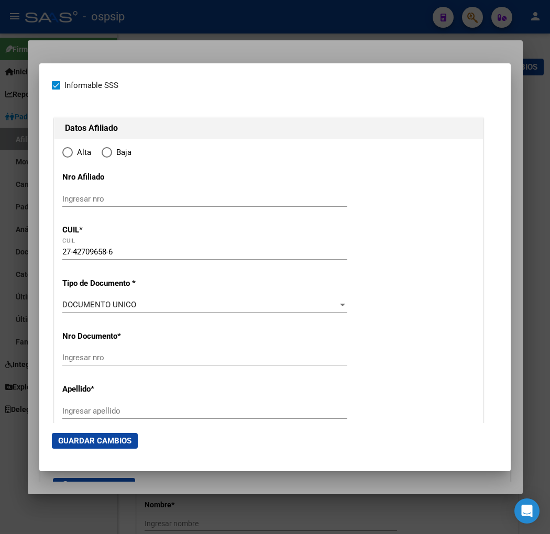
type input "42709658"
type input "COFRE [GEOGRAPHIC_DATA][PERSON_NAME]"
type input "[DATE]"
type input "NEUQUEN"
type input "8300"
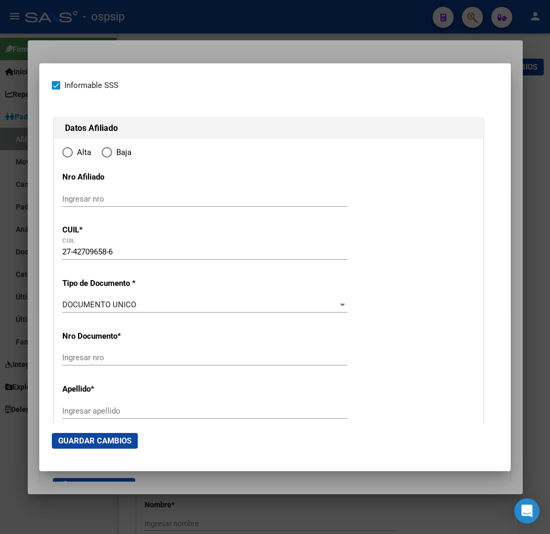
type input "CALLE 2 CASA 10"
radio input "true"
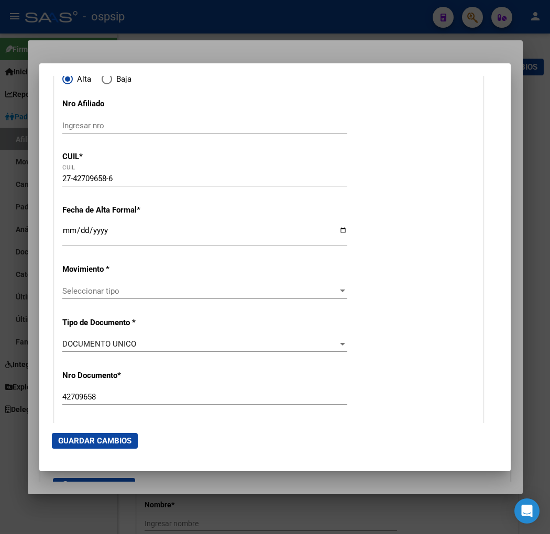
type input "NEUQUEN"
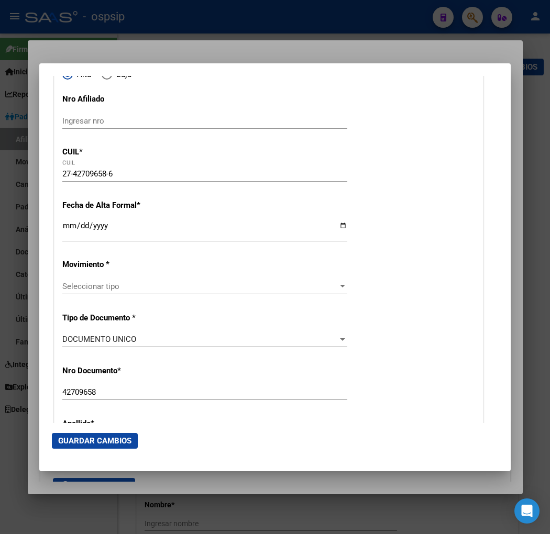
click at [69, 238] on div "Ingresar fecha" at bounding box center [204, 230] width 285 height 23
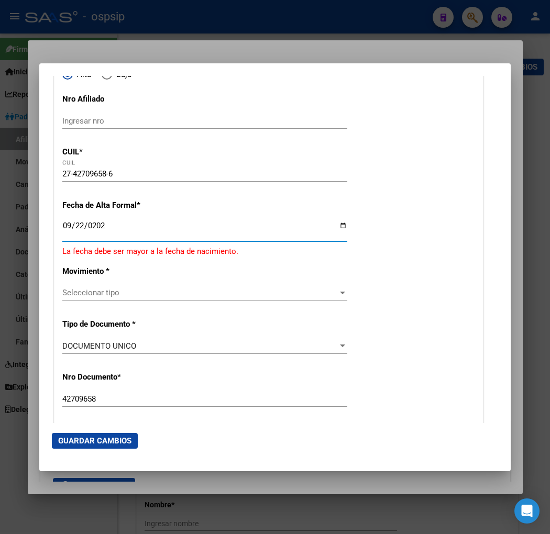
type input "[DATE]"
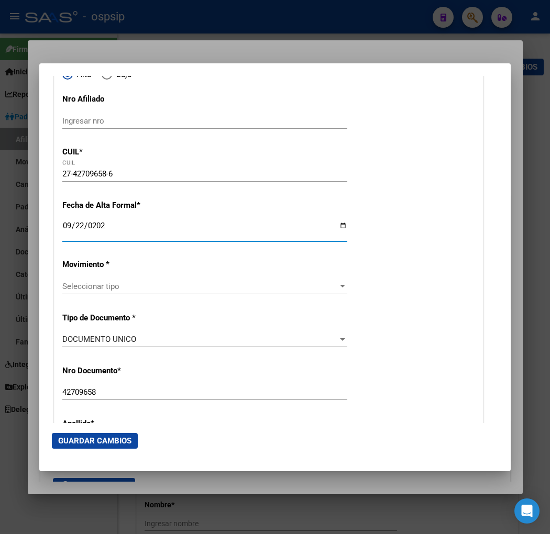
click at [164, 283] on span "Seleccionar tipo" at bounding box center [199, 286] width 275 height 9
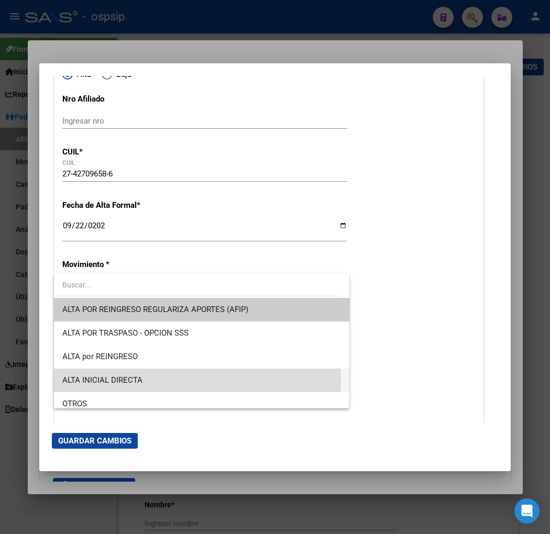
click at [160, 379] on span "ALTA INICIAL DIRECTA" at bounding box center [201, 380] width 278 height 24
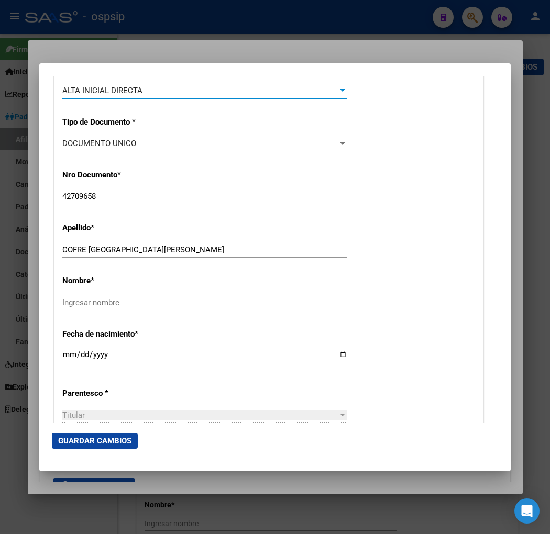
scroll to position [349, 0]
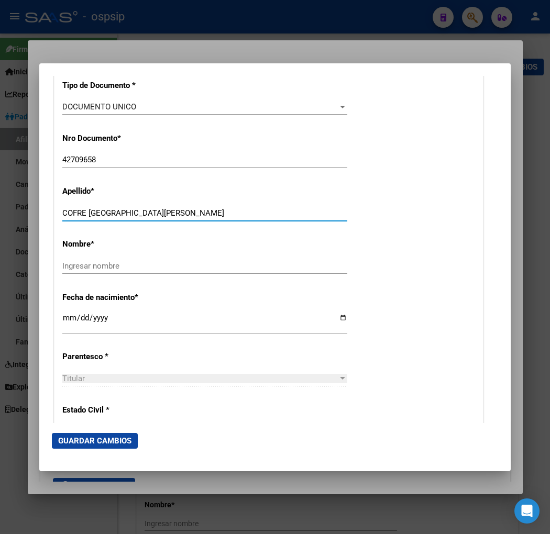
drag, startPoint x: 88, startPoint y: 212, endPoint x: 148, endPoint y: 215, distance: 59.7
click at [187, 211] on input "COFRE [GEOGRAPHIC_DATA][PERSON_NAME]" at bounding box center [204, 212] width 285 height 9
click at [81, 264] on input "Ingresar nombre" at bounding box center [204, 265] width 285 height 9
paste input "[GEOGRAPHIC_DATA][PERSON_NAME]"
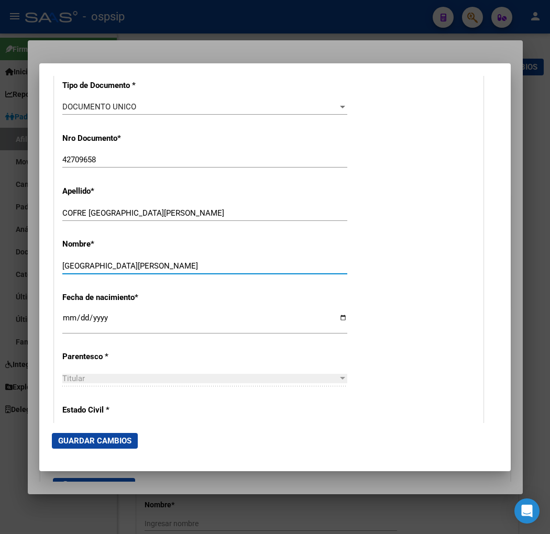
type input "[GEOGRAPHIC_DATA][PERSON_NAME]"
drag, startPoint x: 88, startPoint y: 208, endPoint x: 189, endPoint y: 210, distance: 101.6
click at [118, 210] on input "COFRE [GEOGRAPHIC_DATA][PERSON_NAME]" at bounding box center [204, 212] width 285 height 9
click at [184, 210] on input "COFRE [GEOGRAPHIC_DATA][PERSON_NAME]" at bounding box center [204, 212] width 285 height 9
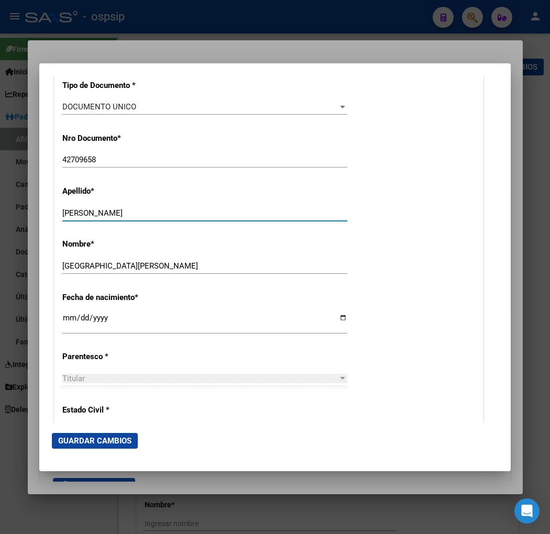
click at [90, 214] on input "[PERSON_NAME]" at bounding box center [204, 212] width 285 height 9
drag, startPoint x: 90, startPoint y: 214, endPoint x: 175, endPoint y: 215, distance: 85.3
click at [175, 215] on input "[PERSON_NAME]" at bounding box center [204, 212] width 285 height 9
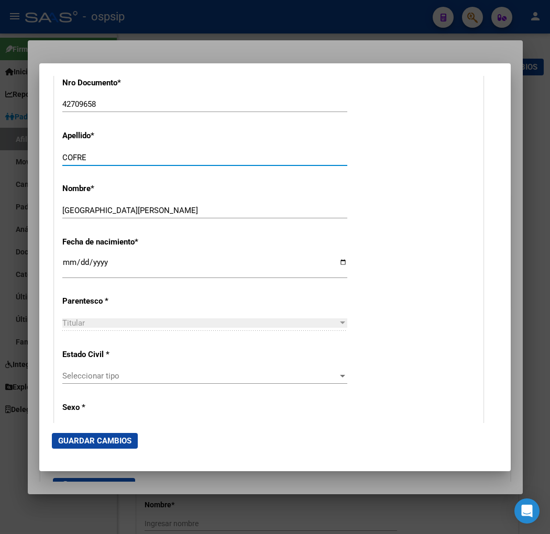
scroll to position [465, 0]
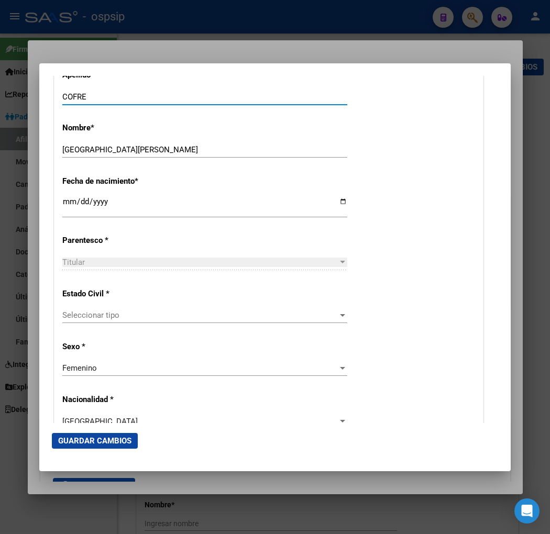
type input "COFRE"
click at [133, 312] on span "Seleccionar tipo" at bounding box center [199, 314] width 275 height 9
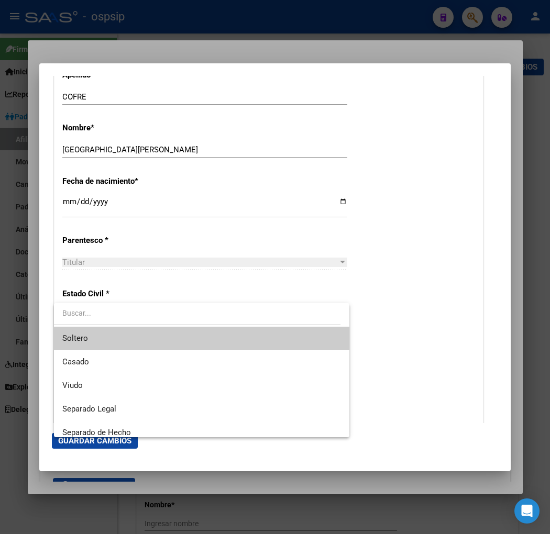
click at [133, 337] on span "Soltero" at bounding box center [201, 339] width 278 height 24
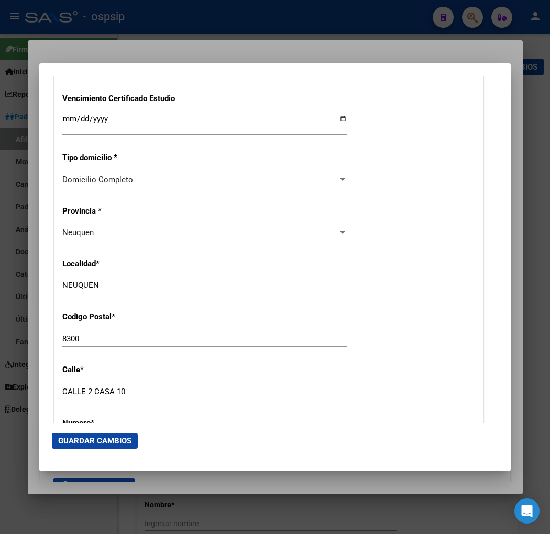
scroll to position [930, 0]
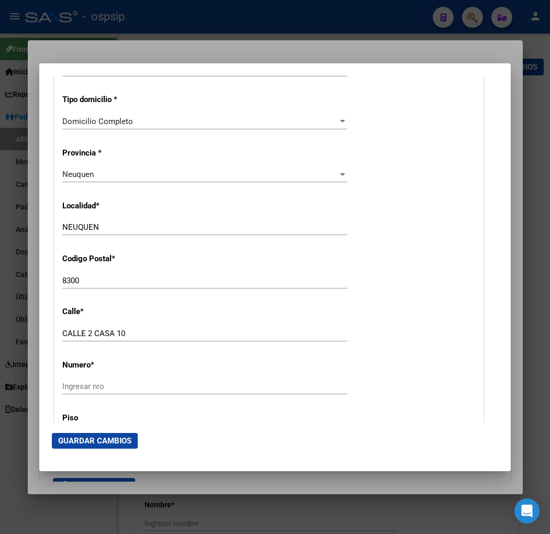
click at [147, 332] on input "CALLE 2 CASA 10" at bounding box center [204, 333] width 285 height 9
type input "C"
type input "g"
type input "[PERSON_NAME] MZA 240"
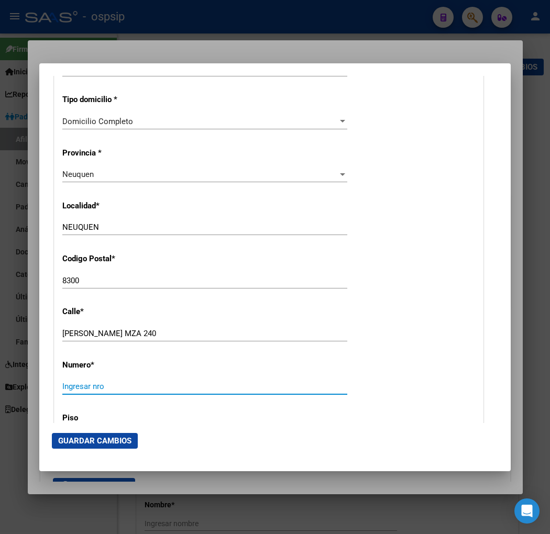
click at [105, 389] on input "Ingresar nro" at bounding box center [204, 386] width 285 height 9
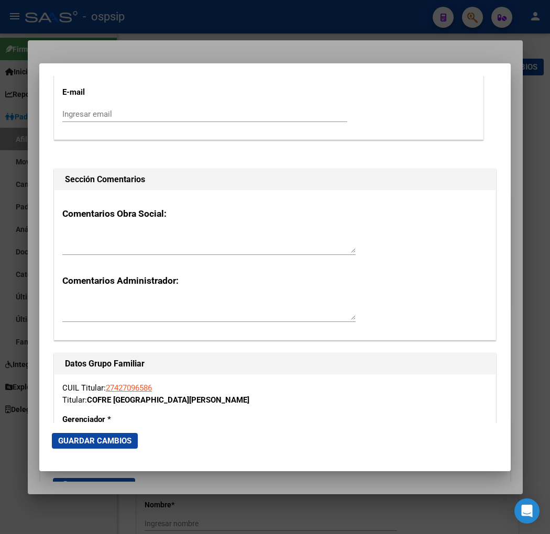
scroll to position [1570, 0]
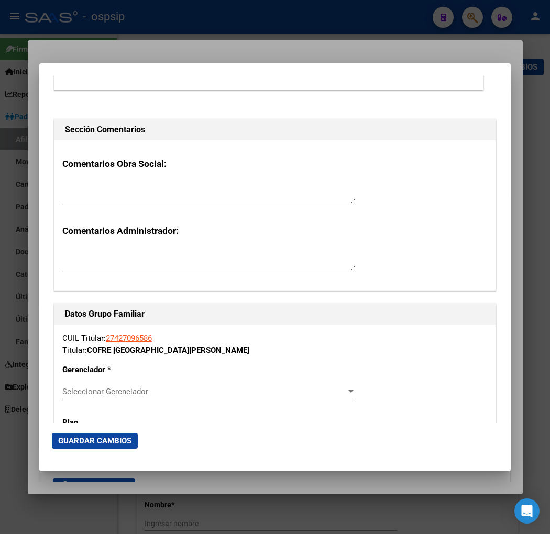
type input "S/N"
click at [284, 394] on span "Seleccionar Gerenciador" at bounding box center [204, 391] width 284 height 9
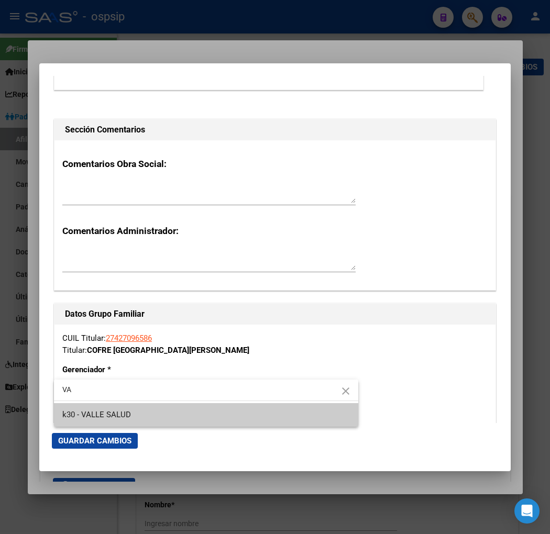
type input "VA"
click at [217, 415] on span "k30 - VALLE SALUD" at bounding box center [205, 415] width 287 height 24
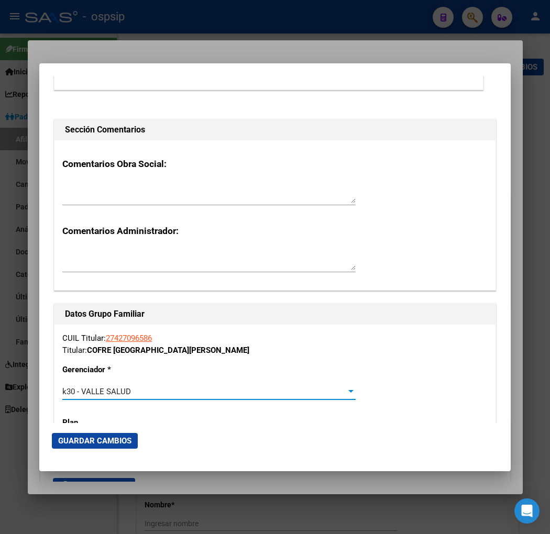
scroll to position [1686, 0]
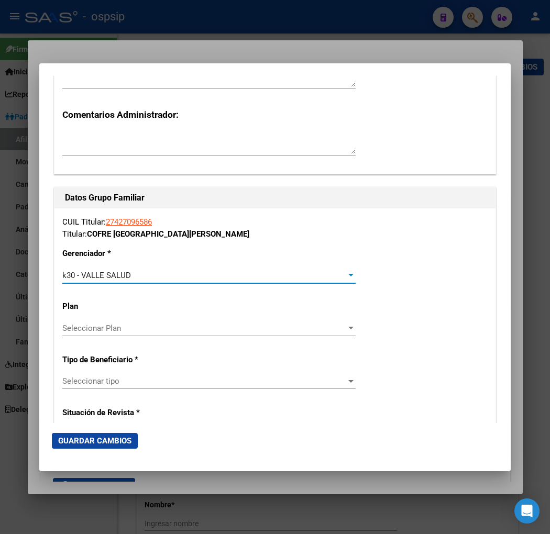
click at [206, 379] on span "Seleccionar tipo" at bounding box center [204, 380] width 284 height 9
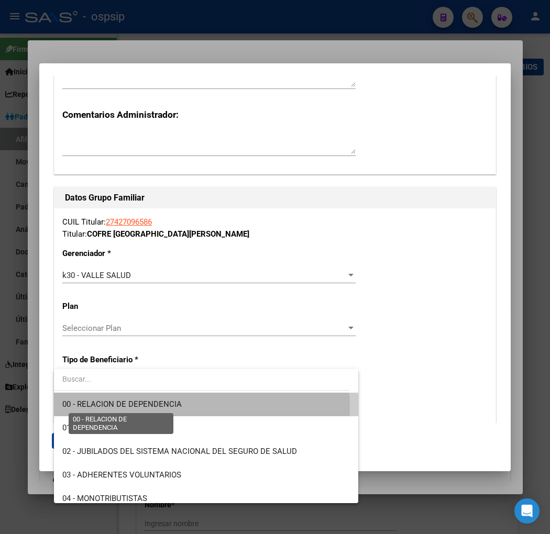
click at [170, 407] on span "00 - RELACION DE DEPENDENCIA" at bounding box center [121, 403] width 119 height 9
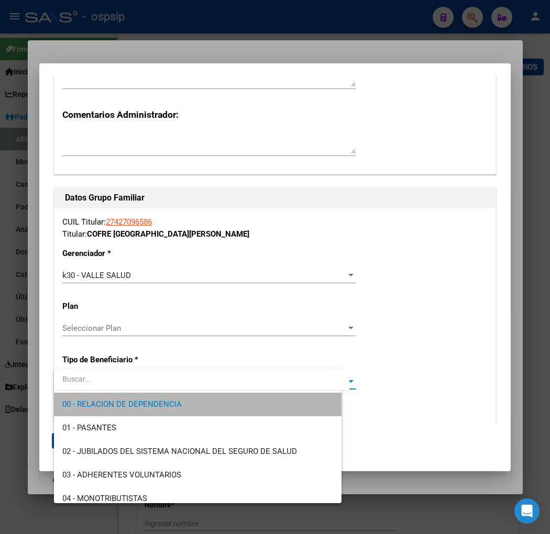
type input "30-71577200-7"
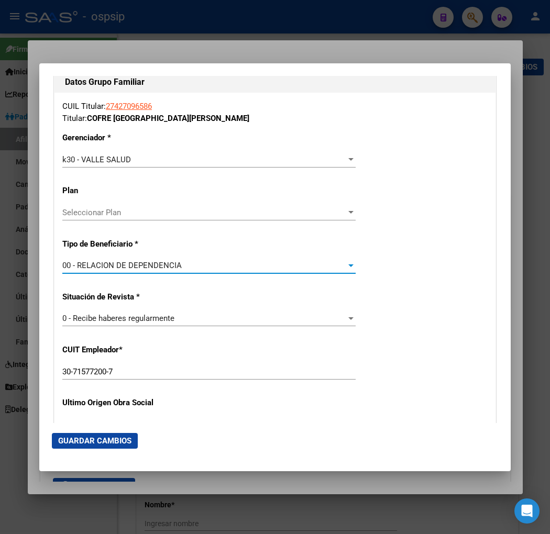
scroll to position [1803, 0]
click at [116, 440] on span "Guardar Cambios" at bounding box center [94, 440] width 73 height 9
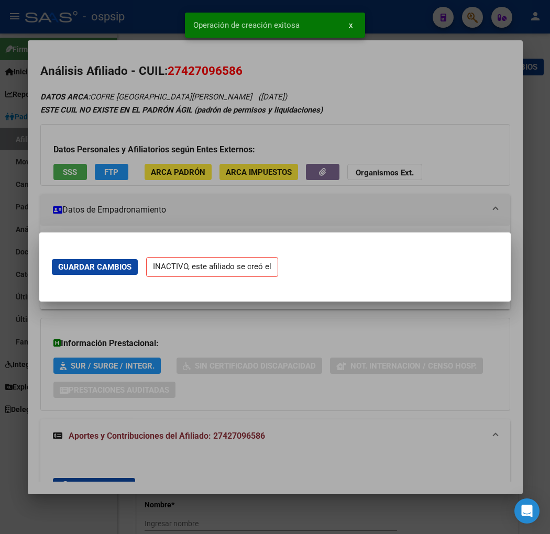
scroll to position [0, 0]
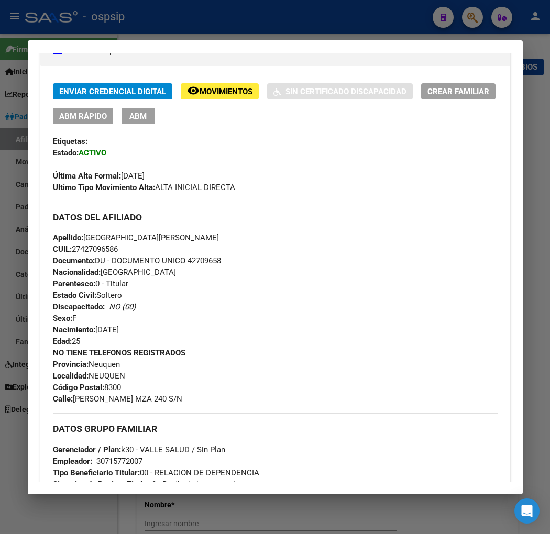
scroll to position [174, 0]
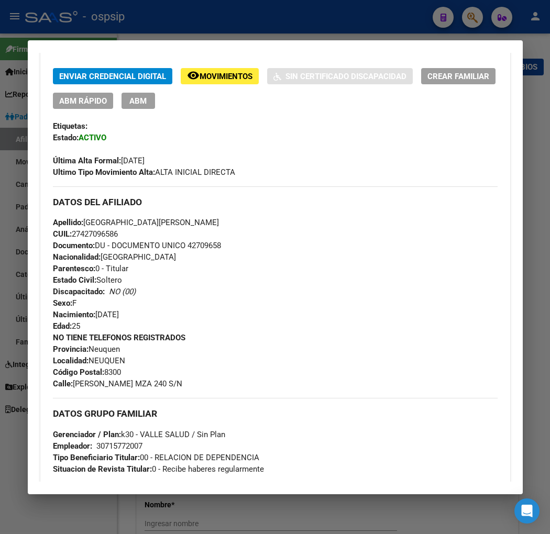
click at [471, 20] on div at bounding box center [275, 267] width 550 height 534
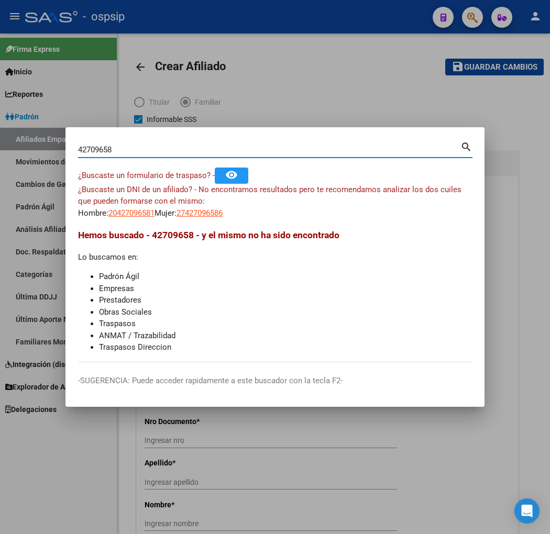
click at [137, 150] on input "42709658" at bounding box center [269, 149] width 382 height 9
type input "4"
type input "20912734"
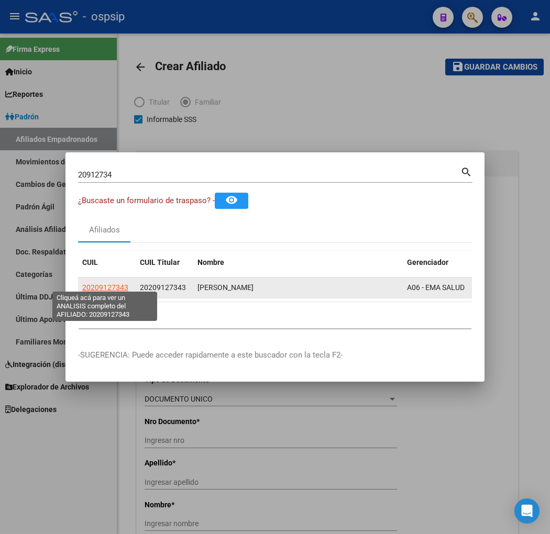
click at [105, 283] on span "20209127343" at bounding box center [105, 287] width 46 height 8
type textarea "20209127343"
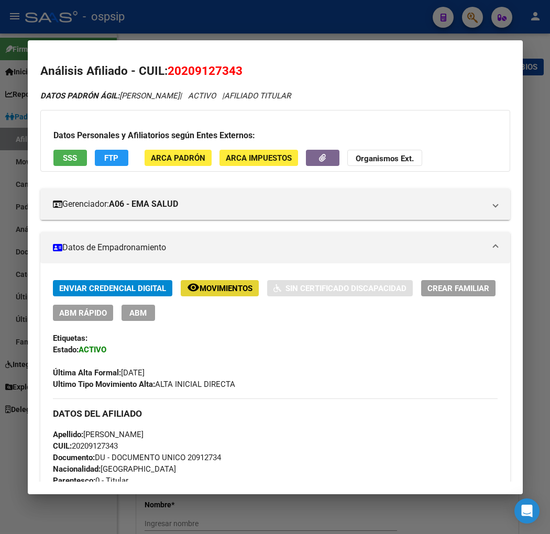
click at [209, 288] on span "Movimientos" at bounding box center [225, 288] width 53 height 9
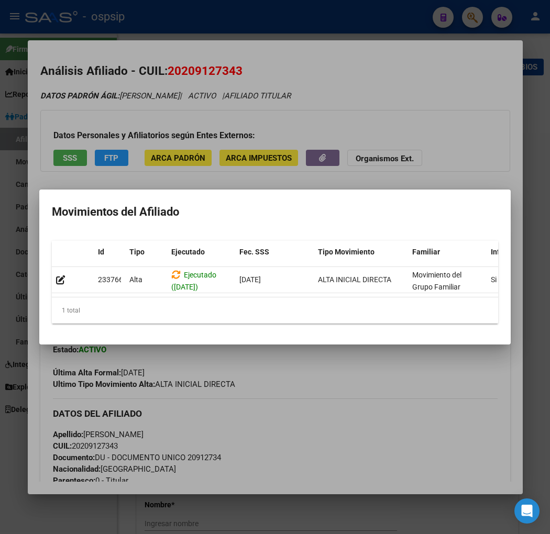
click at [318, 401] on div at bounding box center [275, 267] width 550 height 534
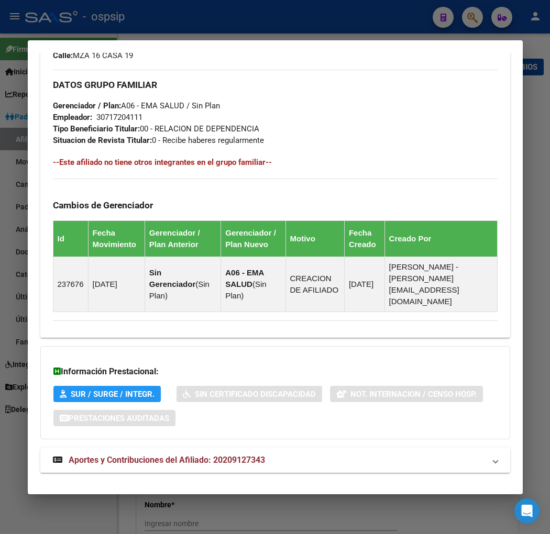
scroll to position [543, 0]
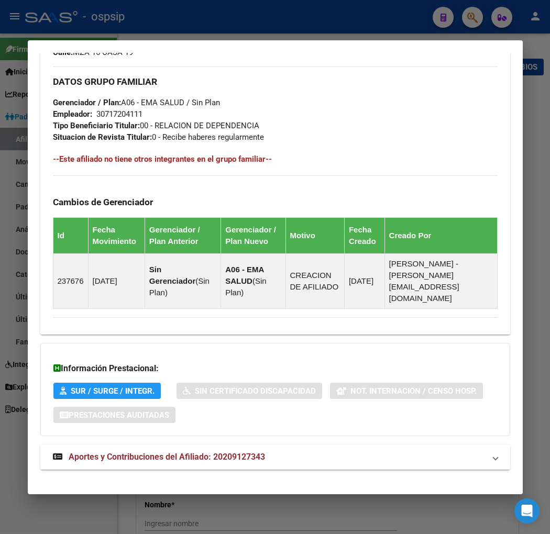
click at [132, 451] on strong "Aportes y Contribuciones del Afiliado: 20209127343" at bounding box center [159, 457] width 212 height 13
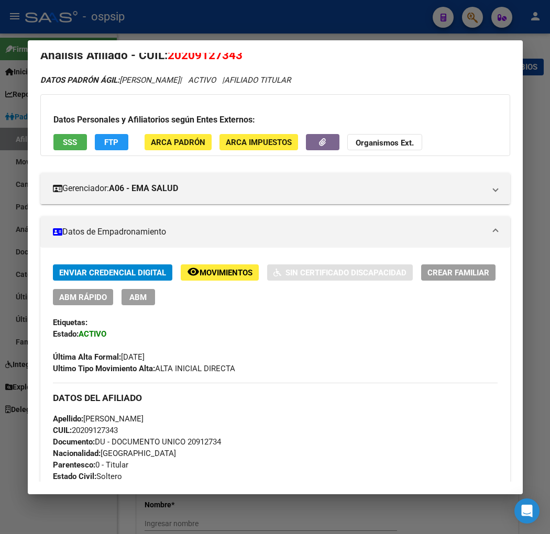
scroll to position [0, 0]
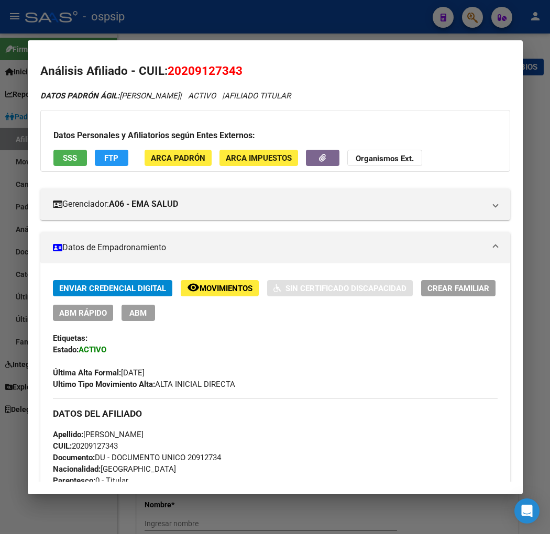
click at [462, 18] on div at bounding box center [275, 267] width 550 height 534
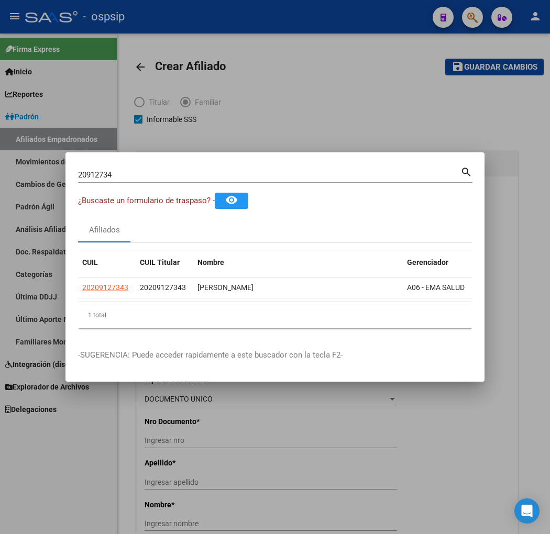
click at [137, 172] on input "20912734" at bounding box center [269, 174] width 382 height 9
type input "2"
type input "24144321"
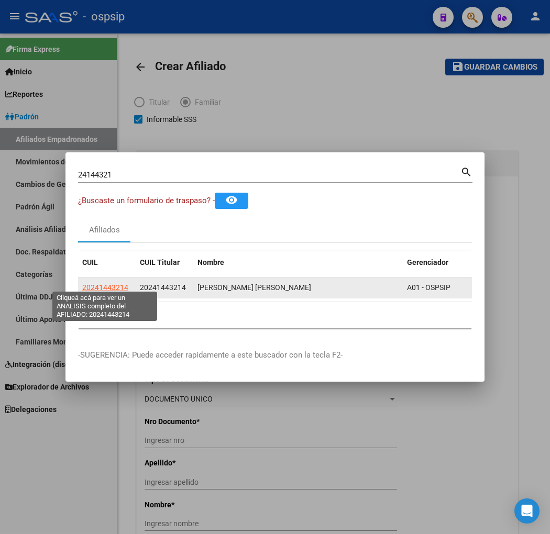
click at [105, 285] on span "20241443214" at bounding box center [105, 287] width 46 height 8
type textarea "20241443214"
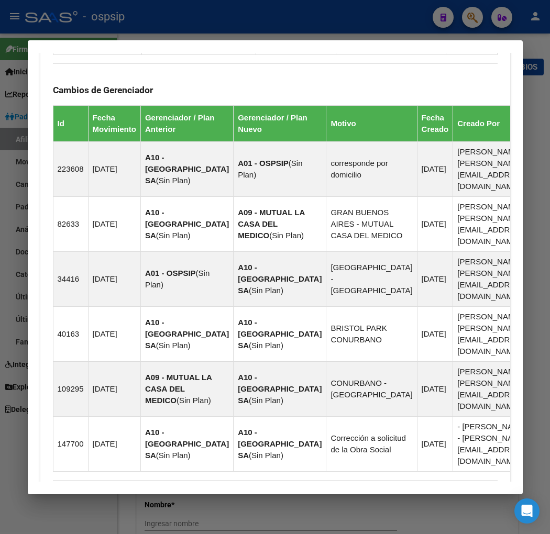
scroll to position [845, 0]
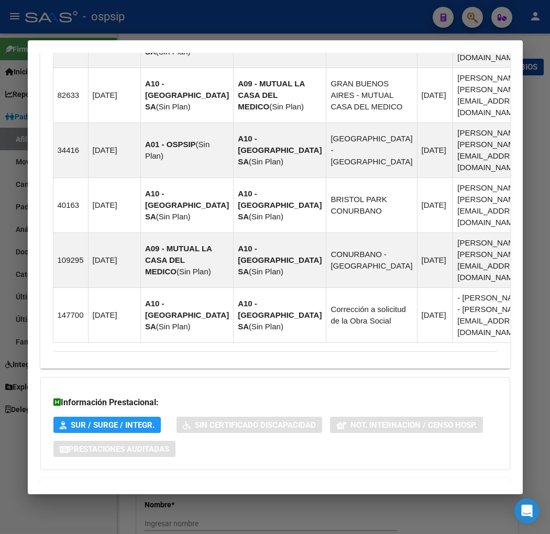
click at [149, 486] on span "Aportes y Contribuciones del Afiliado: 20241443214" at bounding box center [167, 491] width 196 height 10
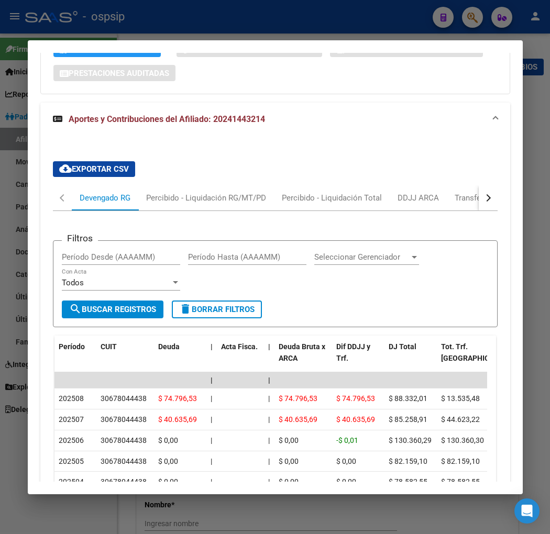
scroll to position [1246, 0]
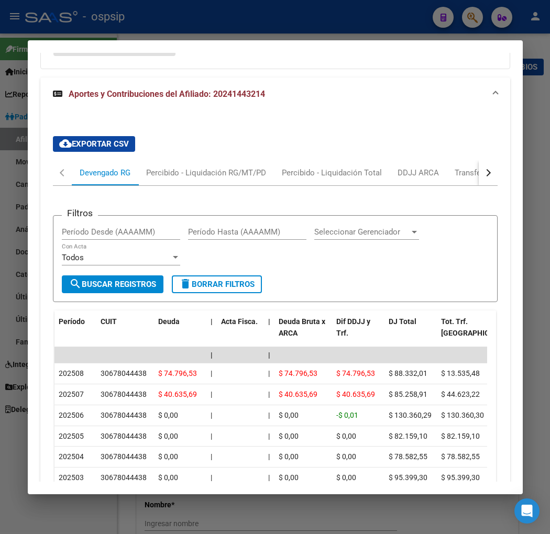
click at [483, 160] on button "button" at bounding box center [487, 172] width 19 height 25
click at [454, 167] on div "Sano ARCA" at bounding box center [443, 173] width 40 height 12
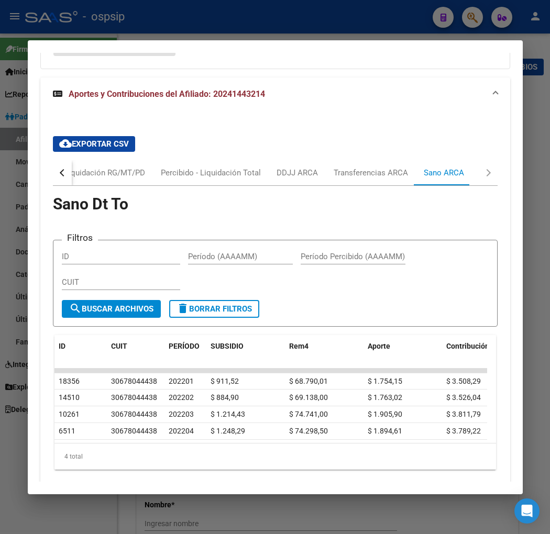
click at [61, 160] on button "button" at bounding box center [62, 172] width 19 height 25
click at [87, 167] on div "Devengado RG" at bounding box center [105, 173] width 51 height 12
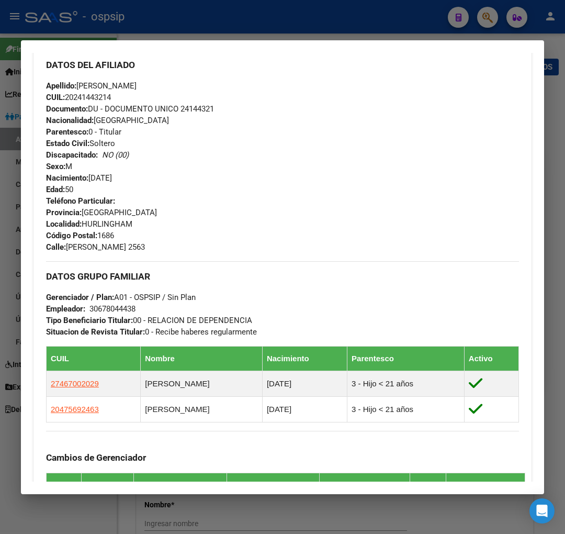
scroll to position [373, 0]
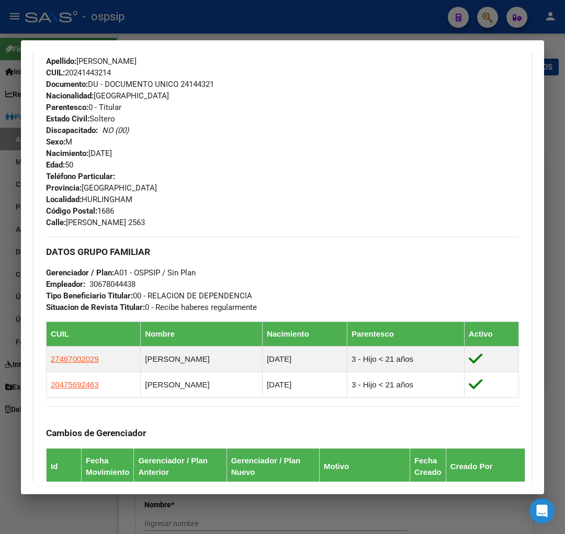
click at [485, 17] on div at bounding box center [282, 267] width 565 height 534
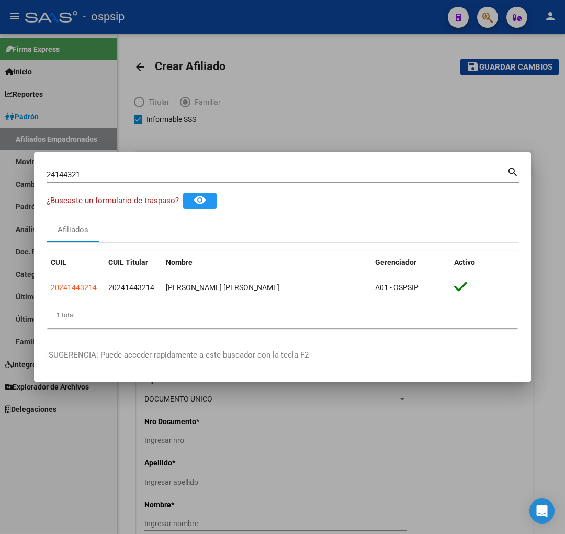
click at [99, 180] on div "24144321 Buscar (apellido, dni, [PERSON_NAME], [PERSON_NAME], cuit, obra social)" at bounding box center [277, 175] width 461 height 16
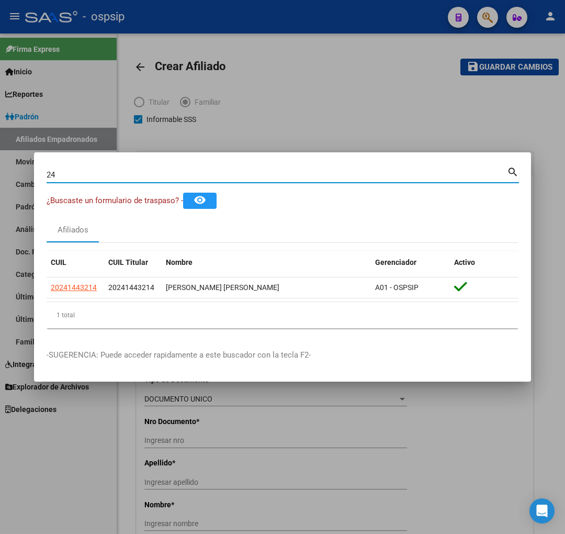
type input "2"
type input "25701272"
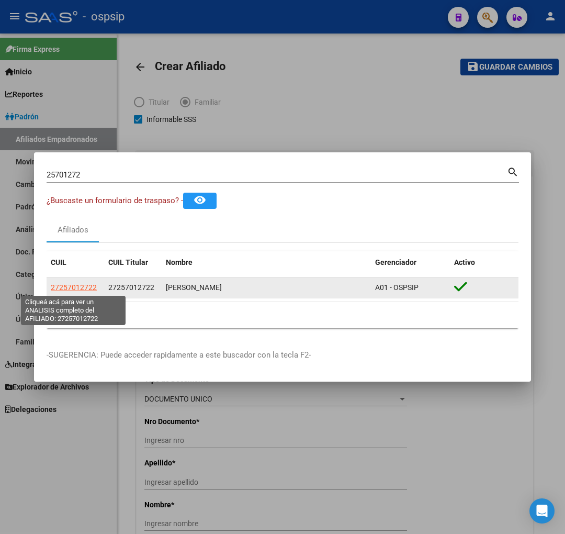
click at [79, 287] on span "27257012722" at bounding box center [74, 287] width 46 height 8
type textarea "27257012722"
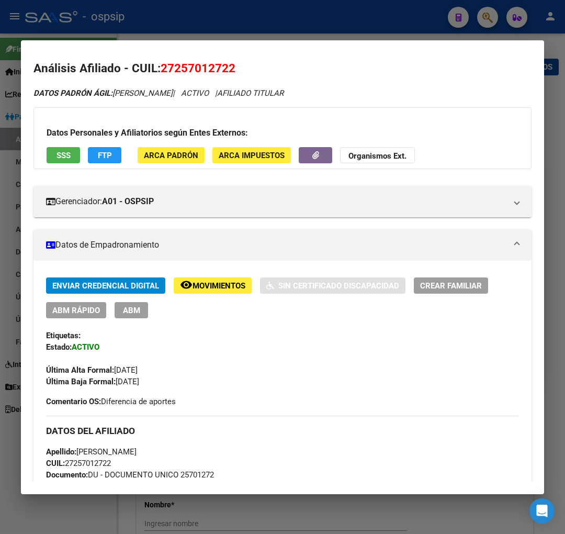
scroll to position [0, 0]
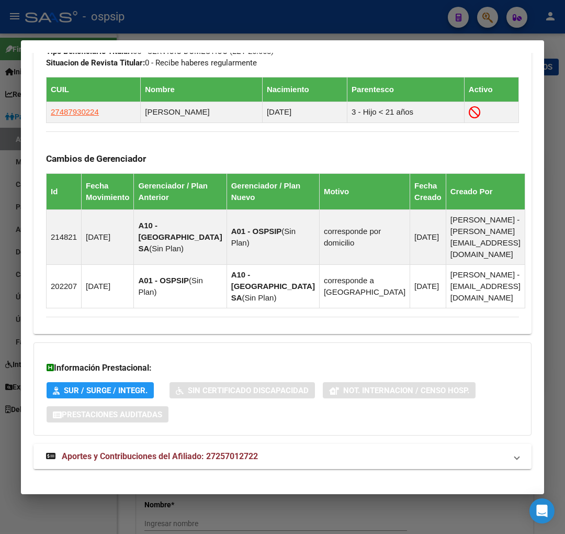
click at [138, 451] on span "Aportes y Contribuciones del Afiliado: 27257012722" at bounding box center [160, 456] width 196 height 10
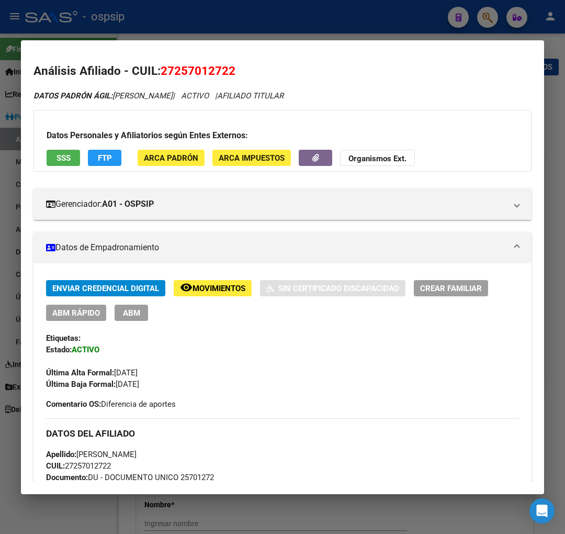
click at [217, 289] on span "Movimientos" at bounding box center [219, 288] width 53 height 9
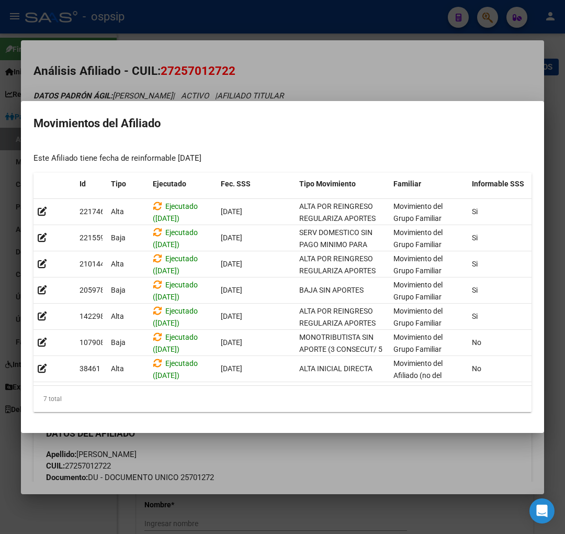
scroll to position [0, 171]
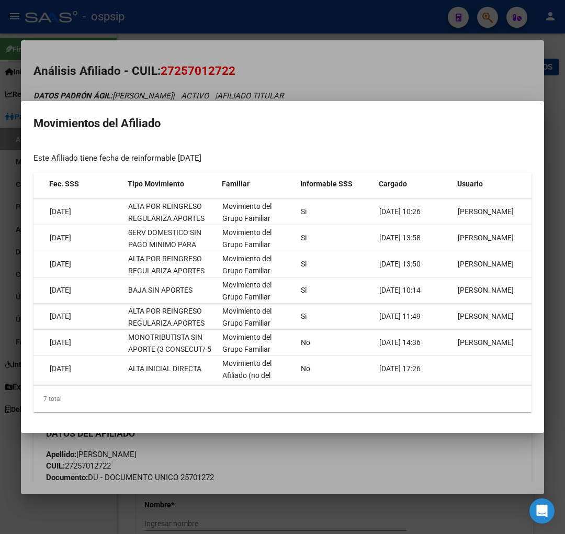
click at [411, 458] on div at bounding box center [282, 267] width 565 height 534
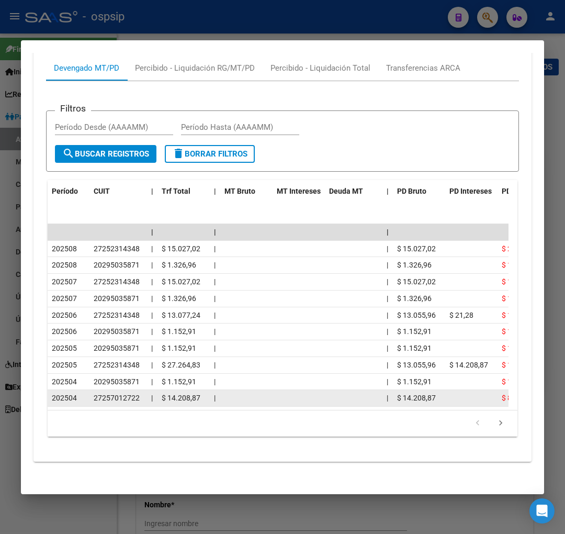
scroll to position [1110, 0]
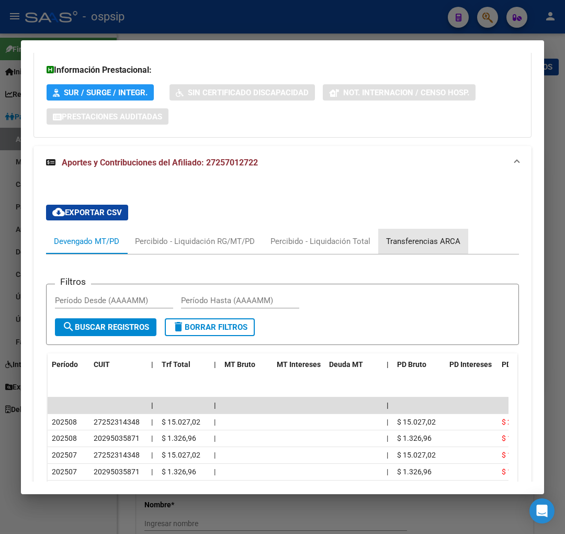
click at [415, 236] on div "Transferencias ARCA" at bounding box center [423, 242] width 74 height 12
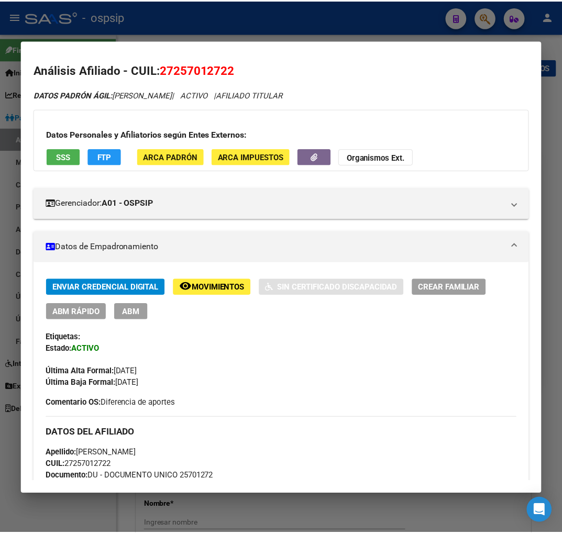
scroll to position [0, 0]
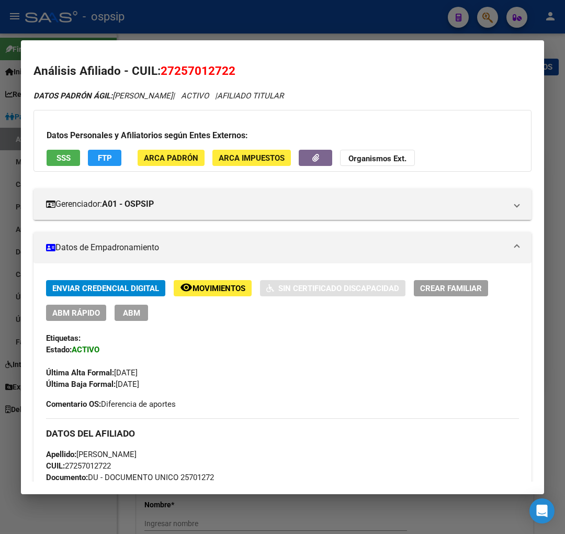
drag, startPoint x: 174, startPoint y: 68, endPoint x: 232, endPoint y: 67, distance: 58.1
click at [232, 67] on span "27257012722" at bounding box center [198, 71] width 75 height 14
copy span "25701272"
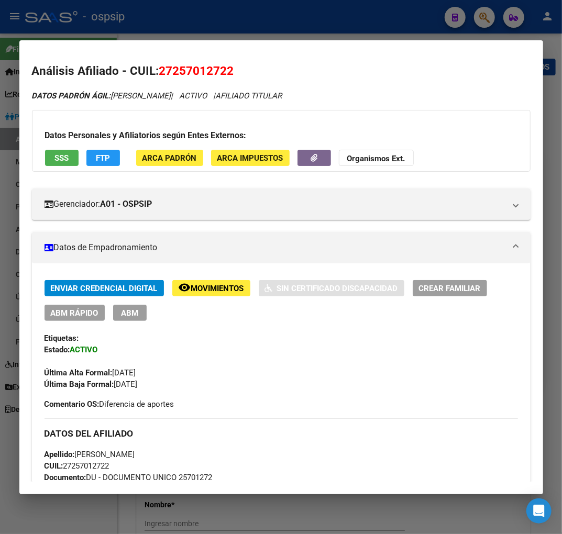
drag, startPoint x: 335, startPoint y: 397, endPoint x: 295, endPoint y: 386, distance: 41.8
click at [327, 394] on div "Enviar Credencial Digital remove_red_eye Movimientos Sin Certificado Discapacid…" at bounding box center [280, 345] width 473 height 130
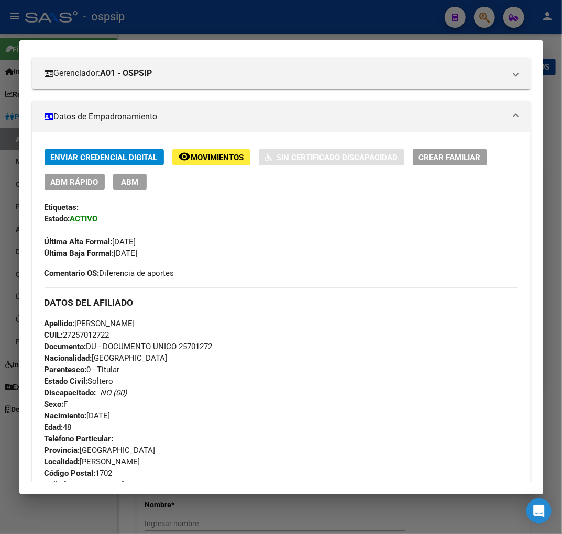
scroll to position [116, 0]
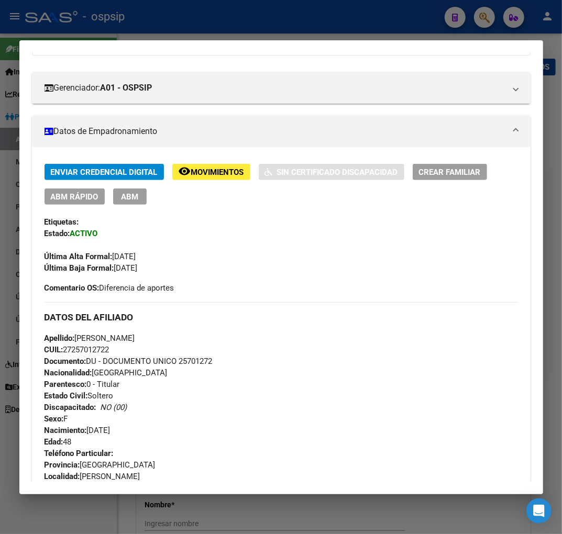
click at [135, 200] on span "ABM" at bounding box center [129, 196] width 17 height 9
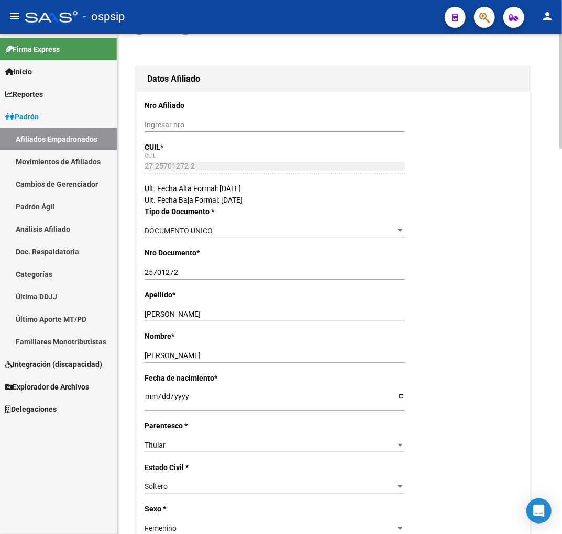
radio input "true"
type input "27-25701272-2"
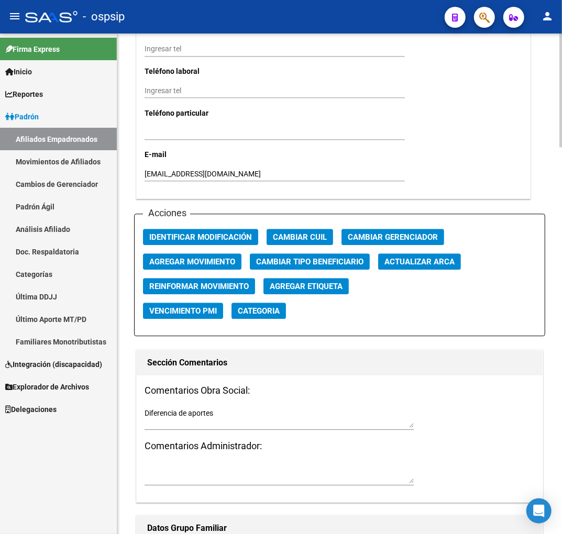
scroll to position [1105, 0]
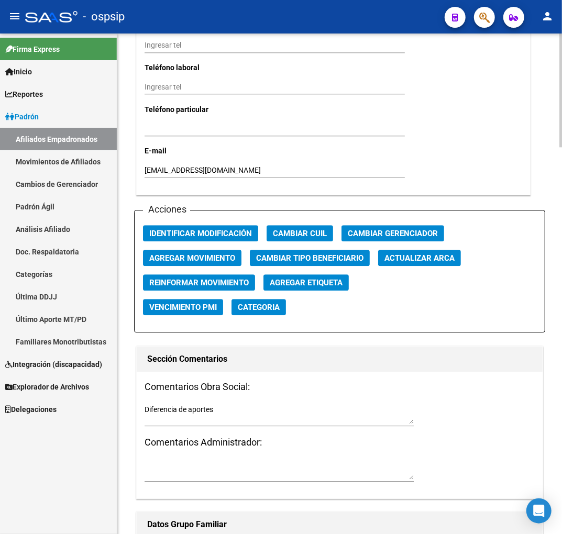
click at [231, 408] on textarea "Diferencia de aportes" at bounding box center [278, 414] width 269 height 20
click at [278, 409] on textarea "Diferencia de aportes Presenta 575" at bounding box center [278, 414] width 269 height 20
type textarea "Diferencia de aportes Presenta 575 08/2025"
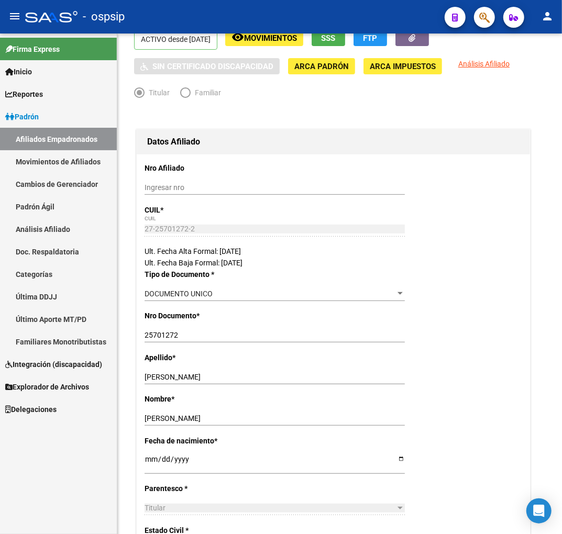
scroll to position [0, 0]
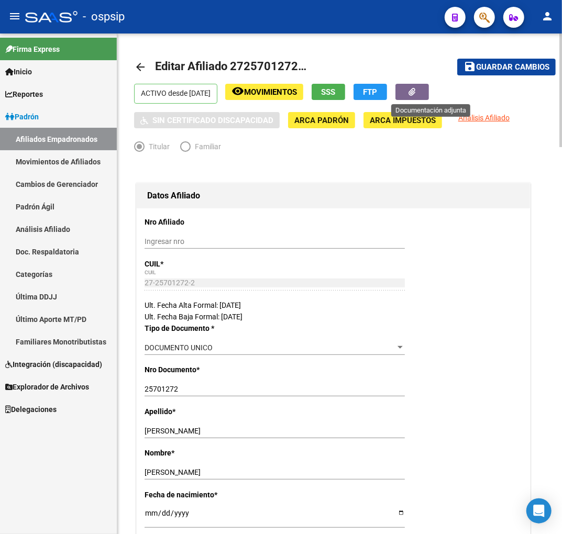
click at [416, 94] on icon "button" at bounding box center [412, 92] width 7 height 8
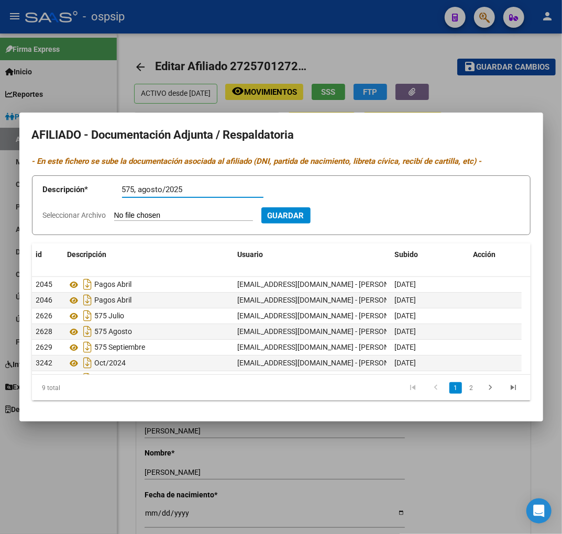
type input "575, agosto/2025"
click at [174, 212] on input "Seleccionar Archivo" at bounding box center [183, 216] width 139 height 10
type input "C:\fakepath\afip_vep_cuit_27257012722_nrovep_1515290533_nropago_106873431969.pdf"
click at [361, 213] on span "Guardar" at bounding box center [342, 215] width 37 height 9
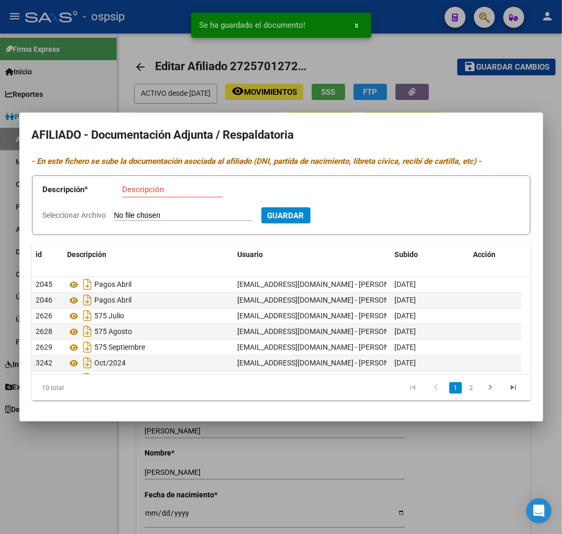
click at [272, 490] on div at bounding box center [281, 267] width 562 height 534
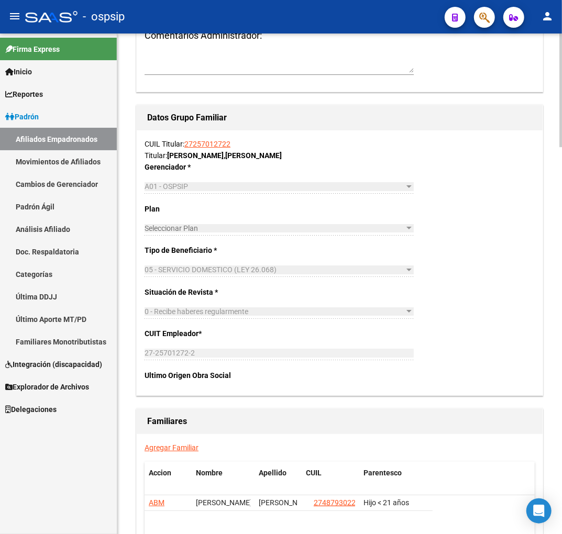
scroll to position [1701, 0]
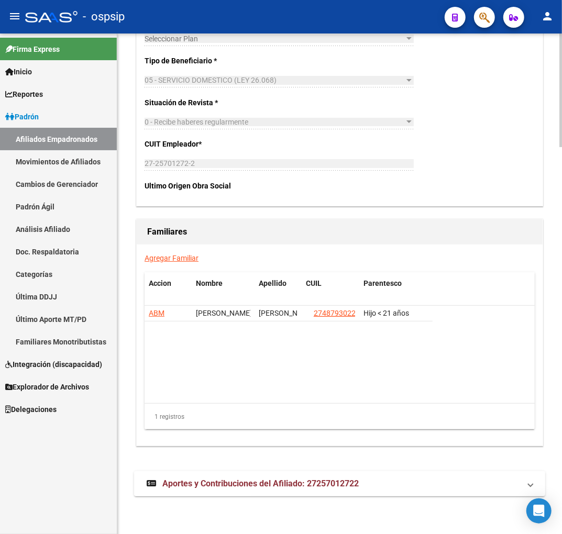
click at [257, 483] on span "Aportes y Contribuciones del Afiliado: 27257012722" at bounding box center [260, 483] width 196 height 10
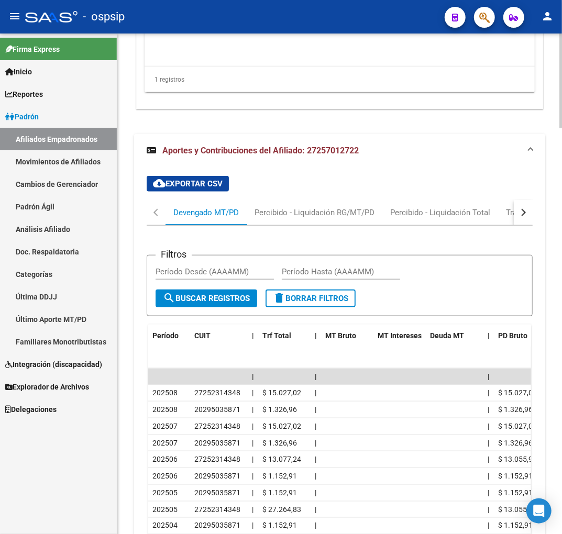
scroll to position [2116, 0]
